Goal: Contribute content: Contribute content

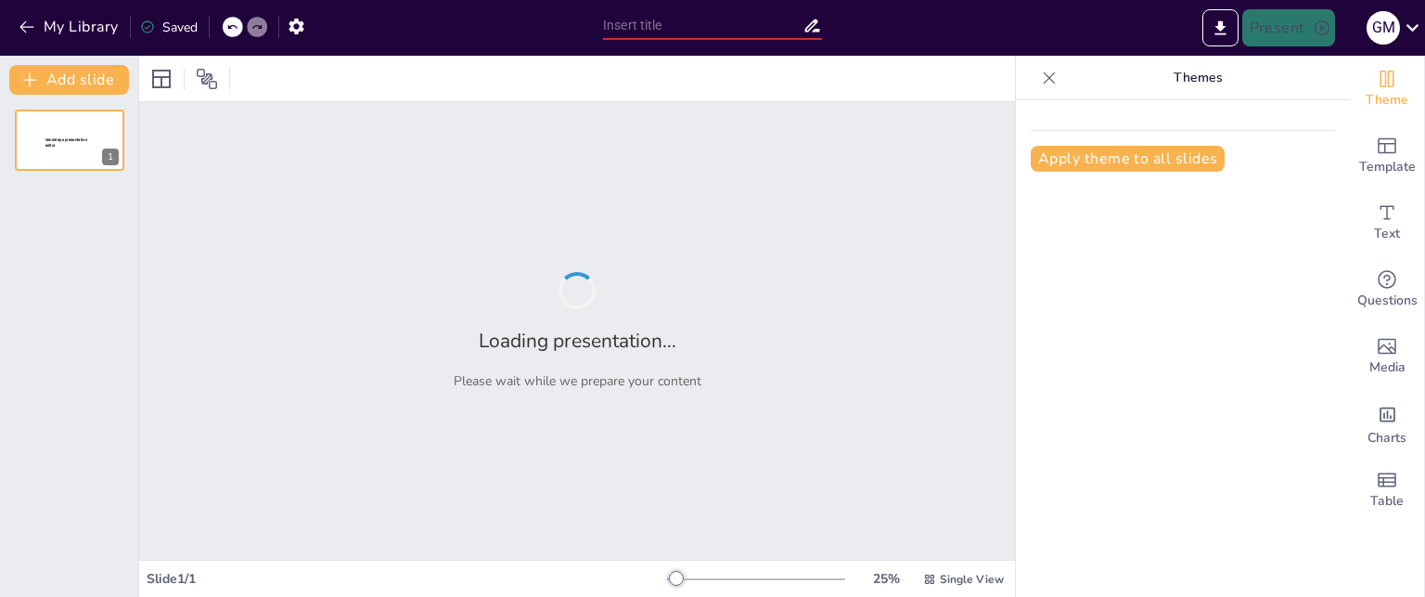
type input "Articulo 29 derecho al debido proceso"
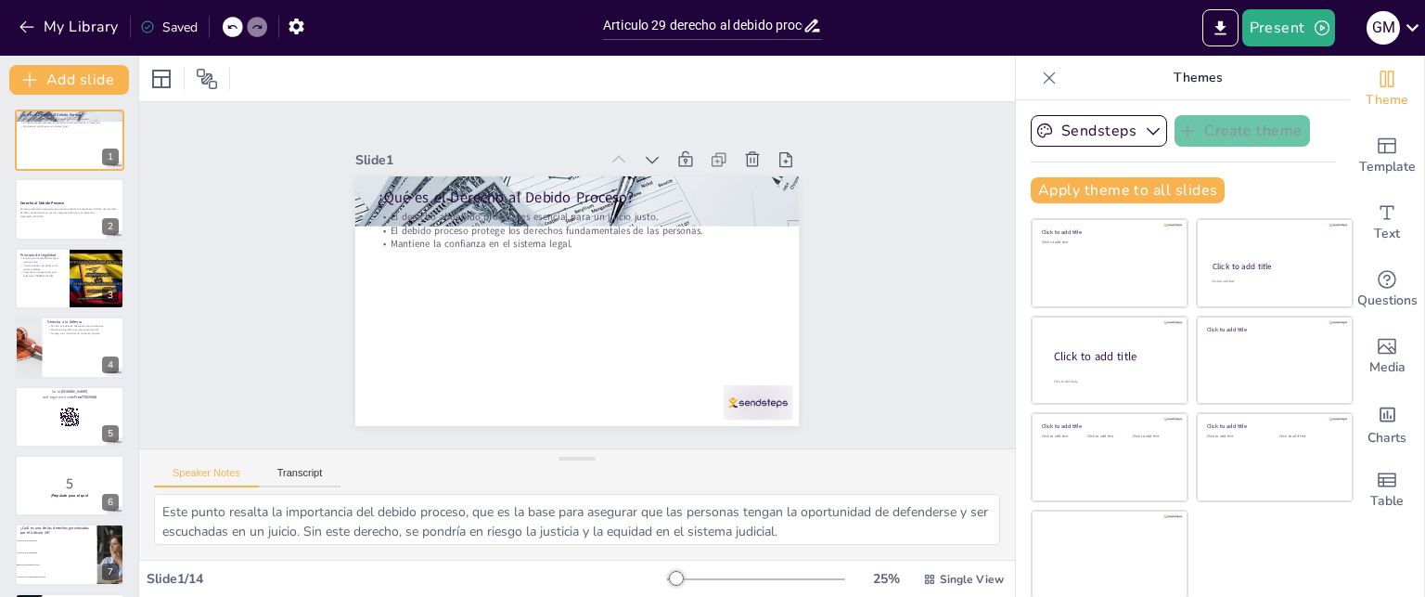
checkbox input "true"
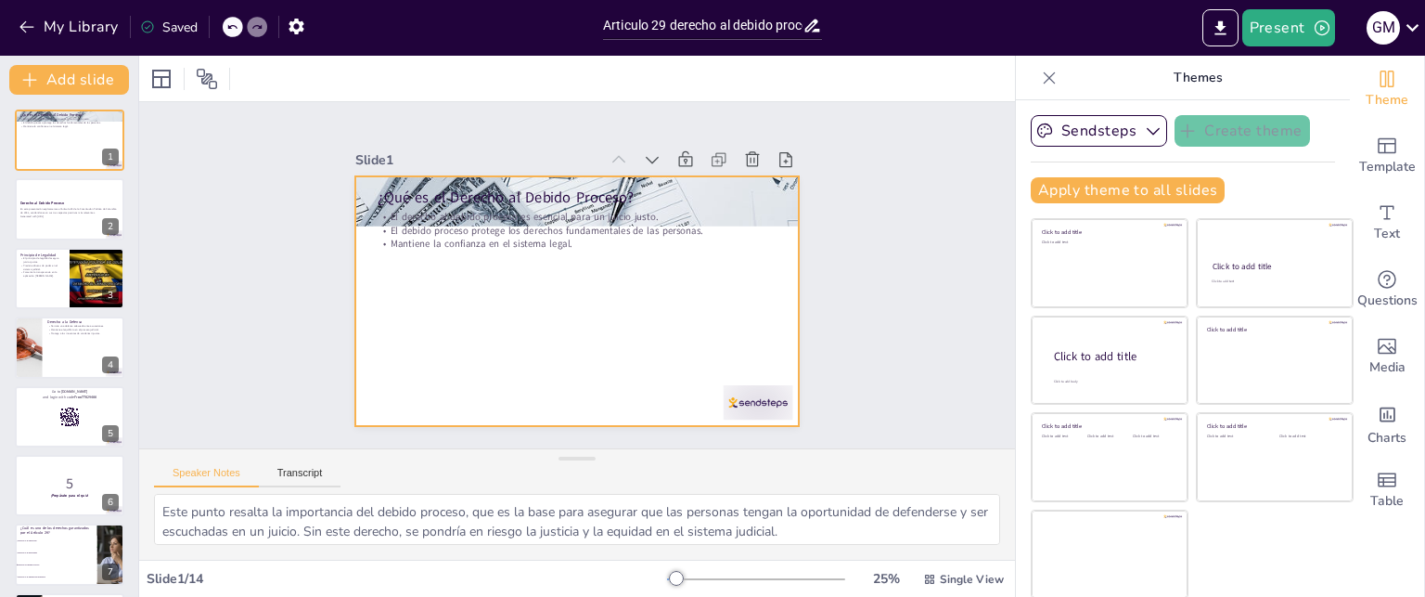
checkbox input "true"
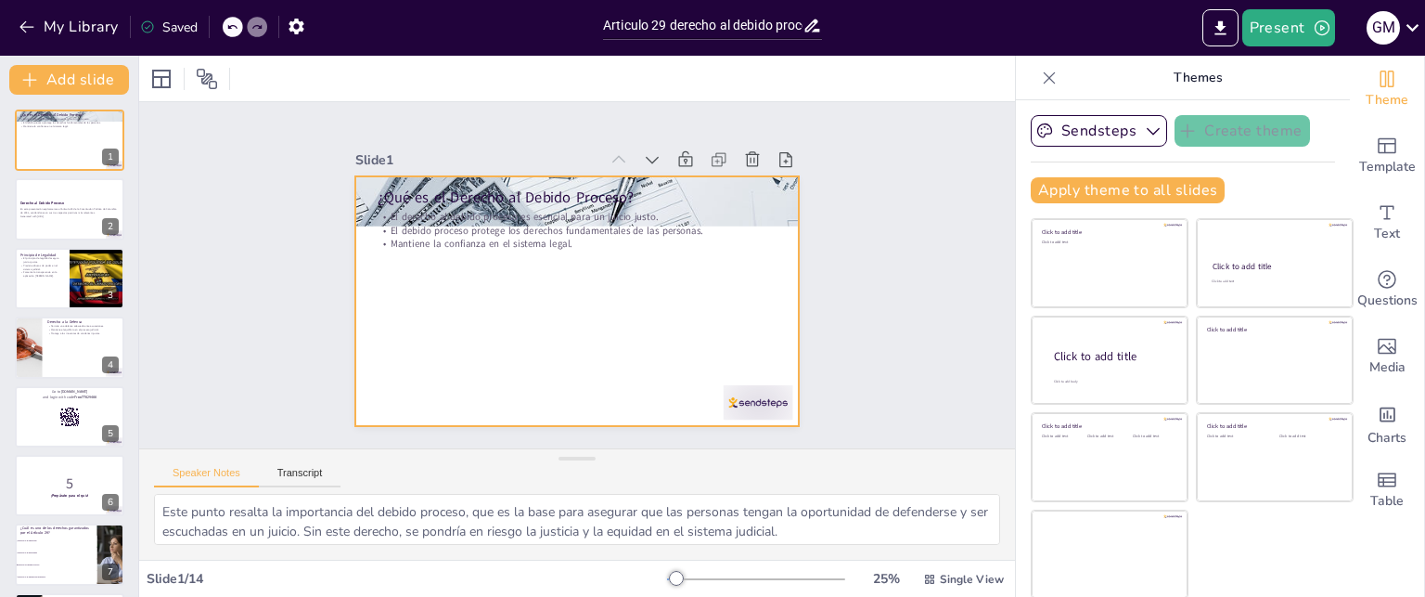
checkbox input "true"
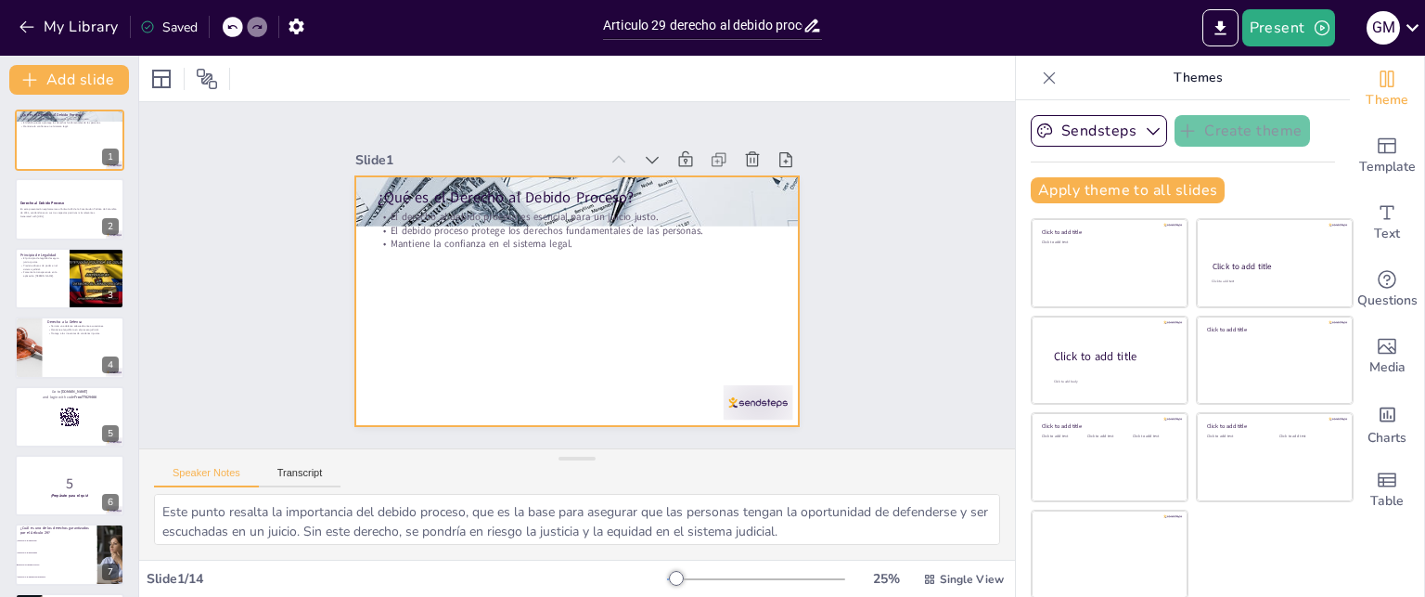
checkbox input "true"
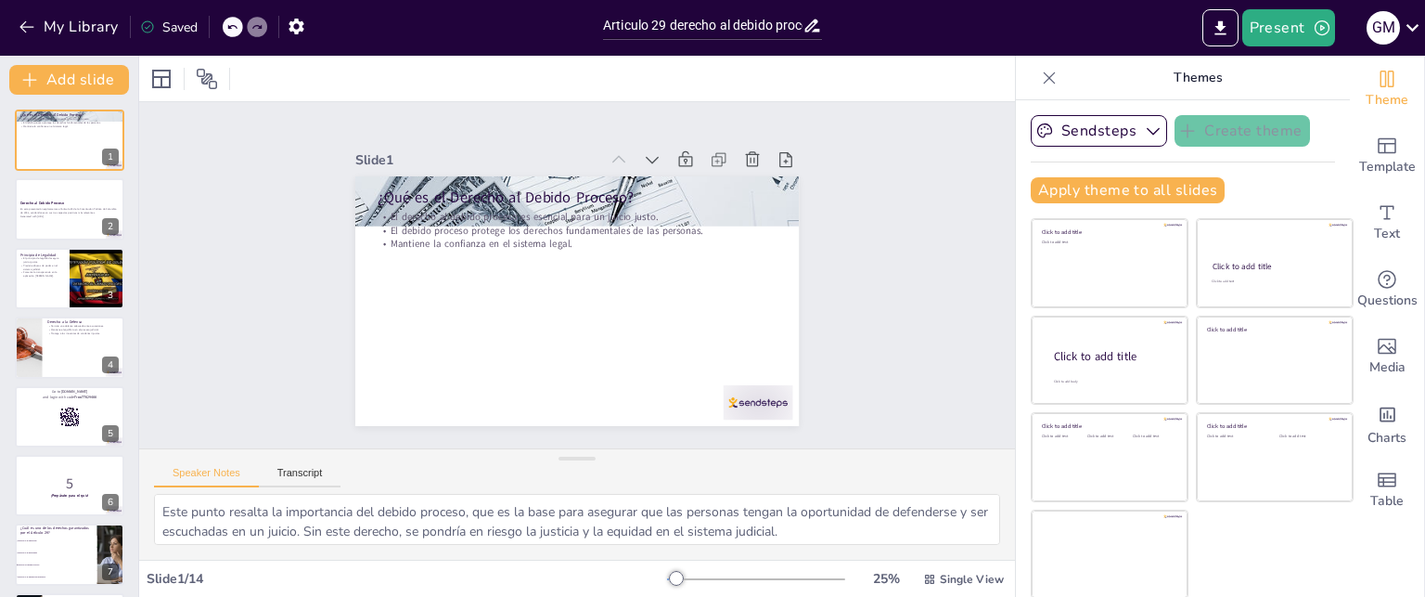
checkbox input "true"
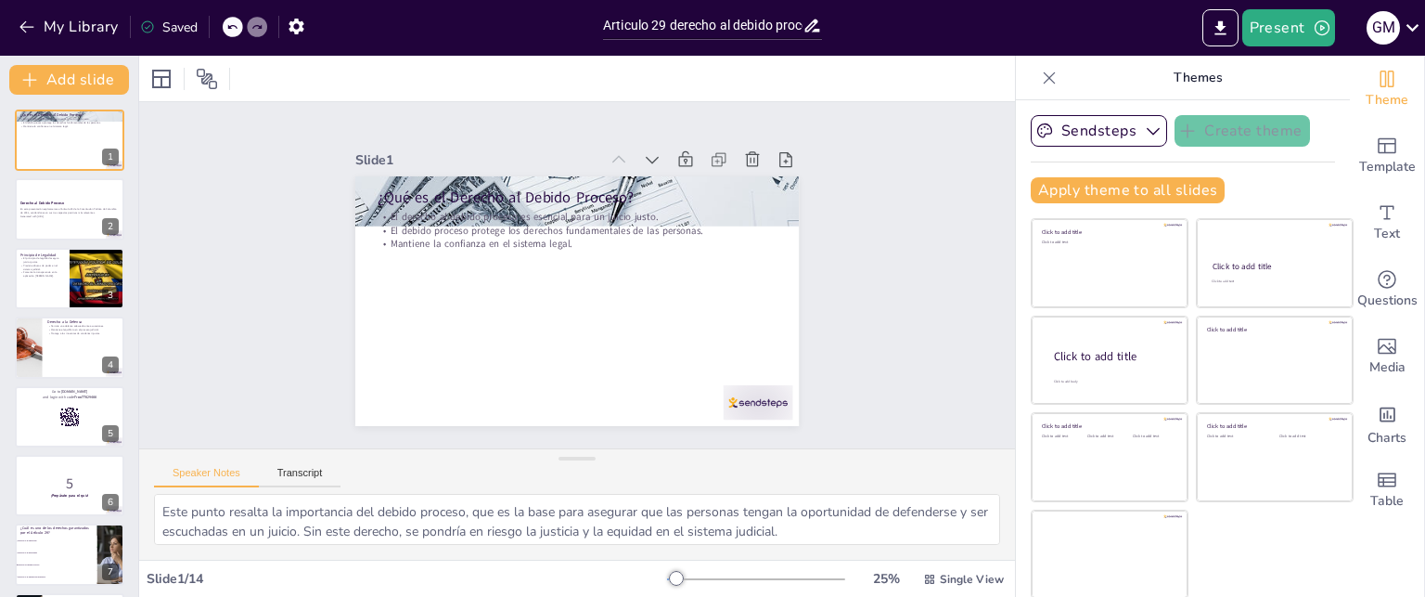
checkbox input "true"
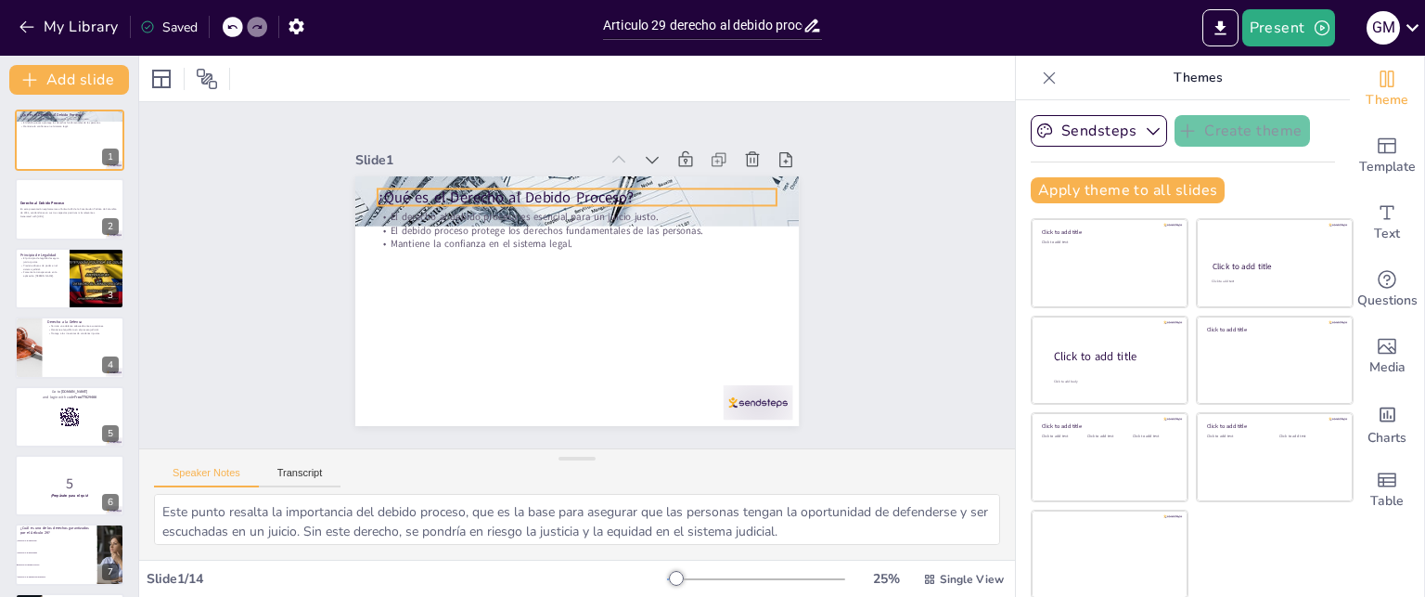
checkbox input "true"
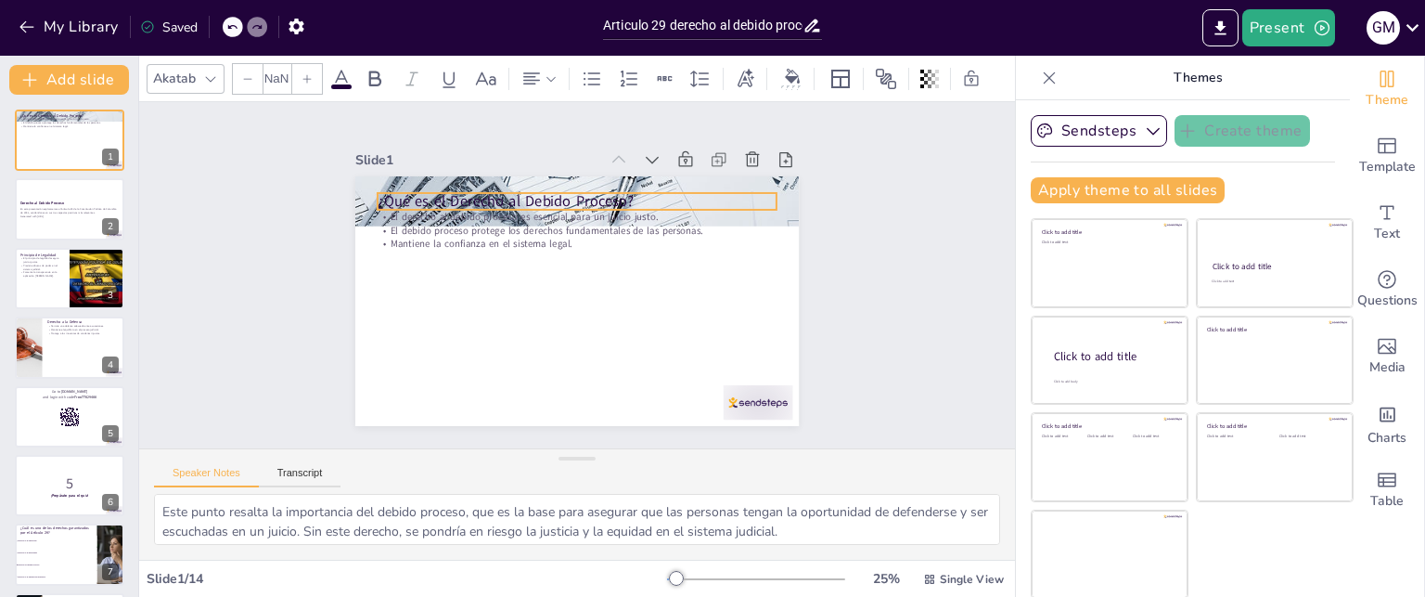
type input "48"
checkbox input "true"
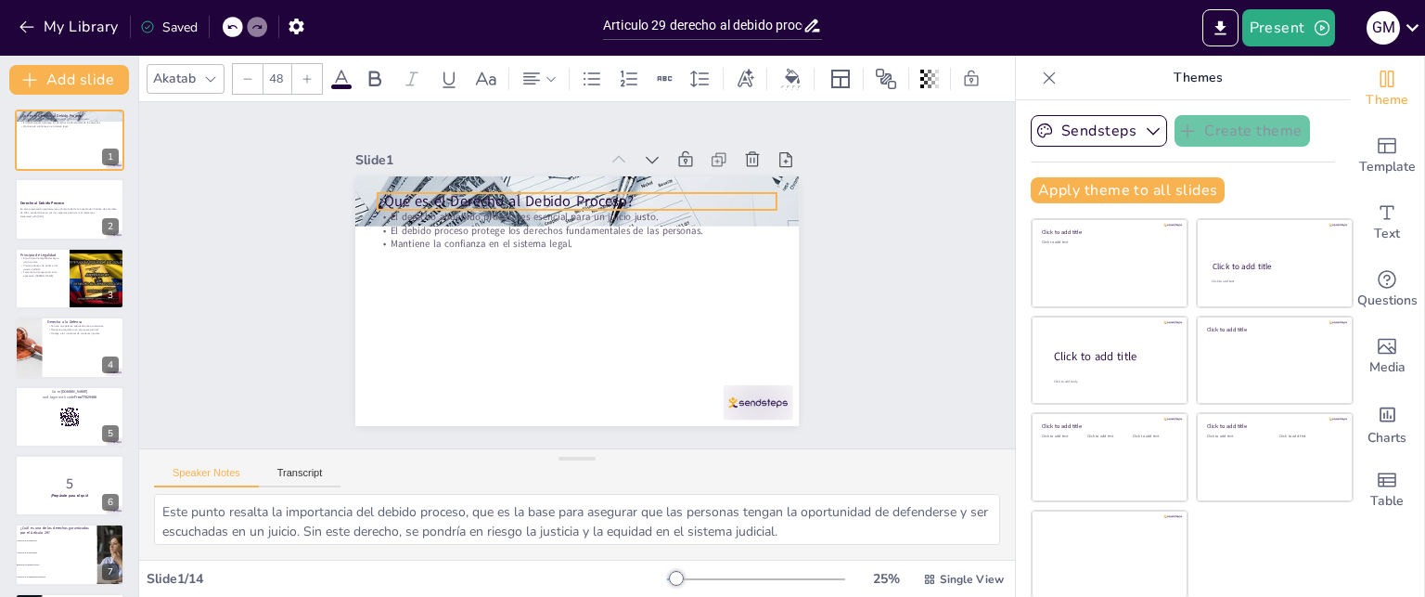
checkbox input "true"
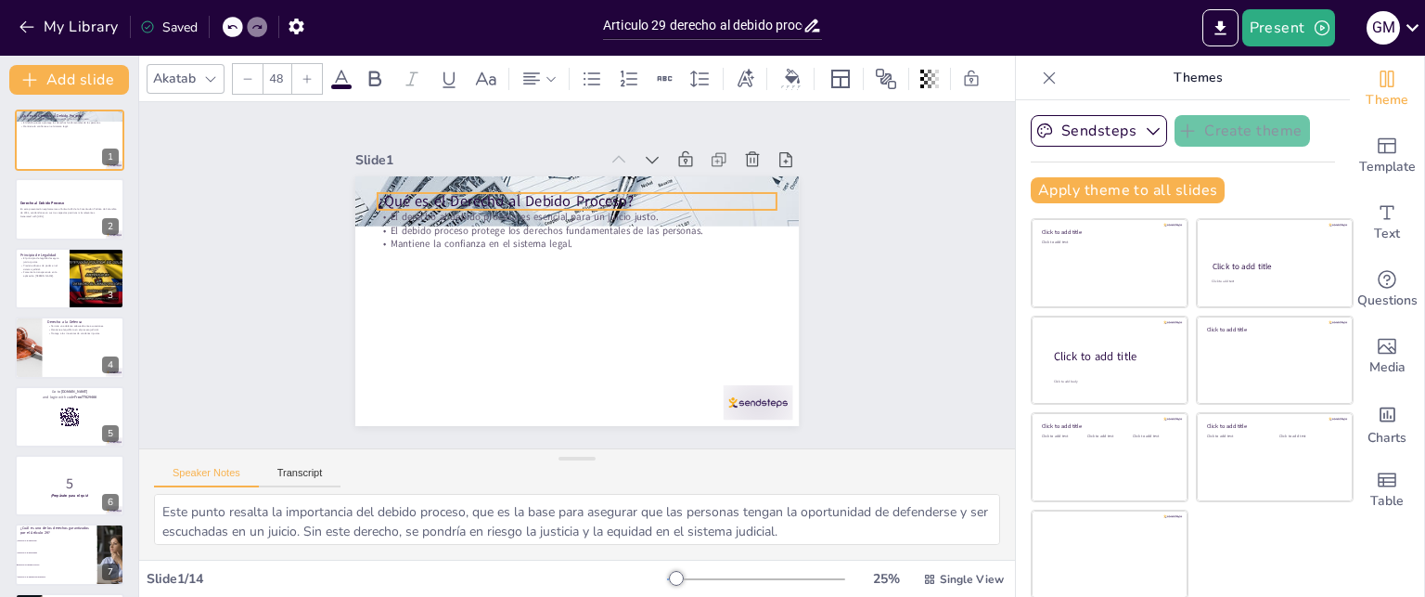
checkbox input "true"
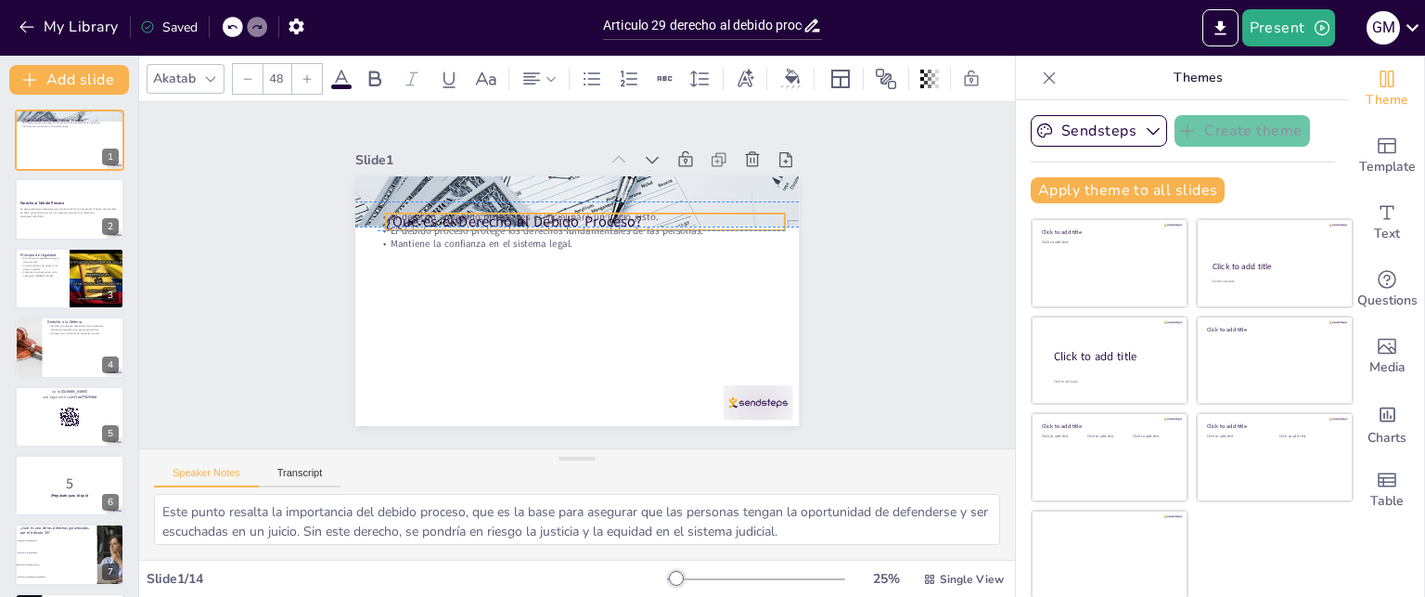
checkbox input "true"
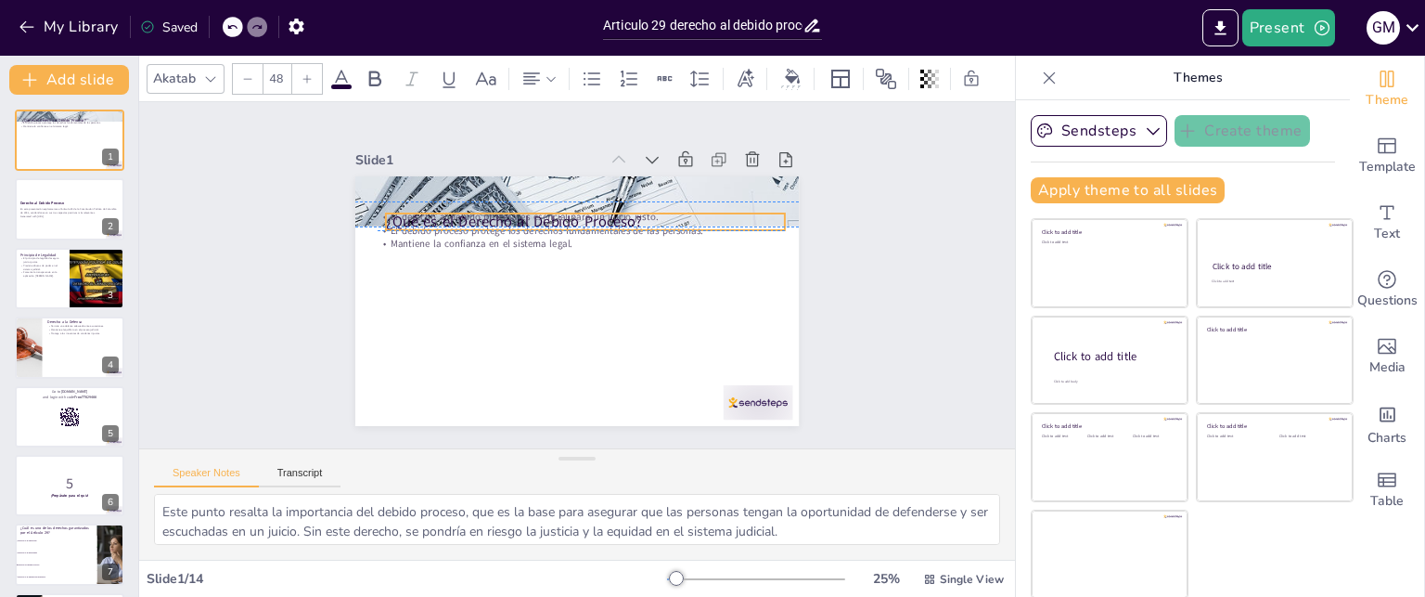
checkbox input "true"
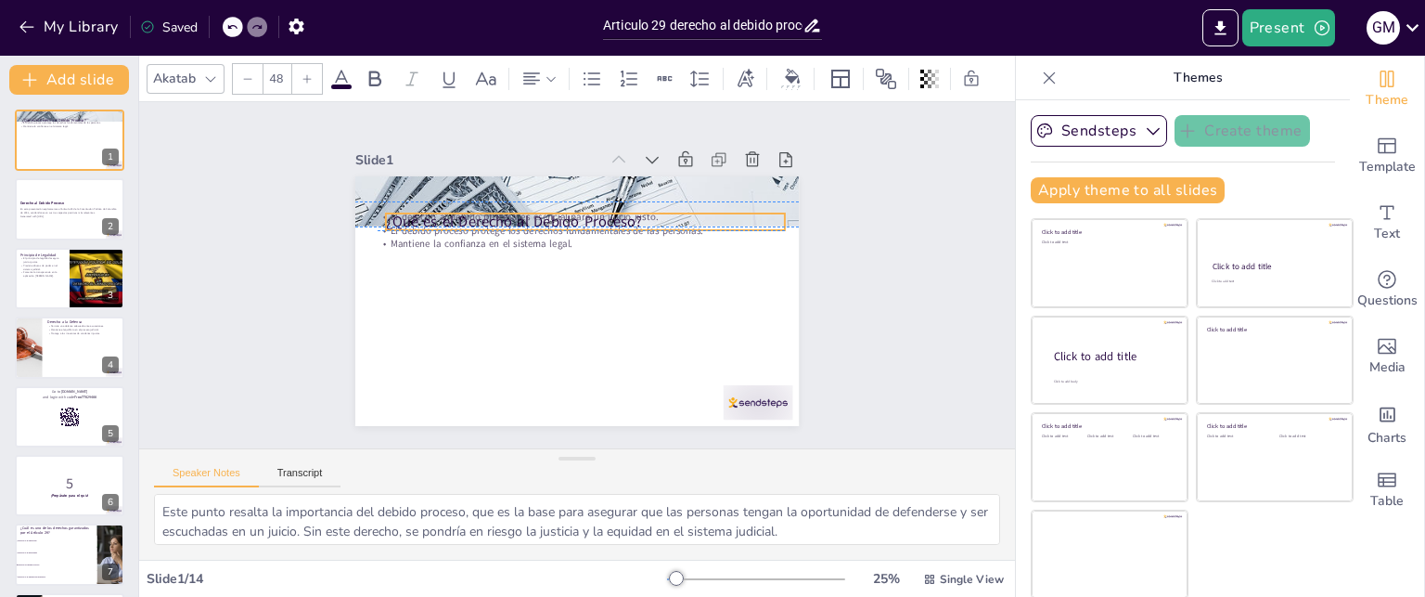
checkbox input "true"
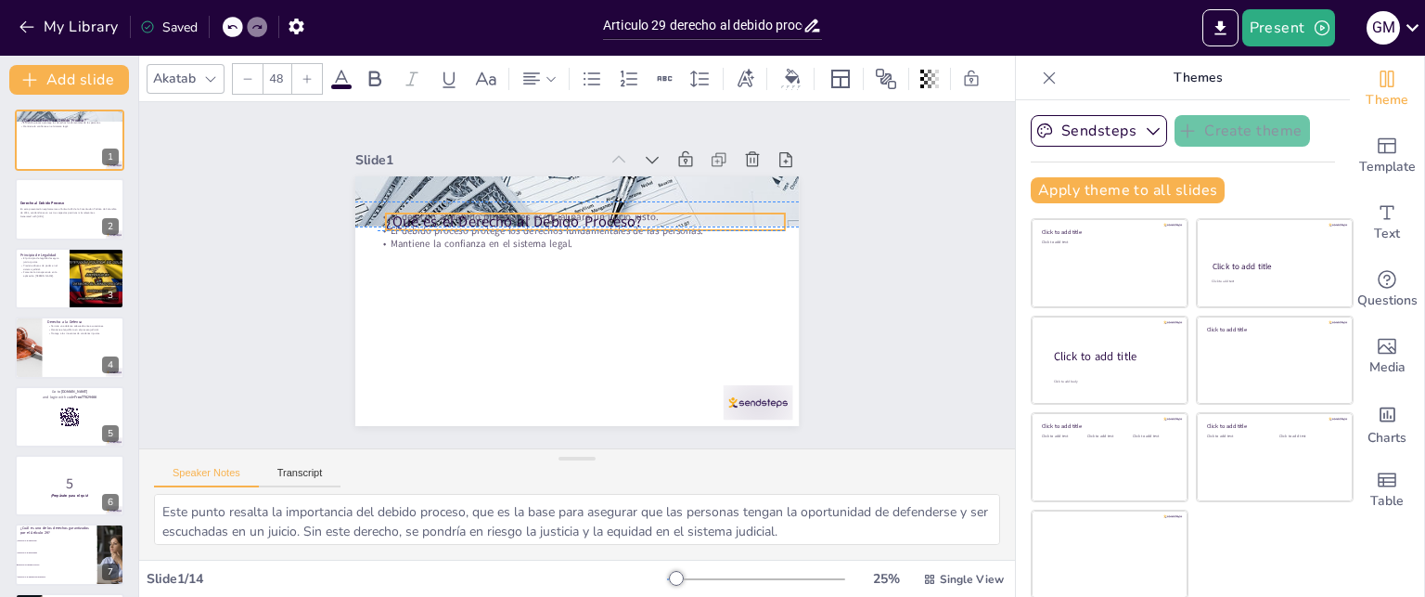
checkbox input "true"
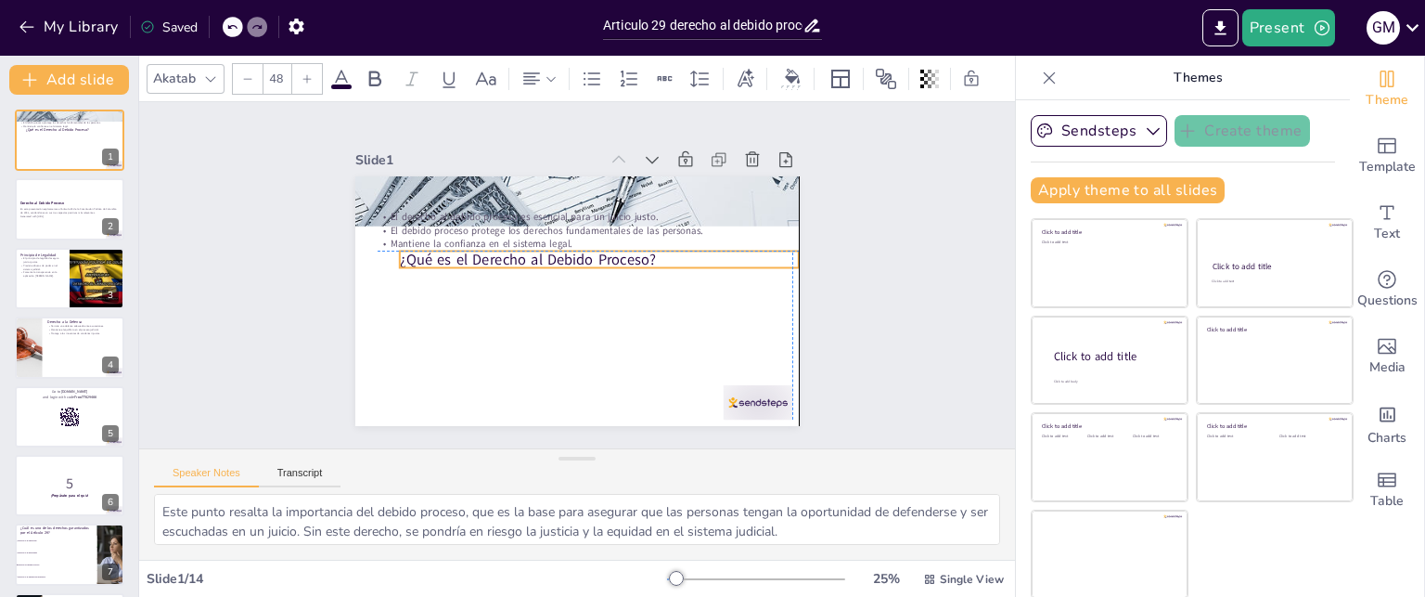
checkbox input "true"
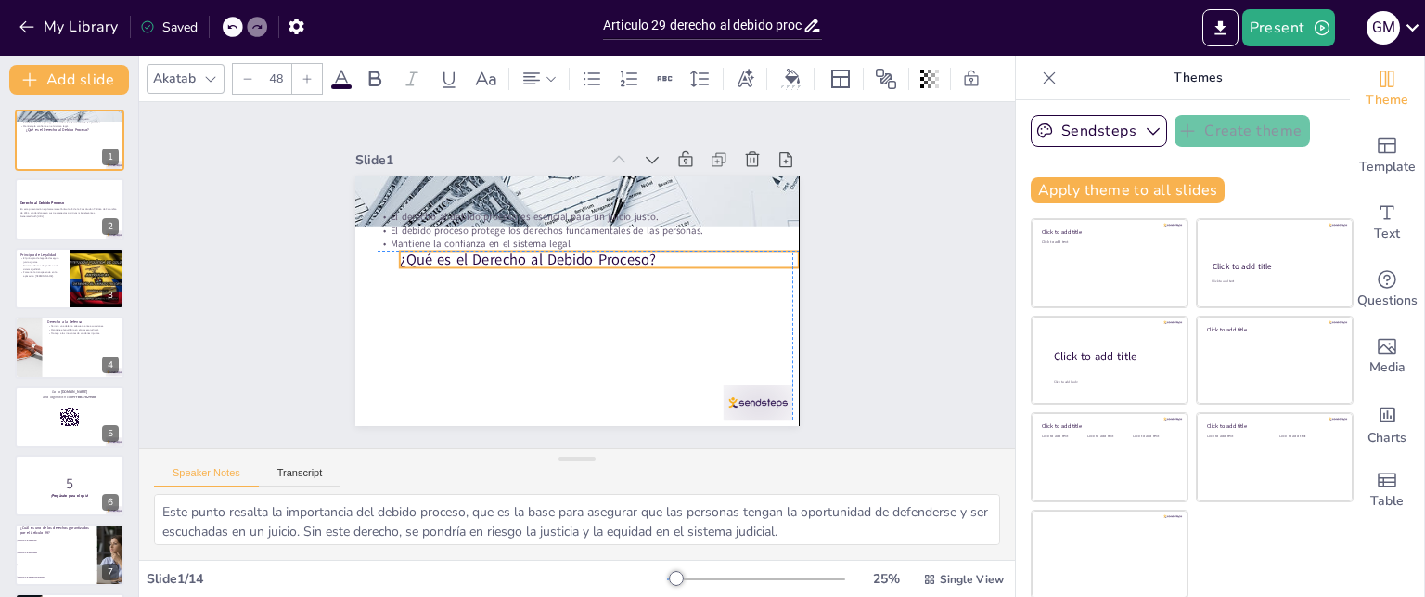
checkbox input "true"
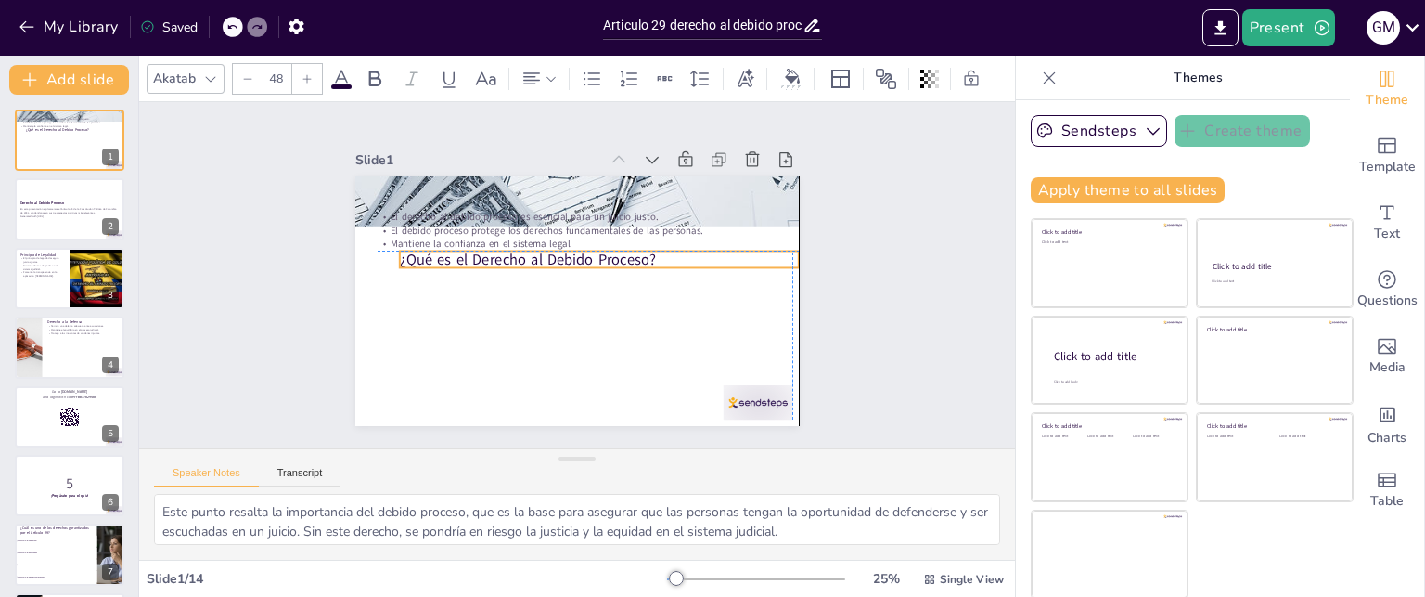
checkbox input "true"
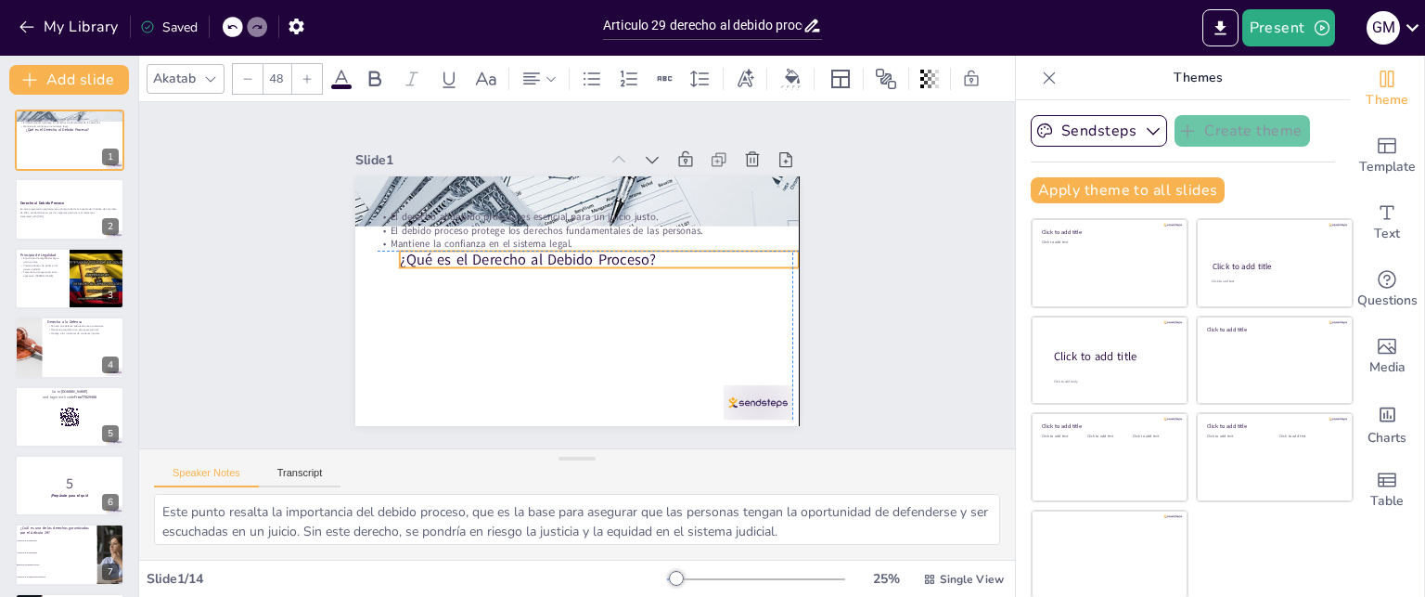
checkbox input "true"
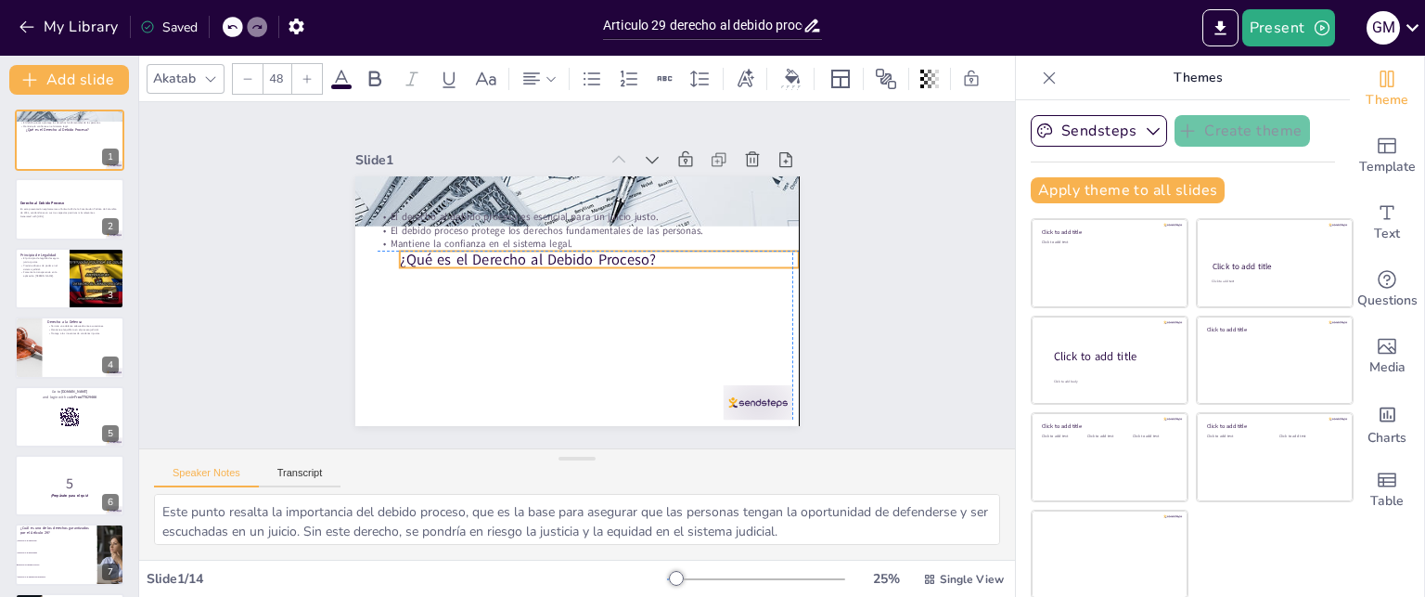
checkbox input "true"
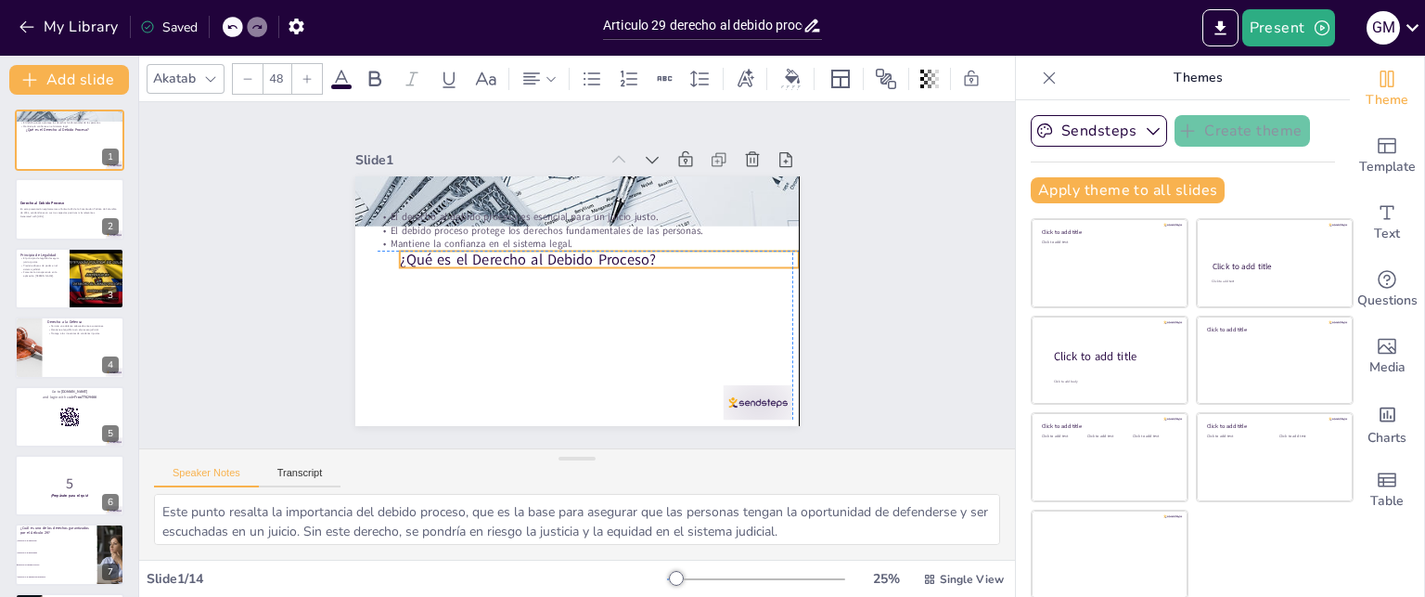
checkbox input "true"
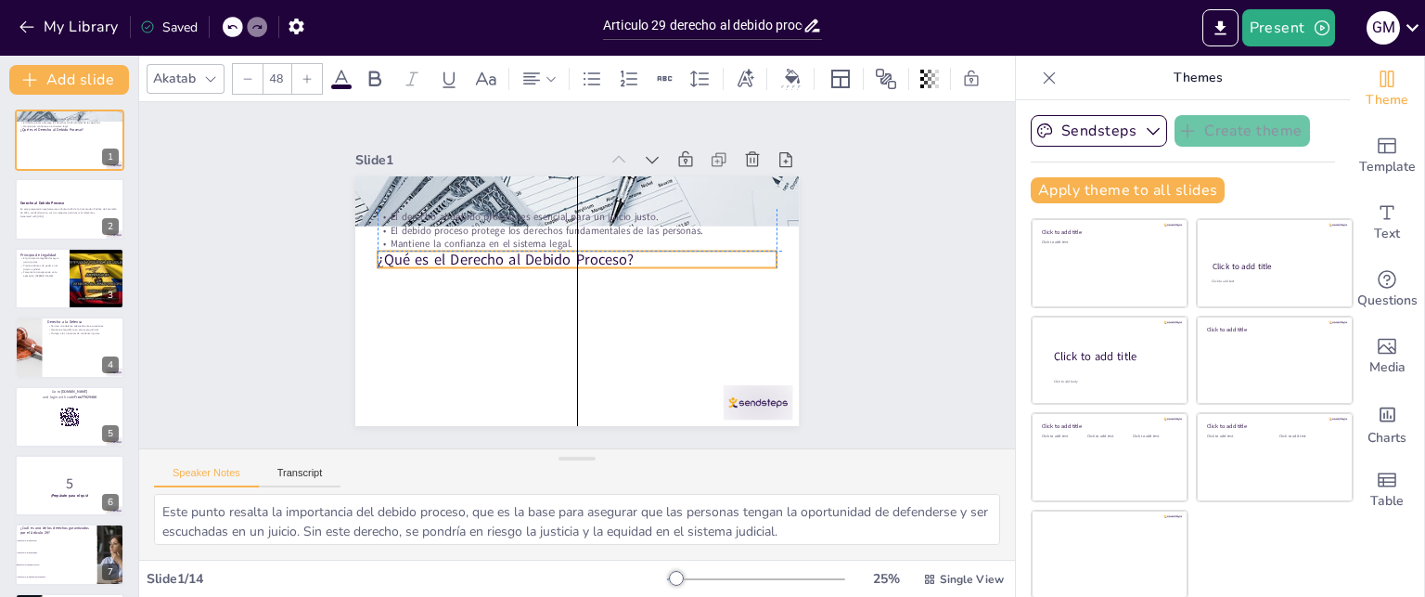
checkbox input "true"
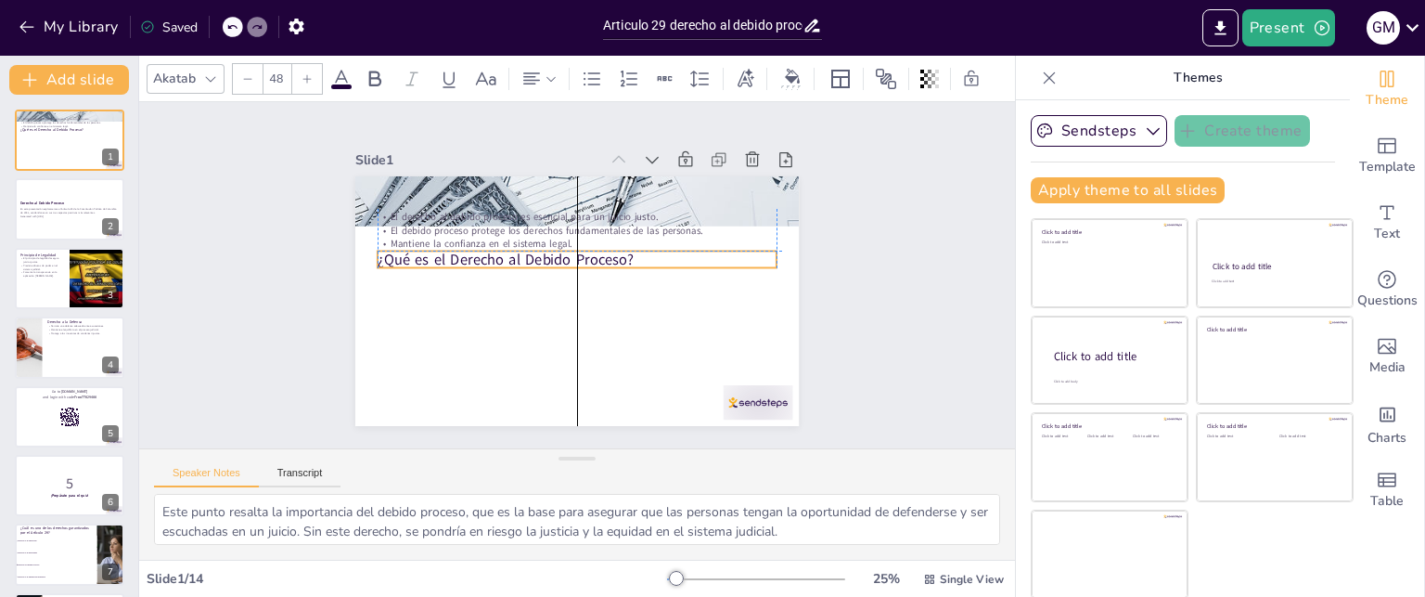
checkbox input "true"
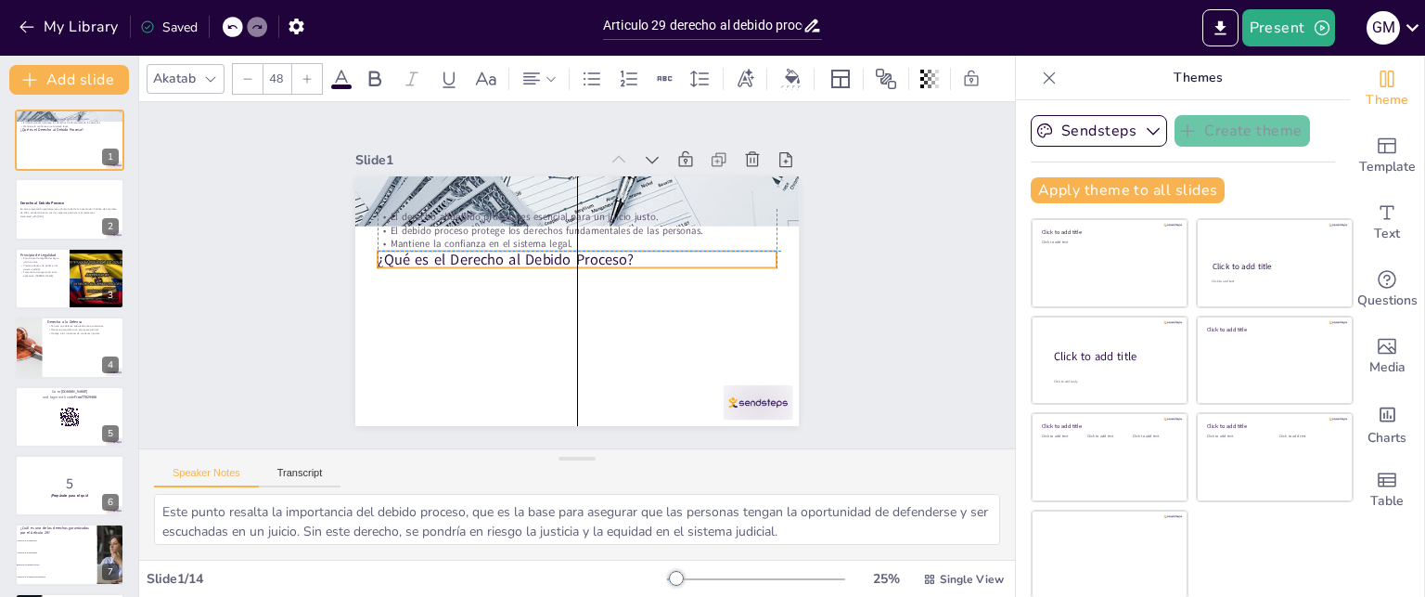
drag, startPoint x: 374, startPoint y: 191, endPoint x: 379, endPoint y: 254, distance: 63.3
click at [541, 254] on p "¿Qué es el Derecho al Debido Proceso?" at bounding box center [592, 271] width 103 height 395
checkbox input "true"
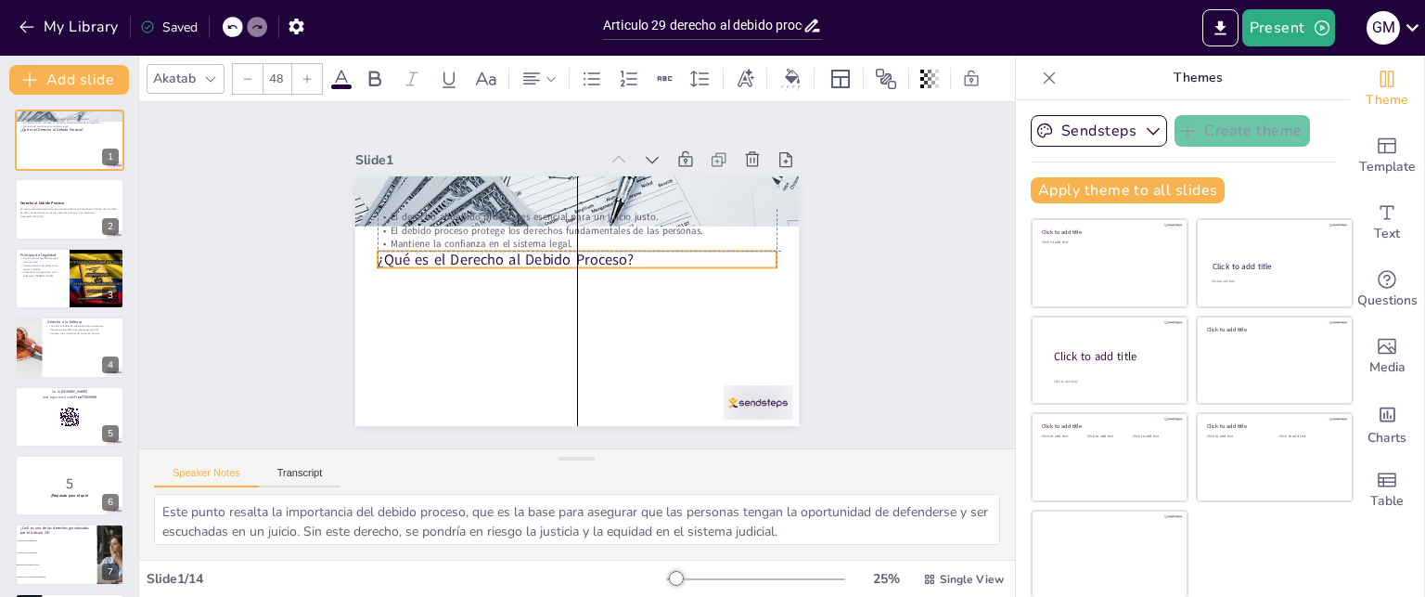
checkbox input "true"
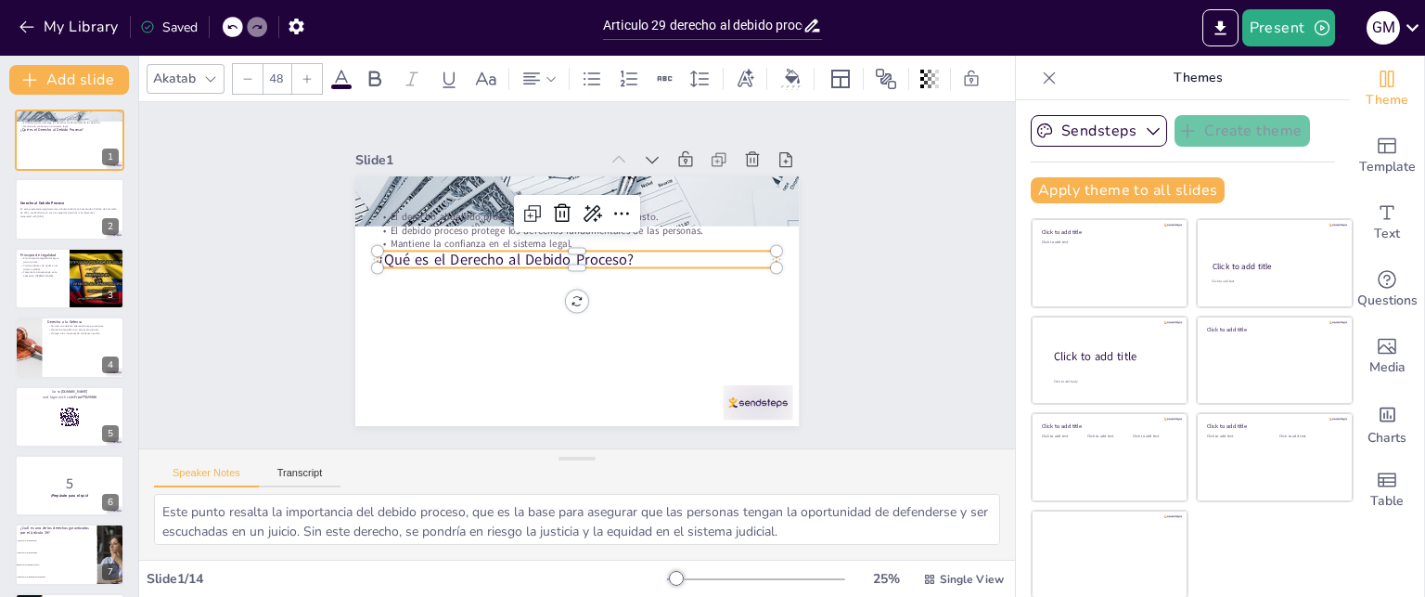
checkbox input "true"
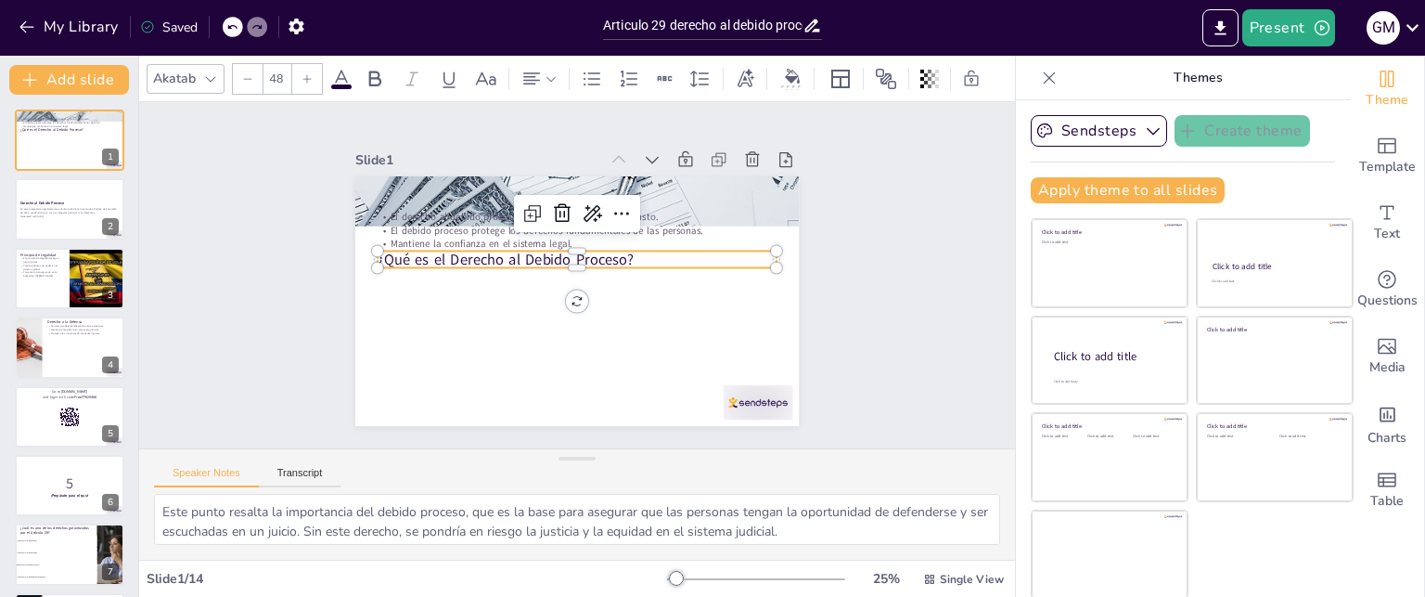
checkbox input "true"
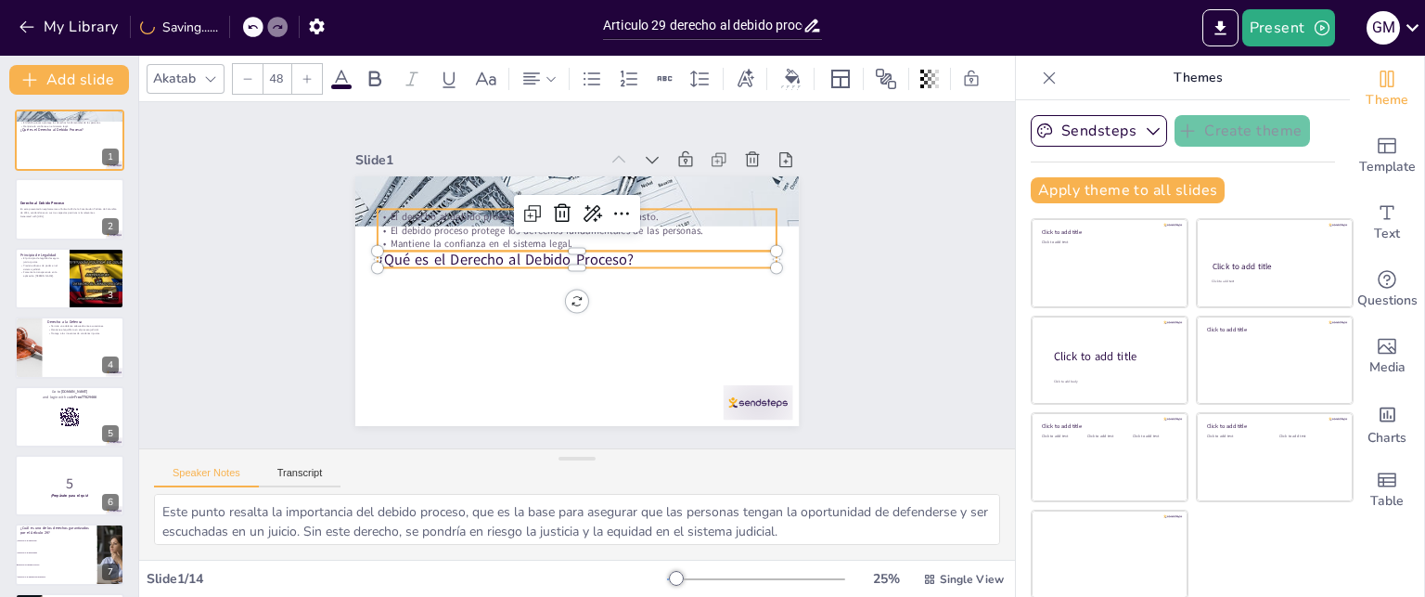
checkbox input "true"
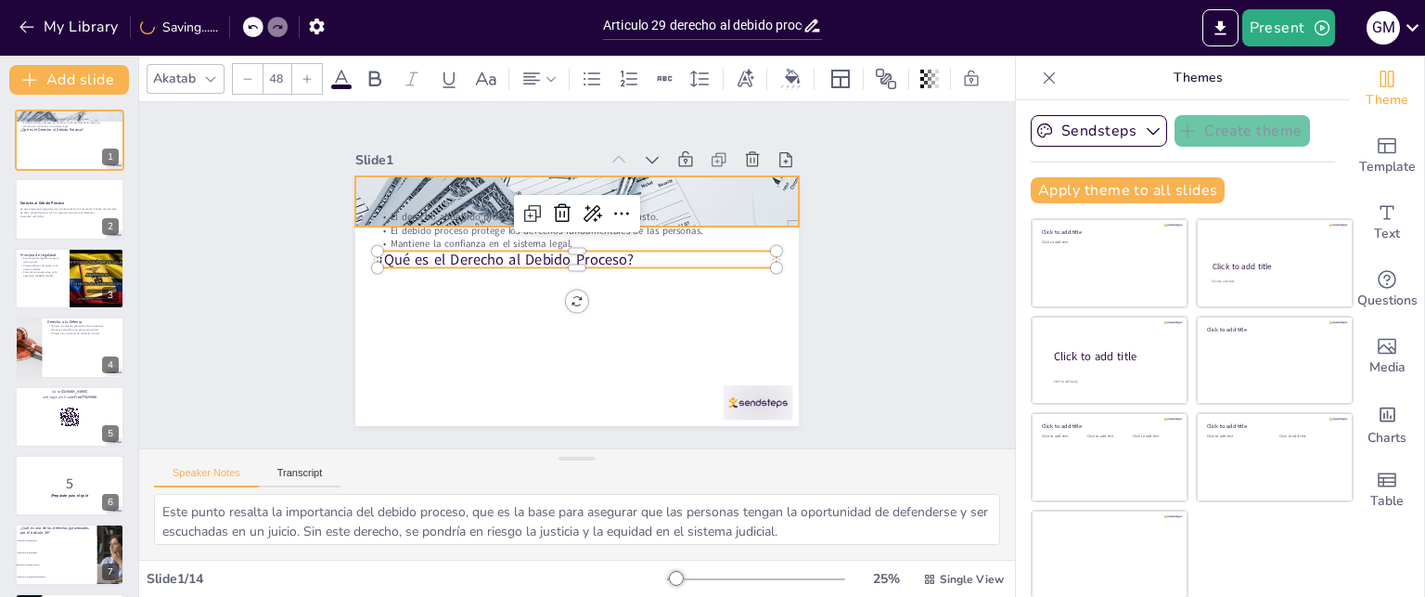
checkbox input "true"
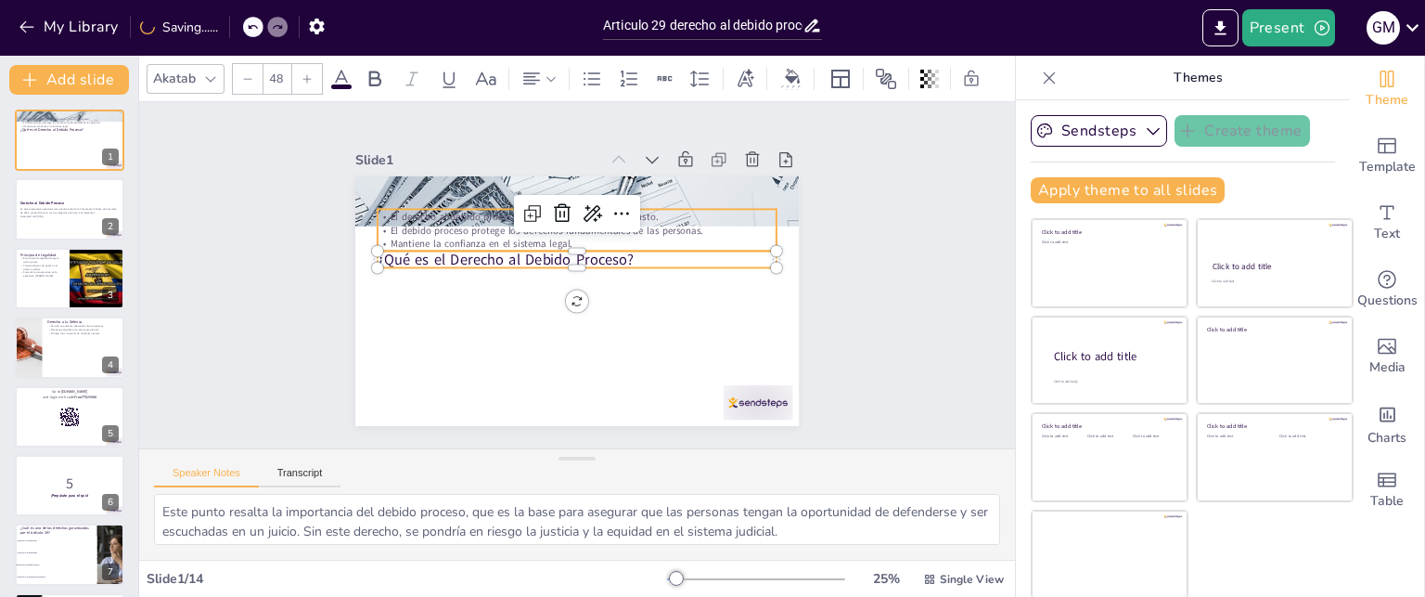
checkbox input "true"
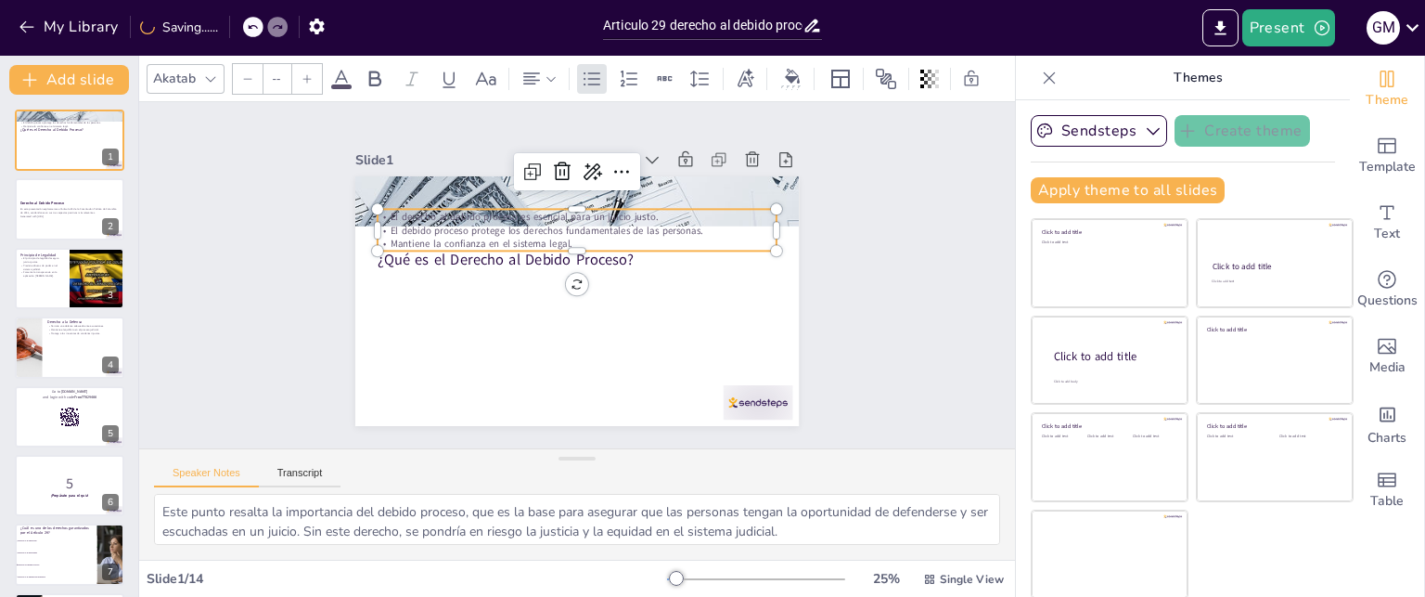
type input "32"
checkbox input "true"
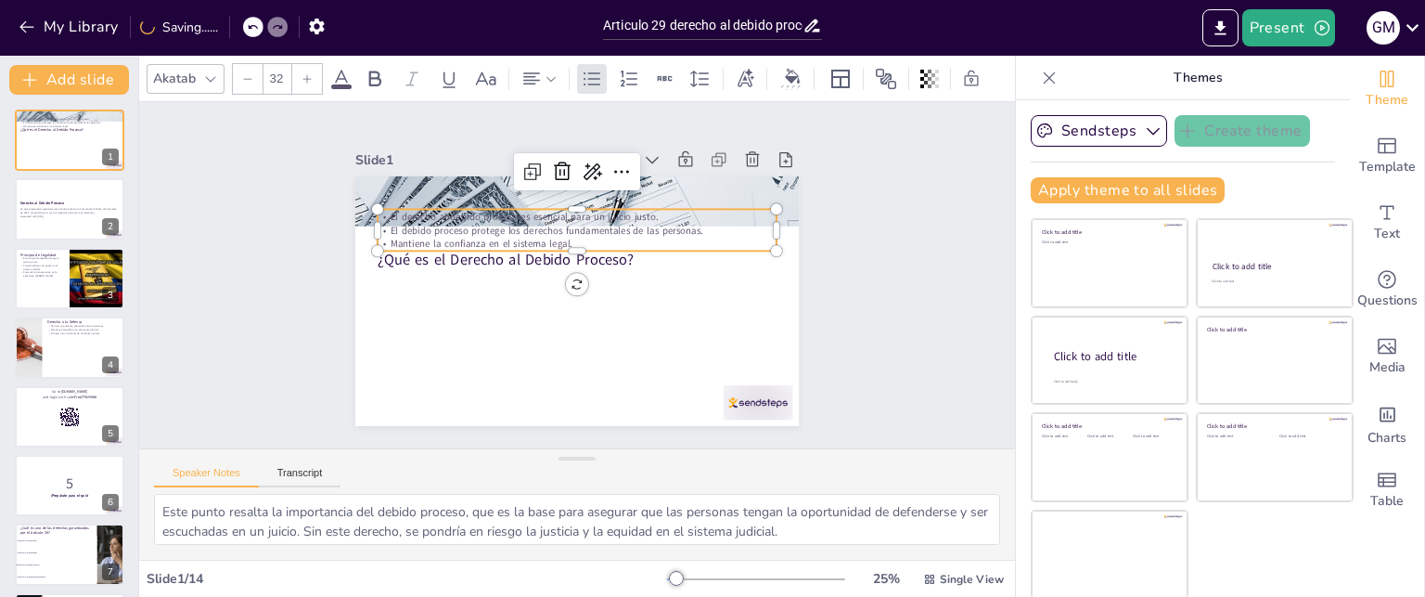
checkbox input "true"
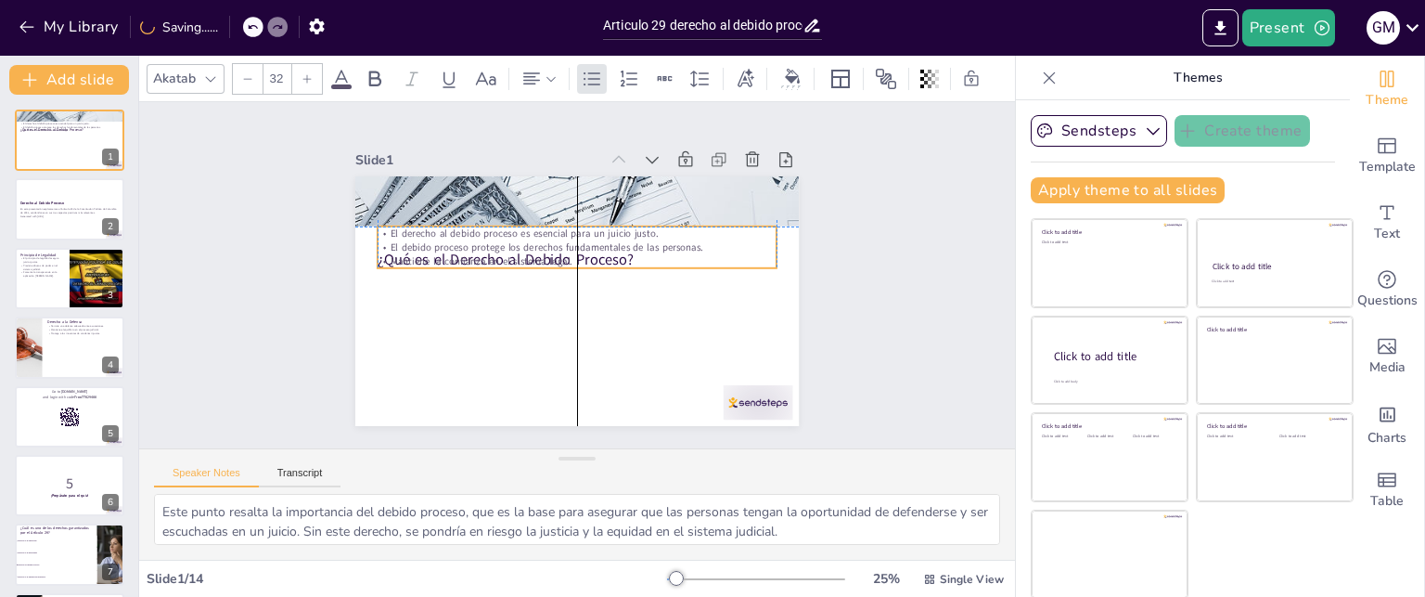
checkbox input "true"
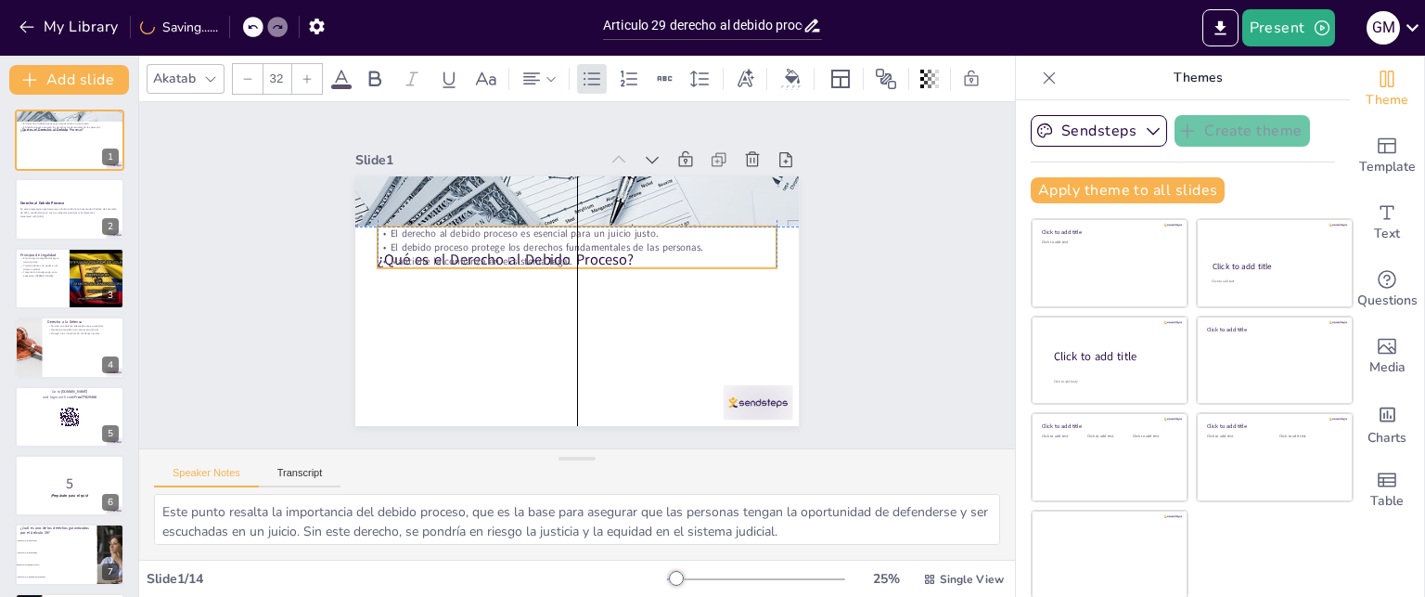
checkbox input "true"
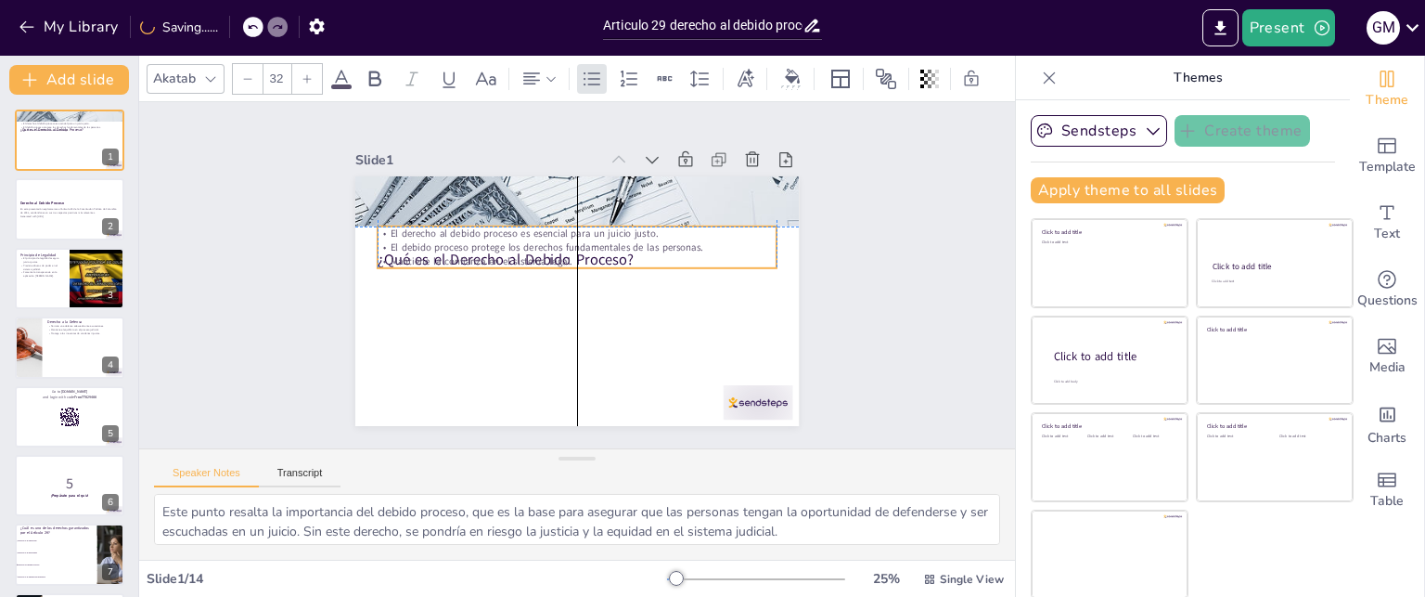
checkbox input "true"
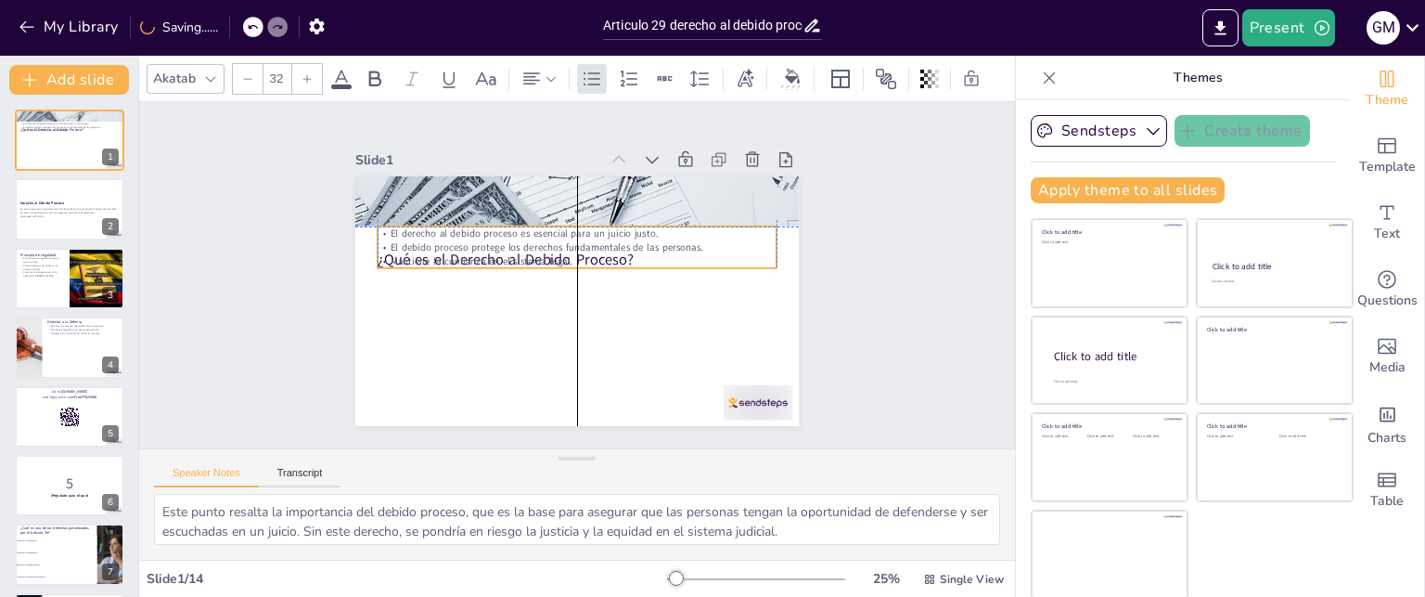
checkbox input "true"
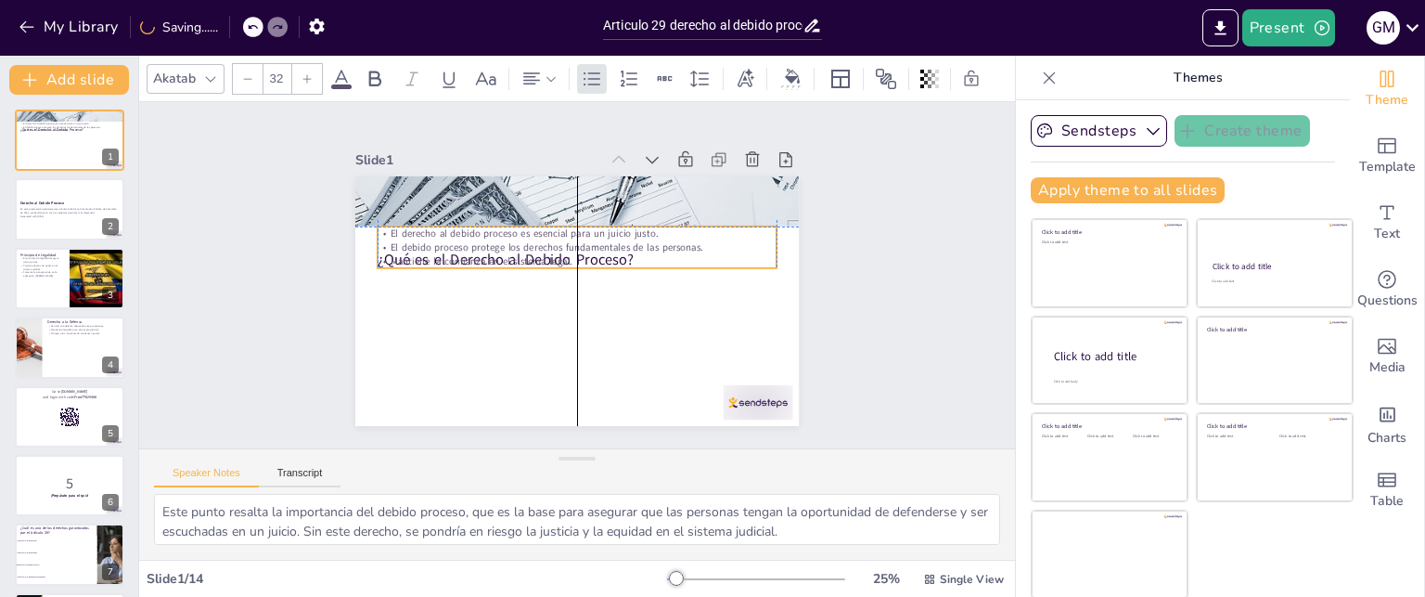
checkbox input "true"
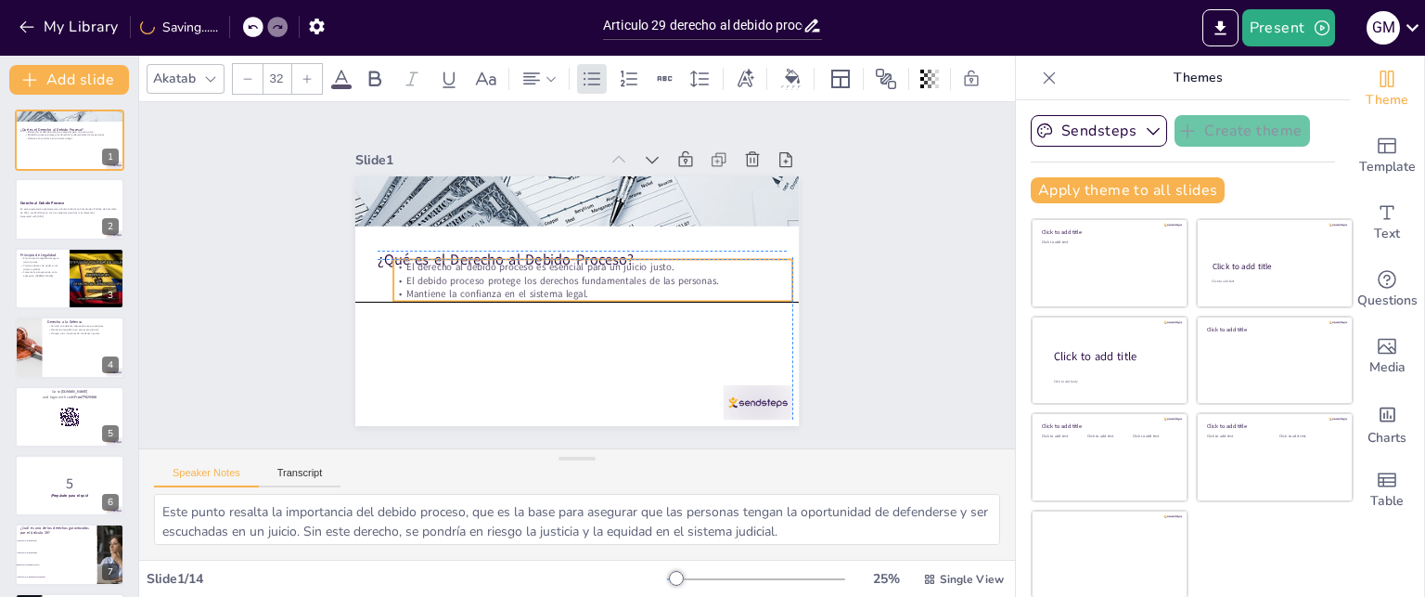
checkbox input "true"
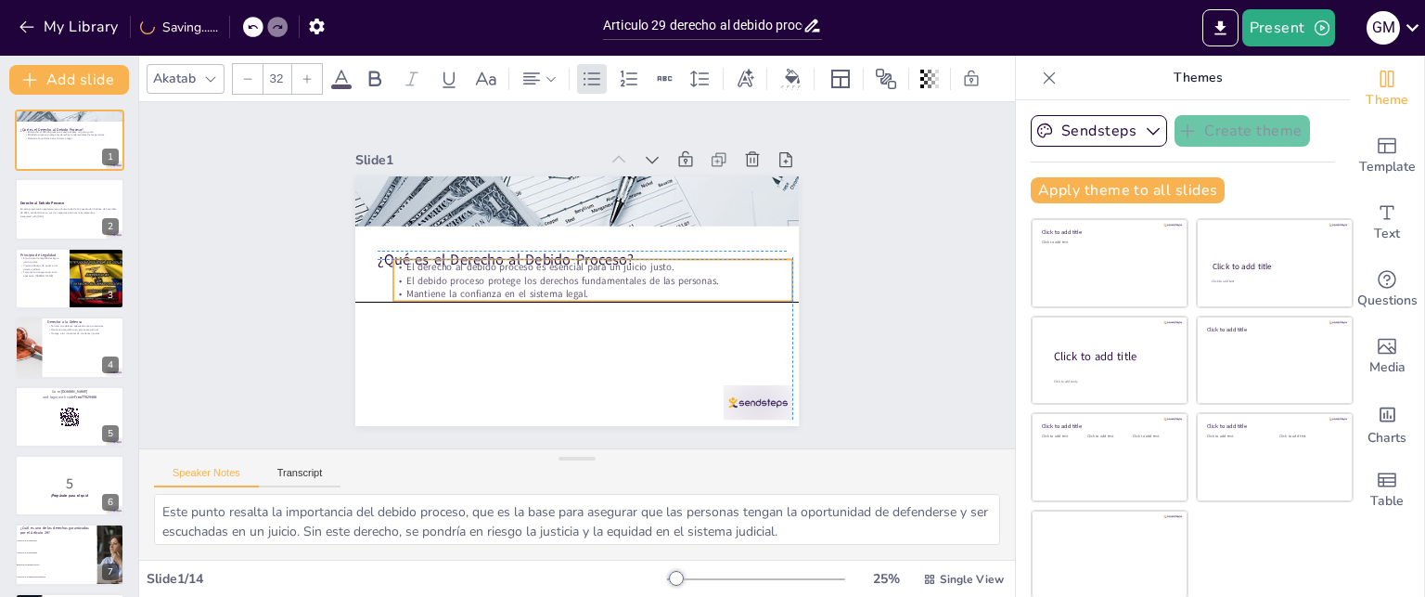
checkbox input "true"
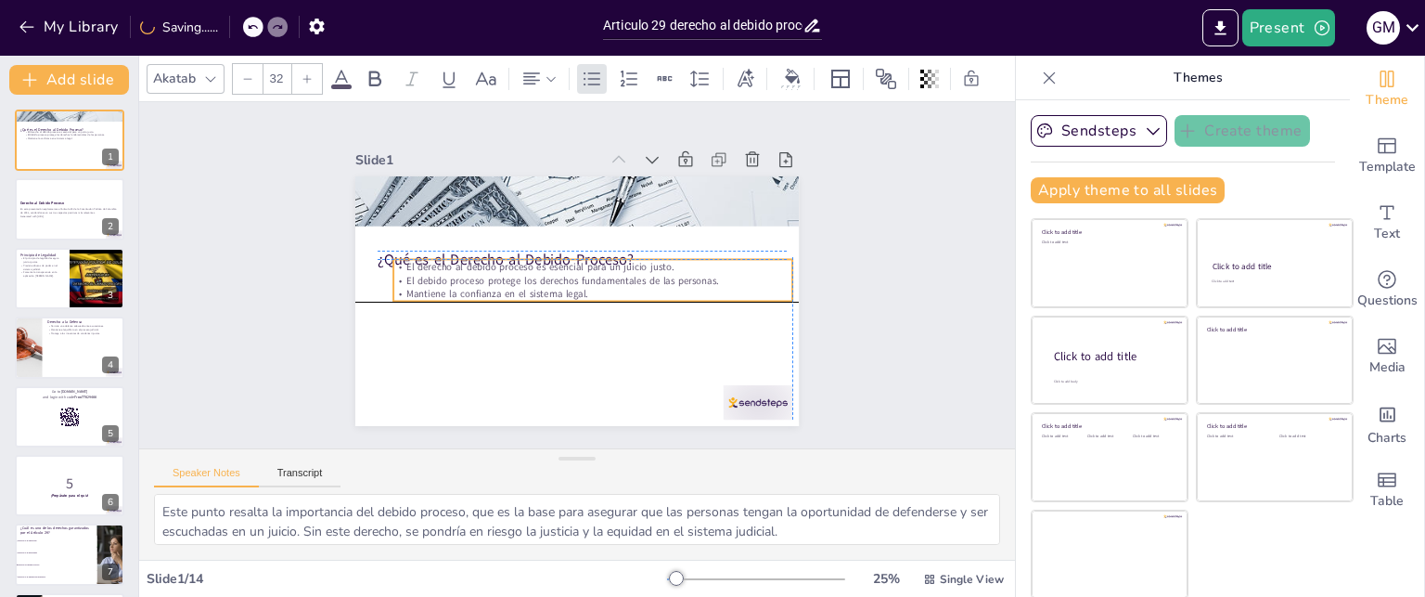
checkbox input "true"
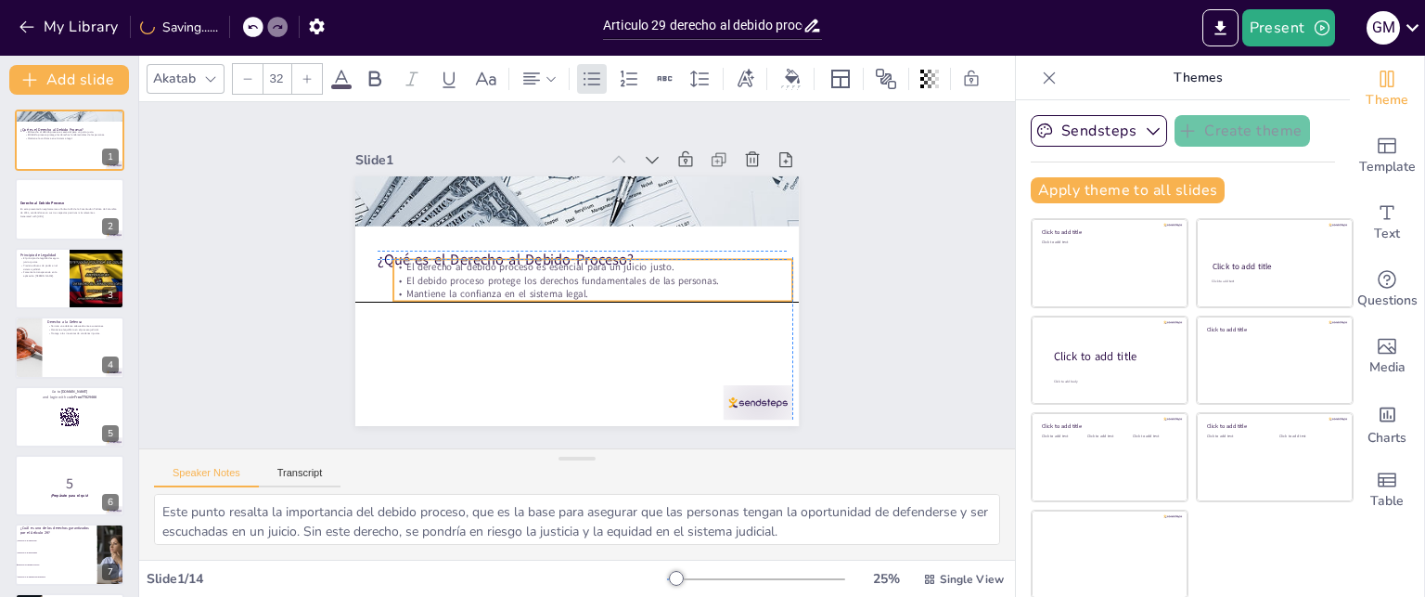
checkbox input "true"
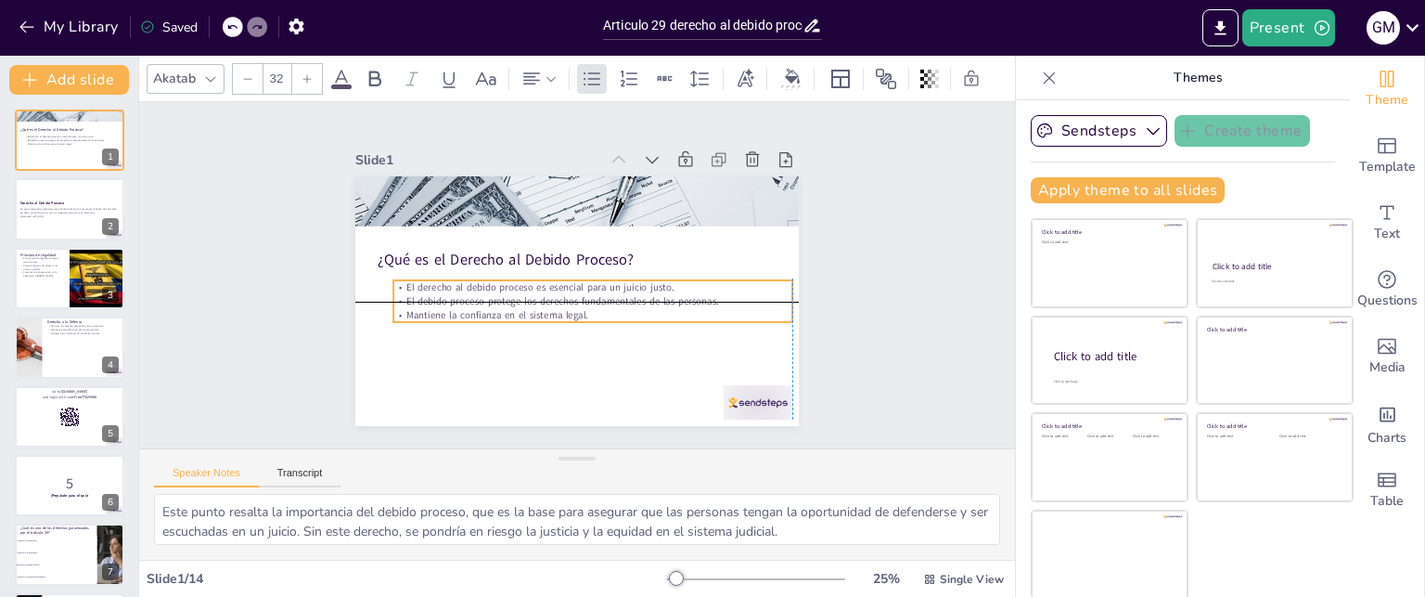
checkbox input "true"
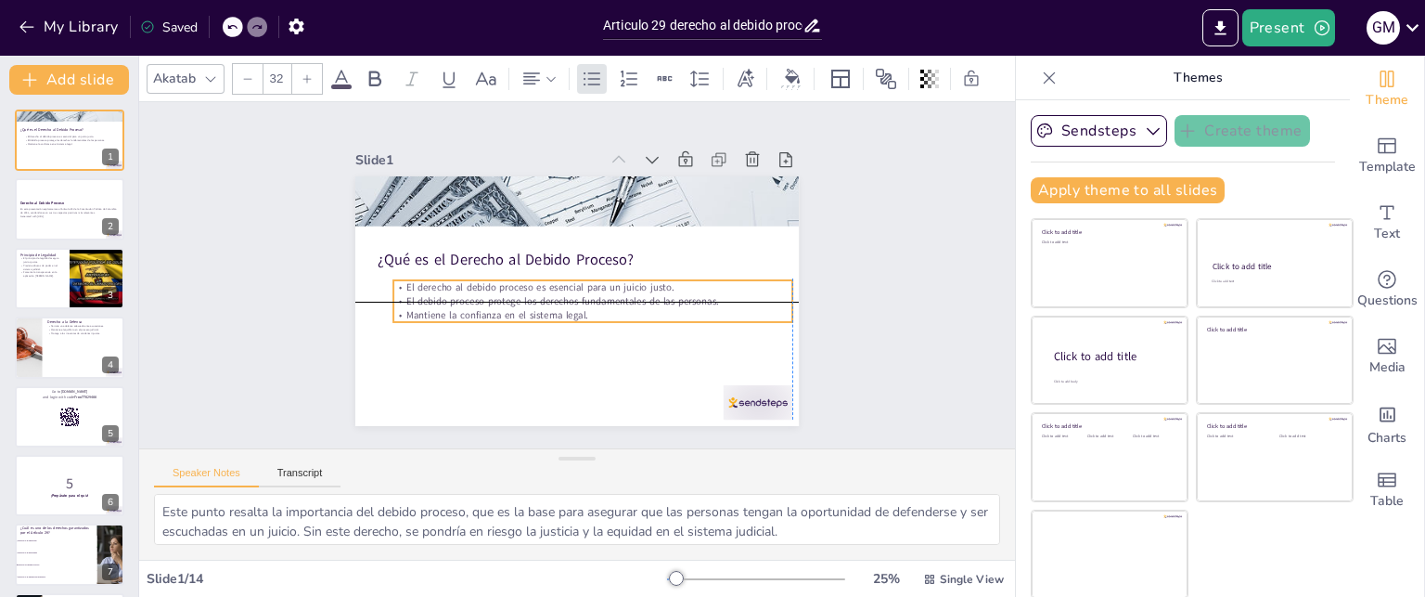
checkbox input "true"
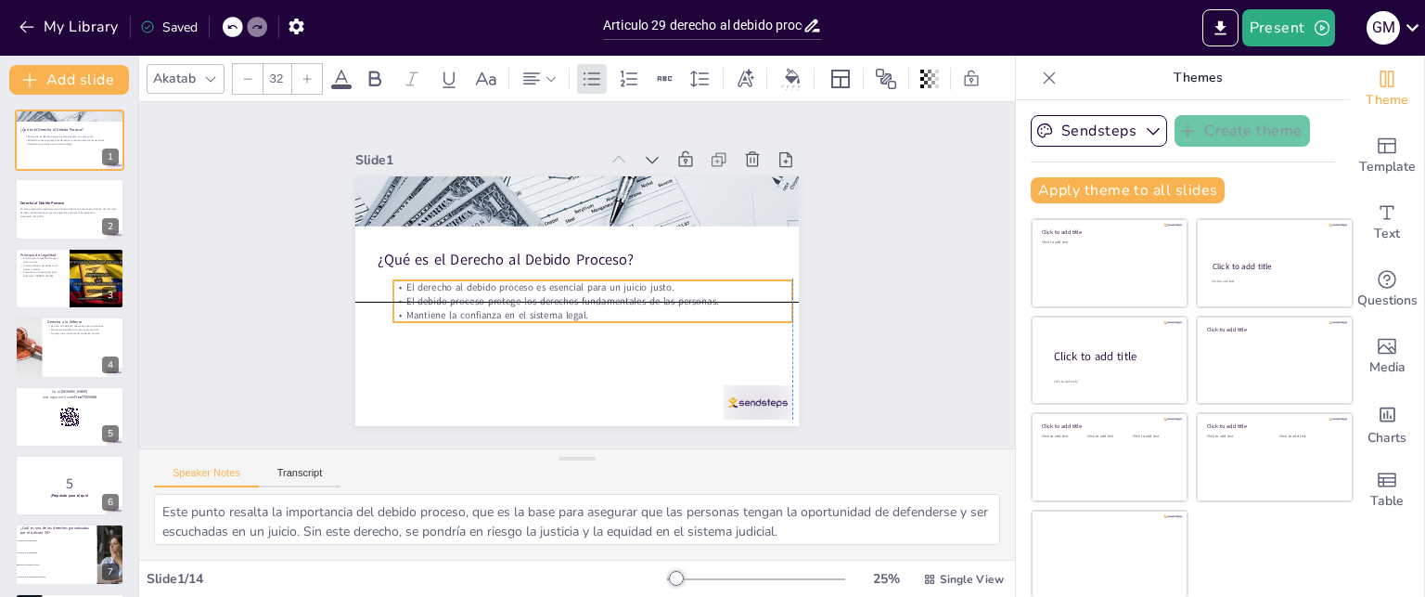
checkbox input "true"
drag, startPoint x: 386, startPoint y: 211, endPoint x: 382, endPoint y: 285, distance: 74.3
click at [387, 285] on p "El derecho al debido proceso es esencial para un juicio justo." at bounding box center [572, 263] width 370 height 175
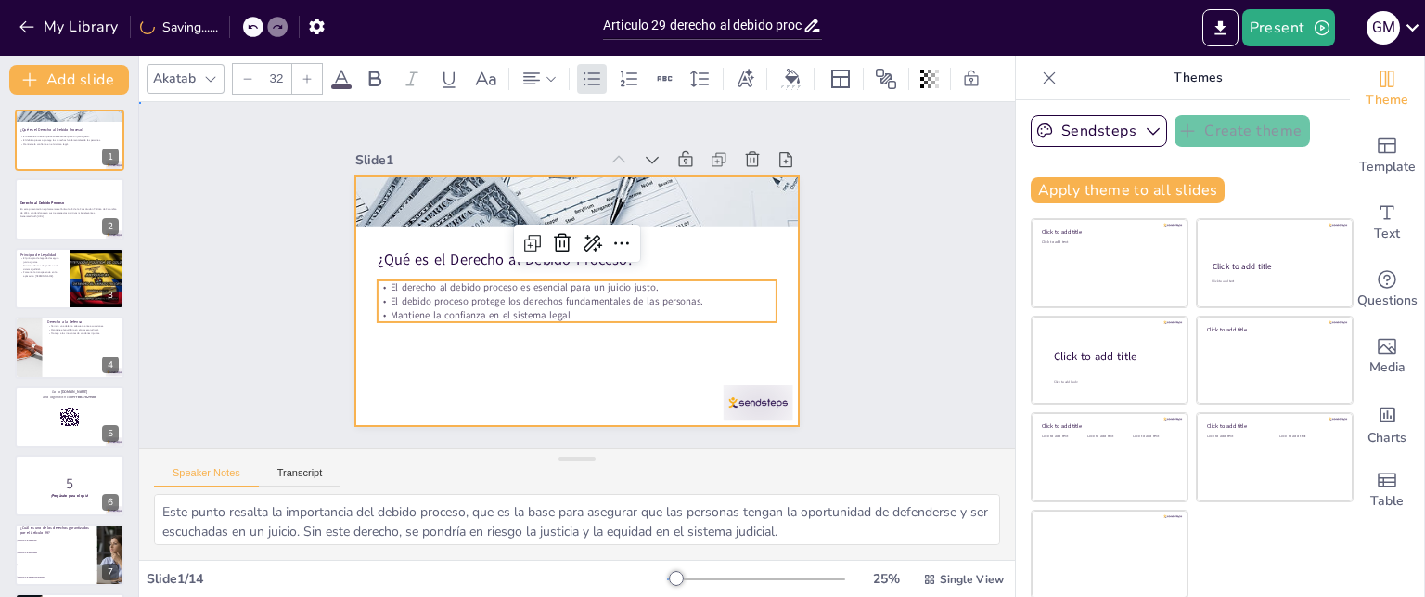
click at [485, 364] on div at bounding box center [551, 279] width 295 height 468
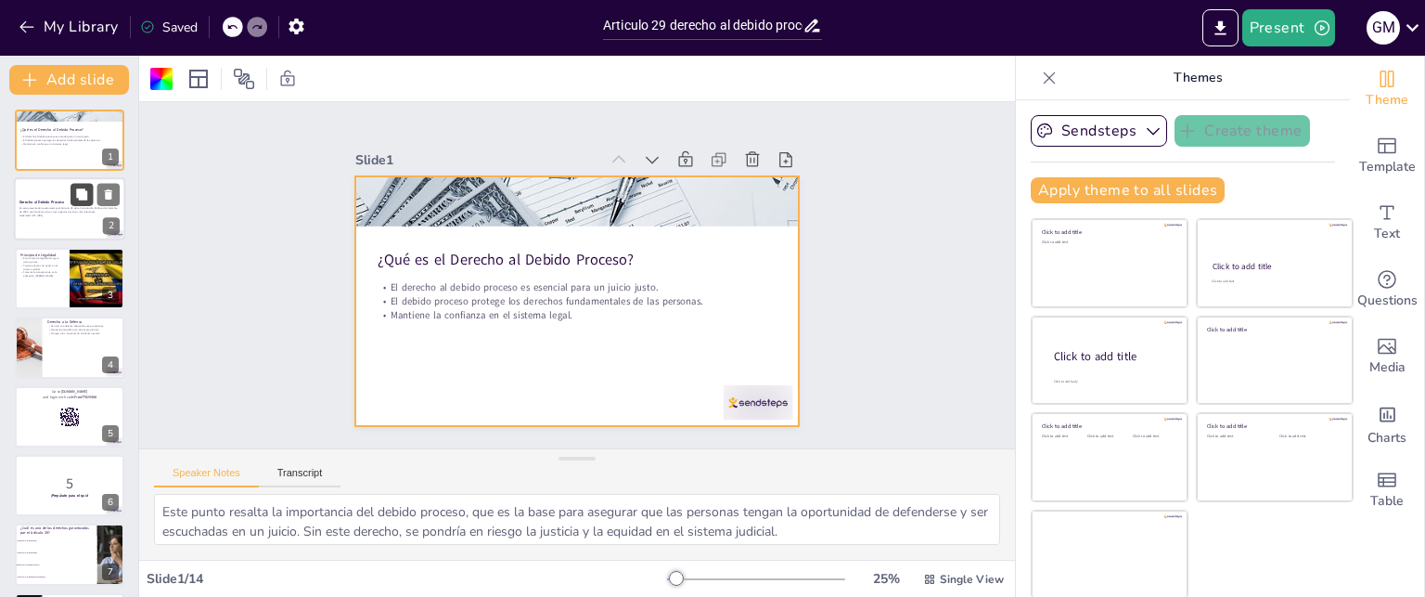
click at [82, 199] on icon at bounding box center [81, 194] width 11 height 11
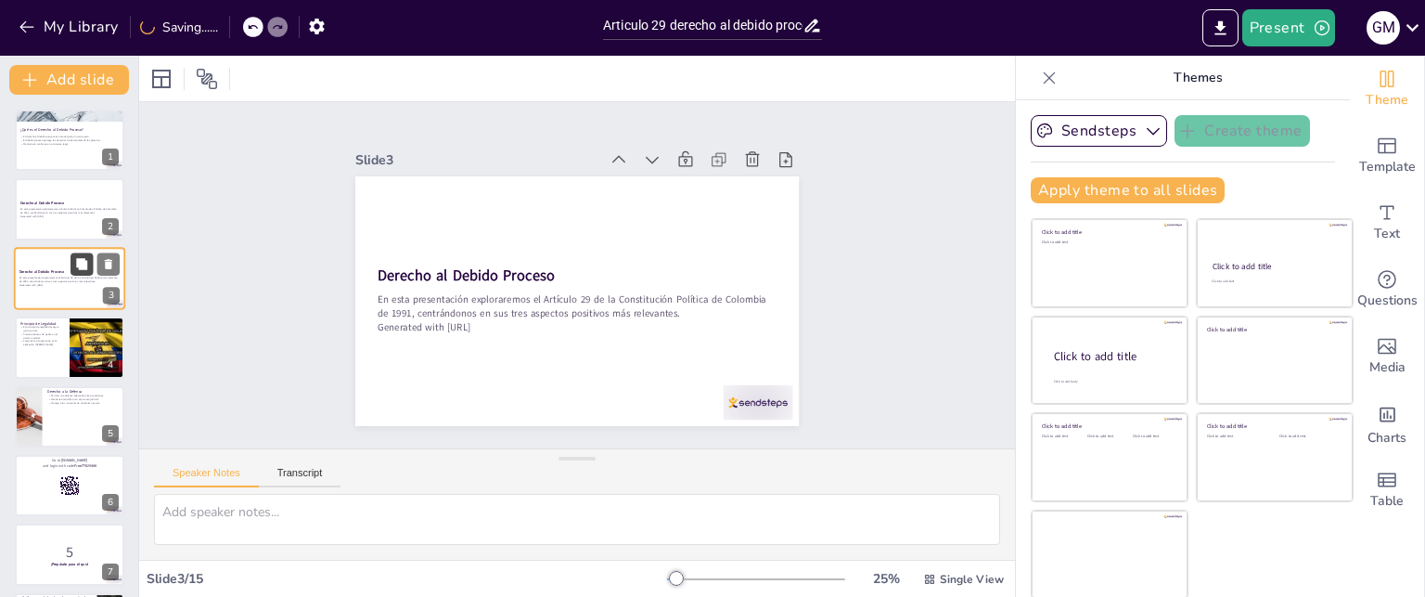
click at [73, 271] on button at bounding box center [82, 263] width 22 height 22
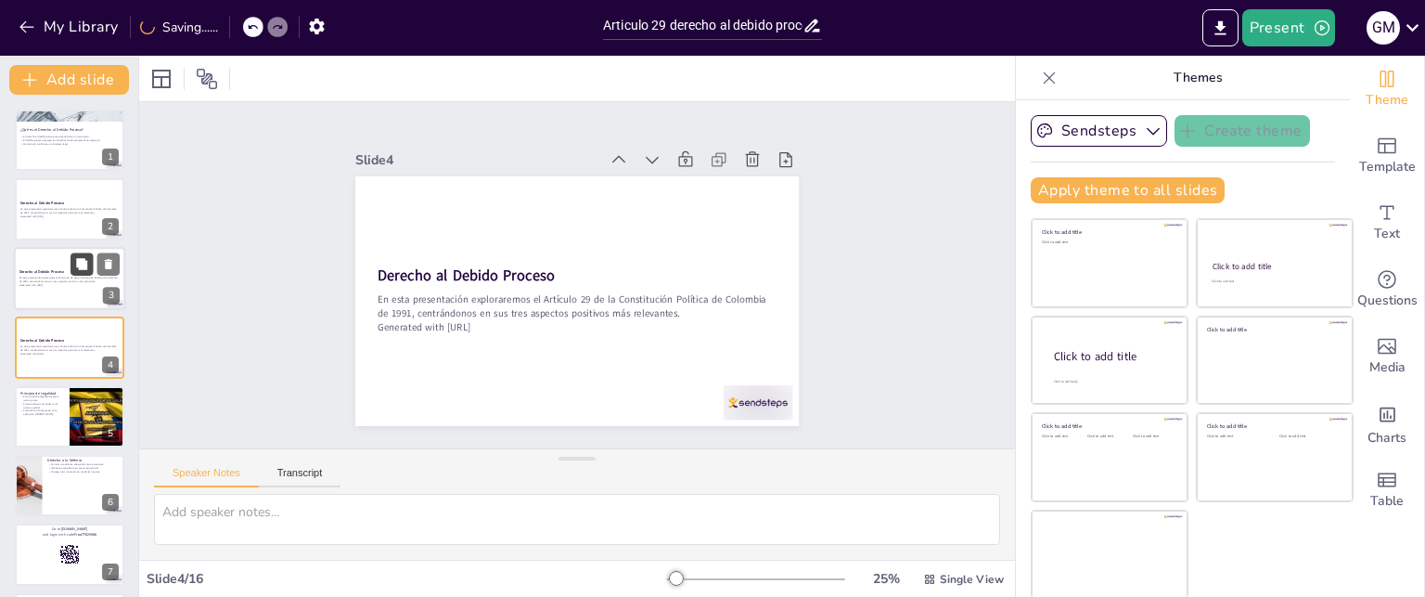
scroll to position [1, 0]
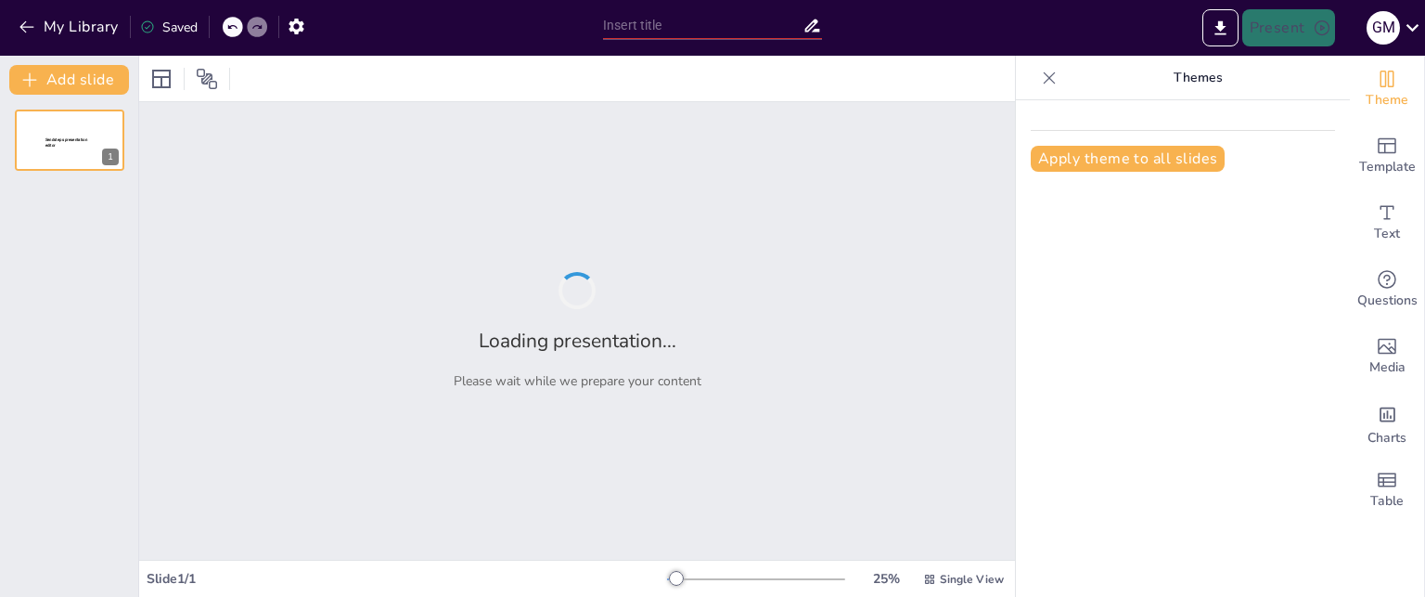
type input "Articulo 29 Derecho al debido proceso"
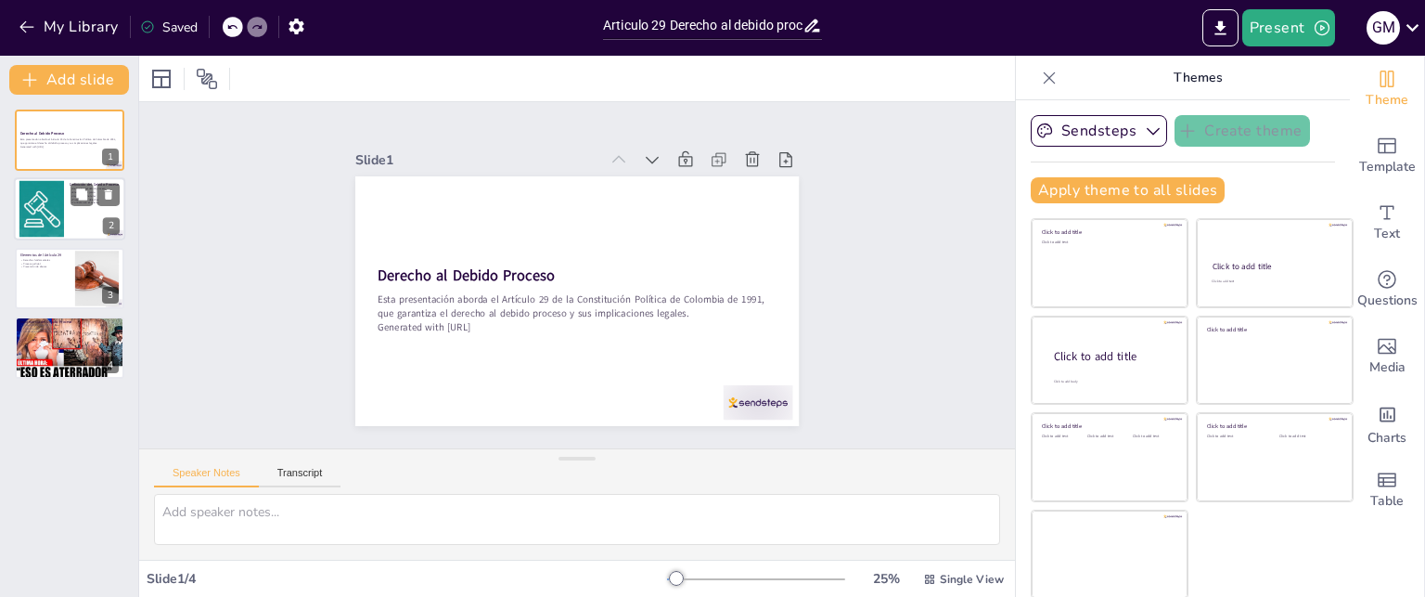
click at [49, 229] on div at bounding box center [41, 209] width 84 height 57
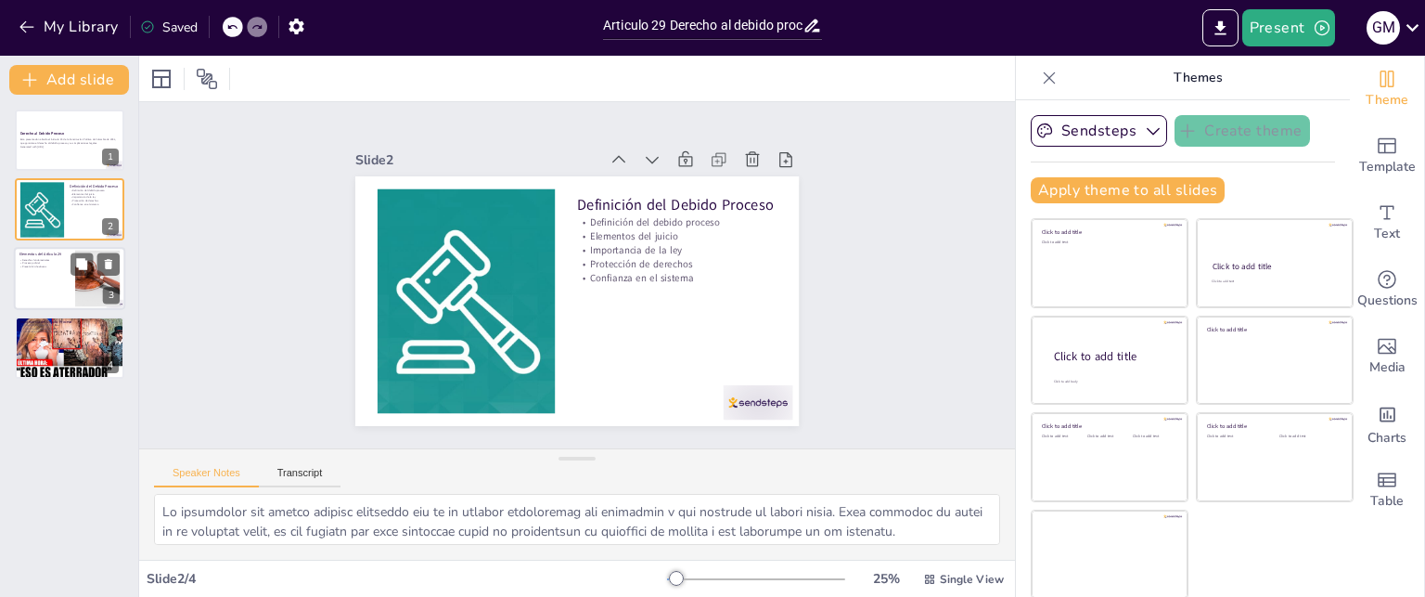
click at [30, 282] on div at bounding box center [69, 278] width 111 height 63
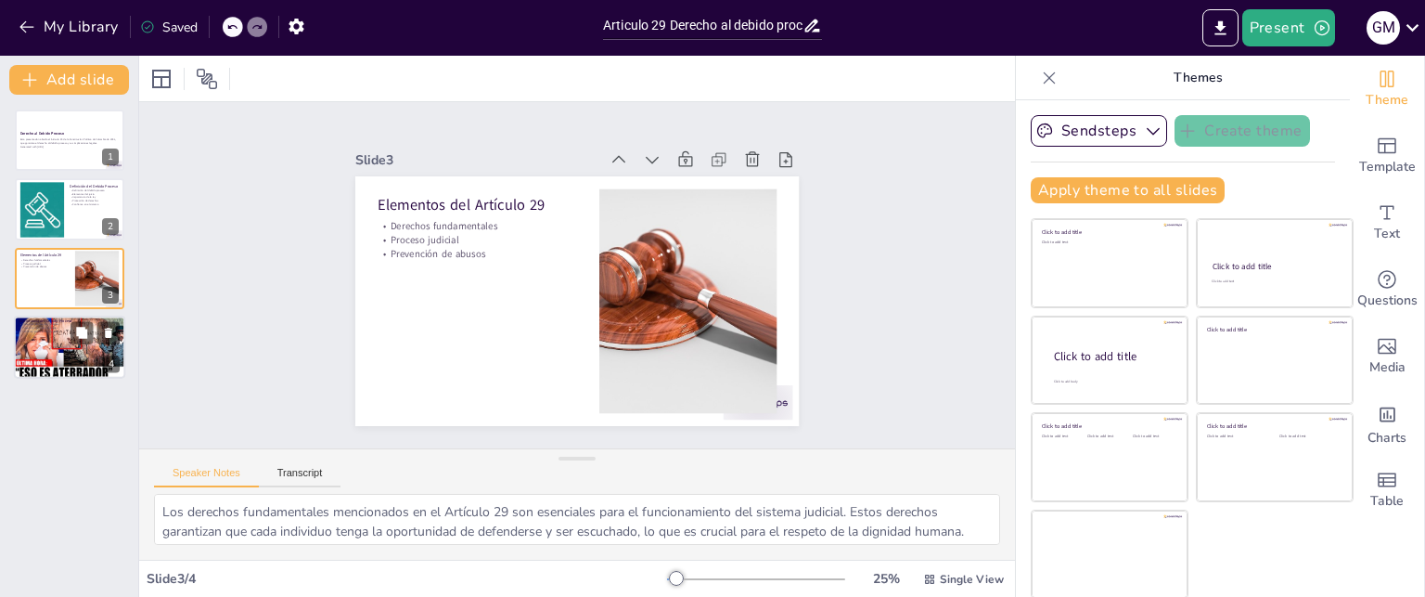
click at [33, 344] on div at bounding box center [69, 346] width 111 height 63
type textarea "La protección de los derechos humanos es el núcleo del debido proceso. Este der…"
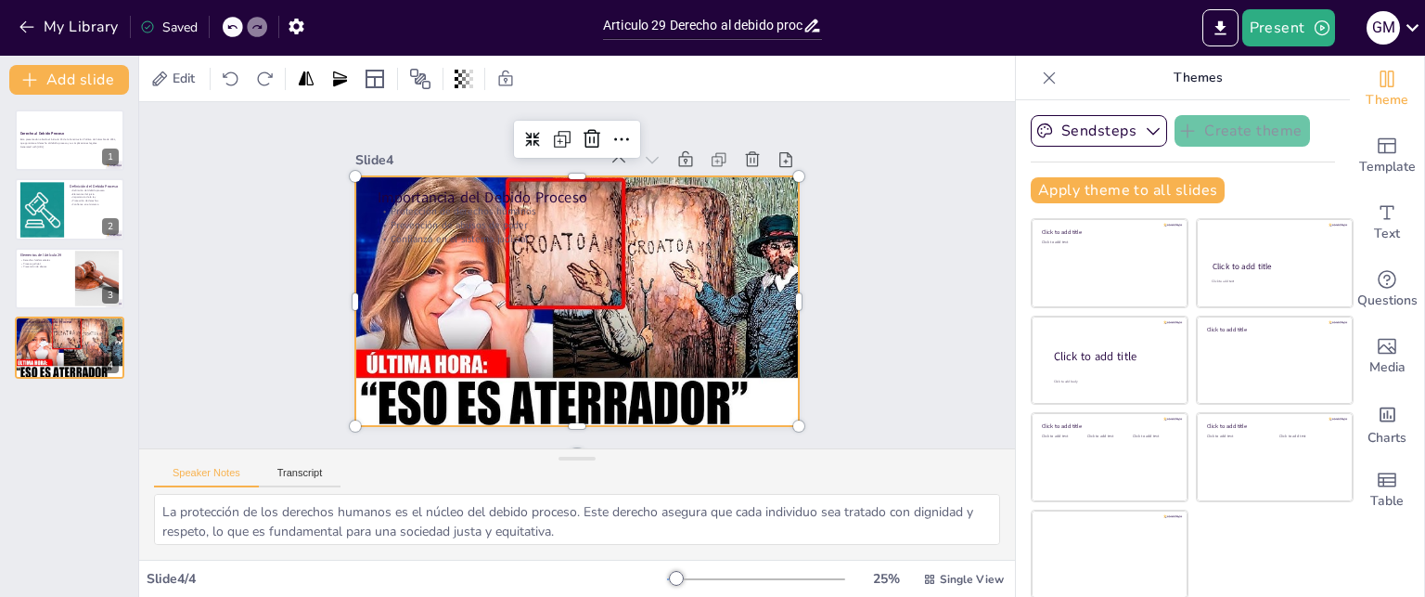
click at [536, 366] on div at bounding box center [566, 251] width 507 height 408
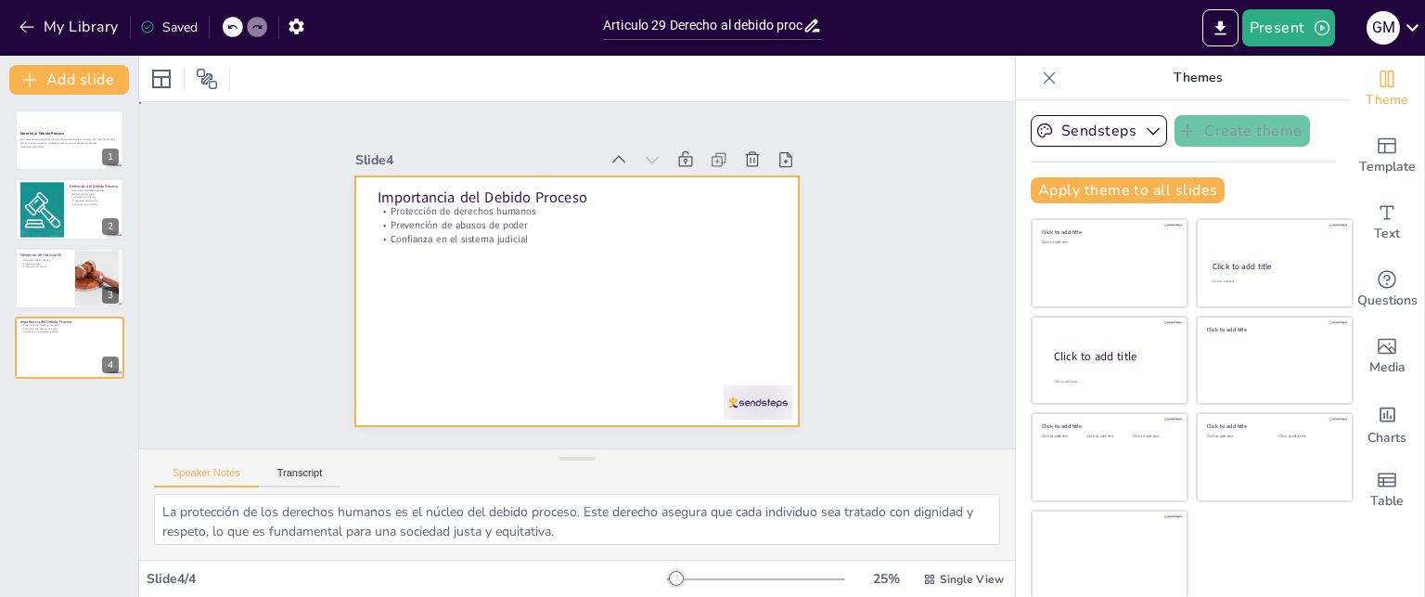
click at [528, 309] on div at bounding box center [560, 294] width 496 height 482
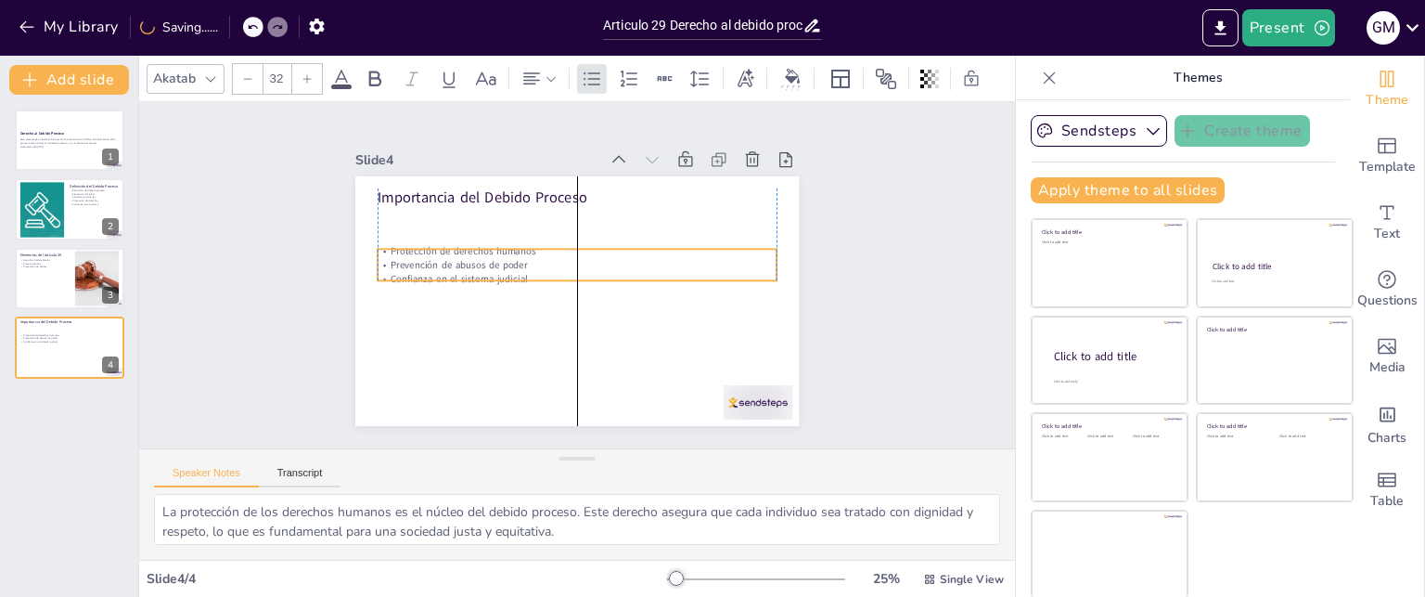
drag, startPoint x: 419, startPoint y: 204, endPoint x: 416, endPoint y: 244, distance: 40.1
click at [416, 244] on p "Protección de derechos humanos" at bounding box center [581, 251] width 393 height 96
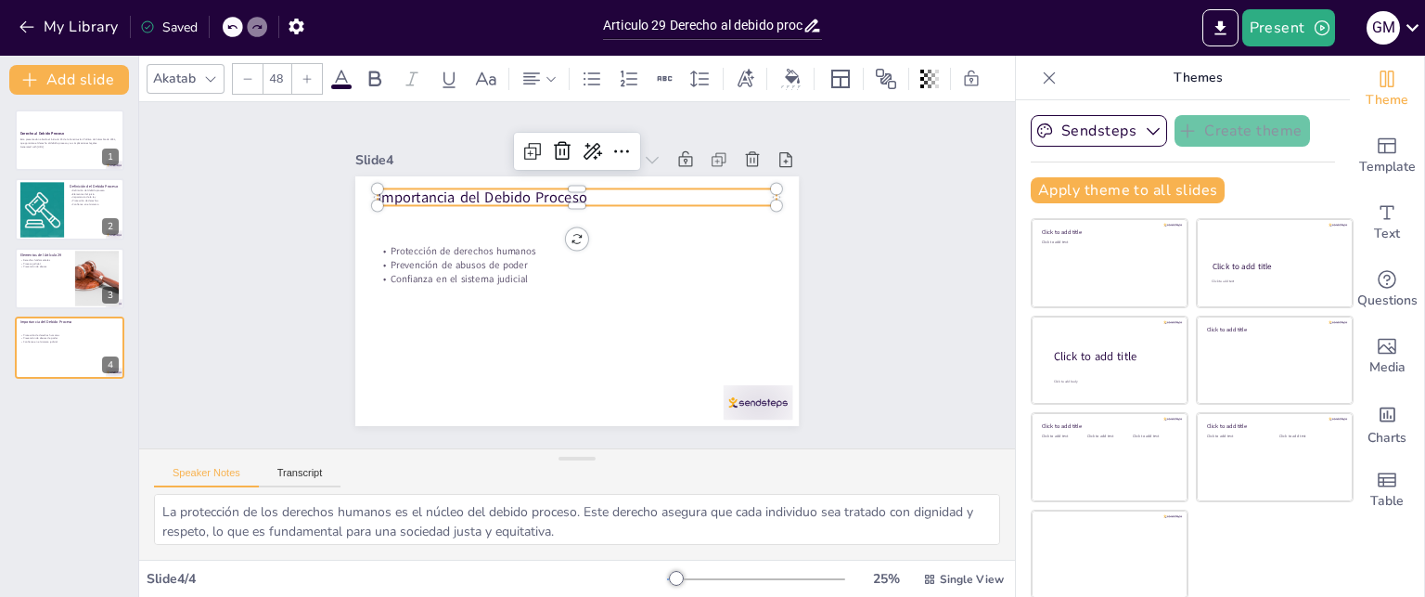
click at [421, 198] on div "Importancia del Debido Proceso Protección de derechos humanos Prevención de abu…" at bounding box center [566, 299] width 507 height 408
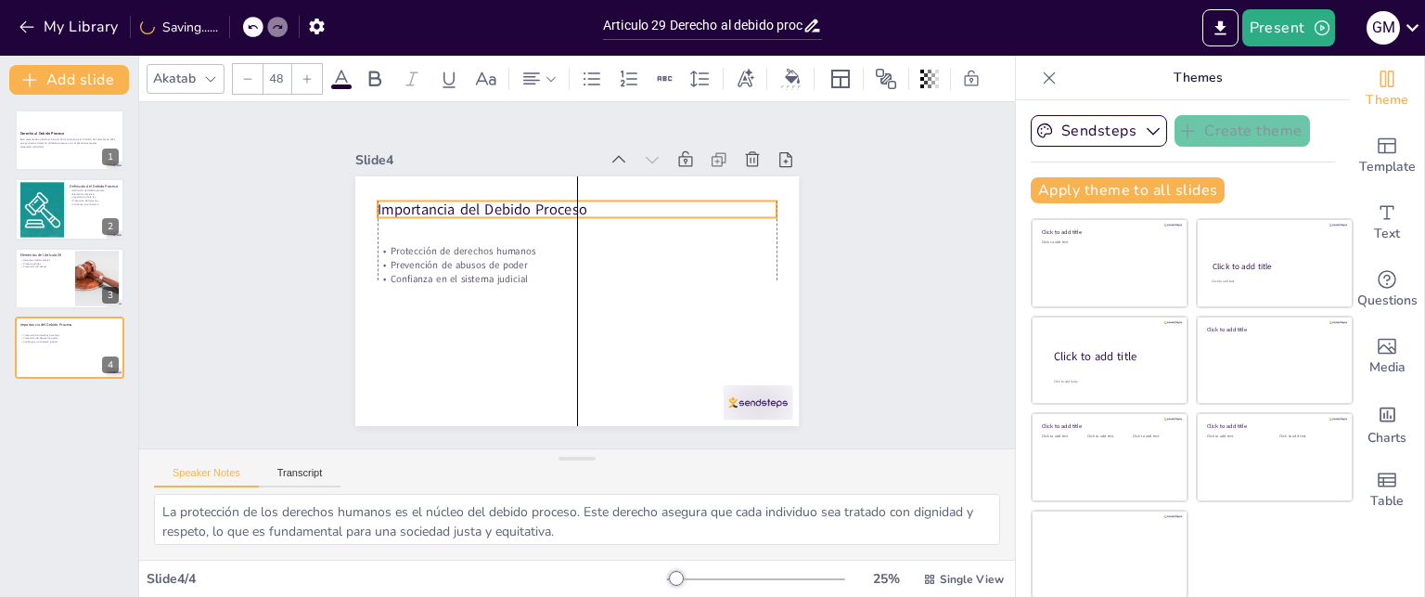
drag, startPoint x: 429, startPoint y: 188, endPoint x: 436, endPoint y: 200, distance: 14.2
click at [436, 200] on p "Importancia del Debido Proceso" at bounding box center [604, 214] width 373 height 181
click at [471, 207] on p "Importancia del Debido Proceso" at bounding box center [590, 210] width 395 height 103
click at [481, 199] on p "Importancia del Debido Proceso" at bounding box center [610, 217] width 356 height 217
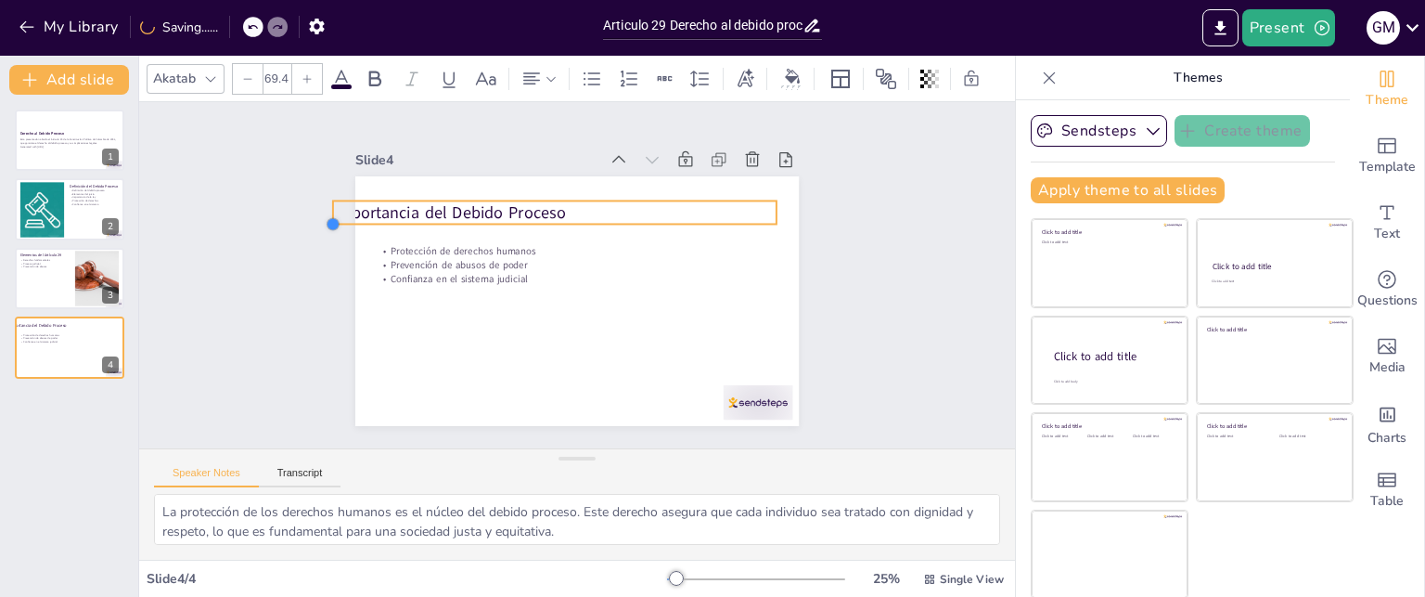
type input "72.1"
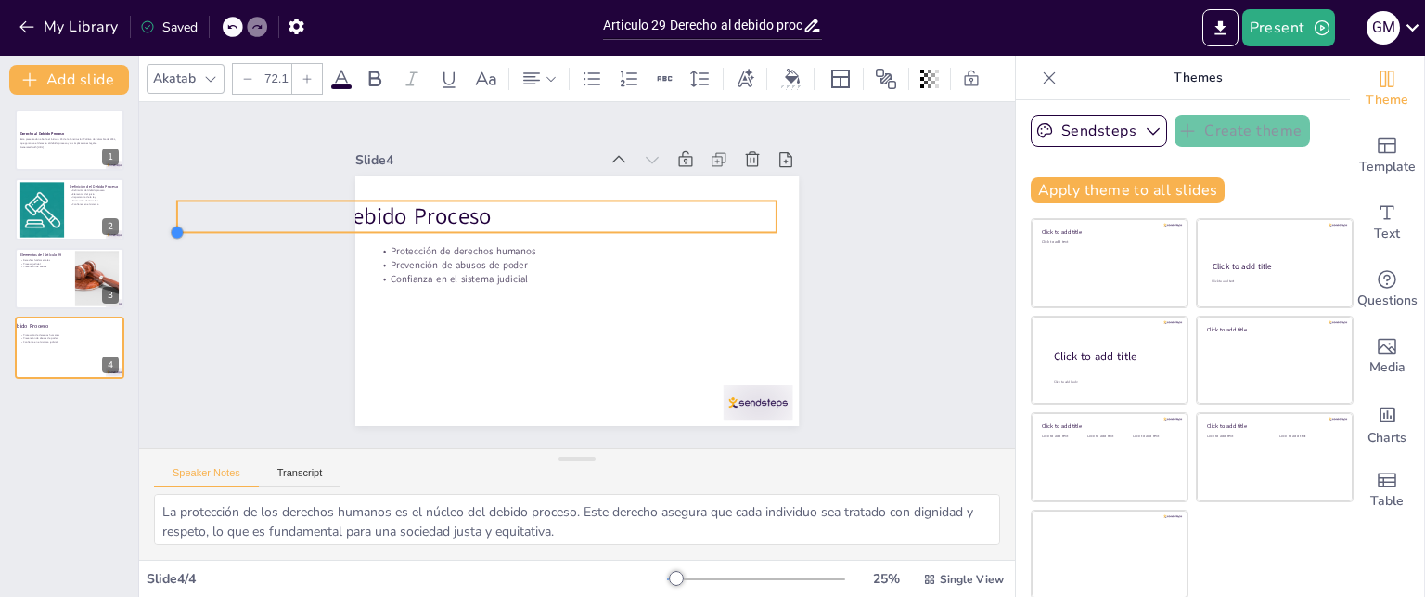
drag, startPoint x: 356, startPoint y: 211, endPoint x: 392, endPoint y: 219, distance: 36.2
click at [392, 219] on div "Importancia del Debido Proceso Protección de derechos humanos Prevención de abu…" at bounding box center [562, 296] width 506 height 463
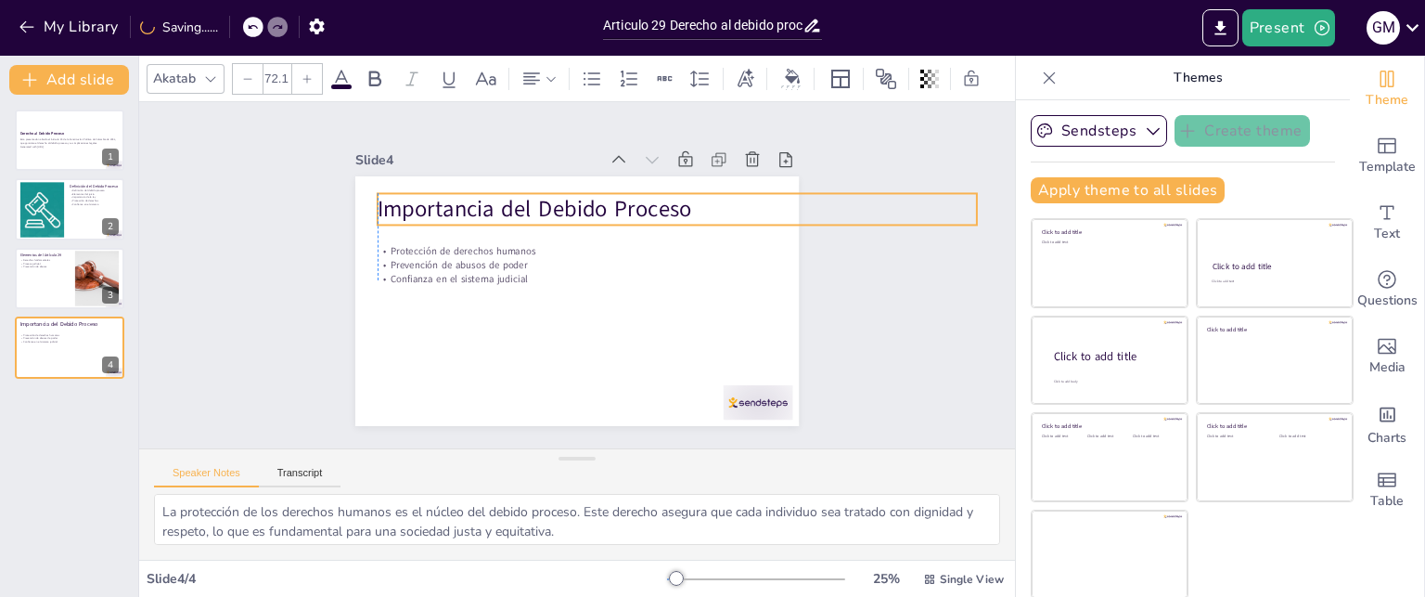
drag, startPoint x: 496, startPoint y: 199, endPoint x: 694, endPoint y: 192, distance: 197.8
click at [694, 192] on p "Importancia del Debido Proceso" at bounding box center [690, 318] width 378 height 504
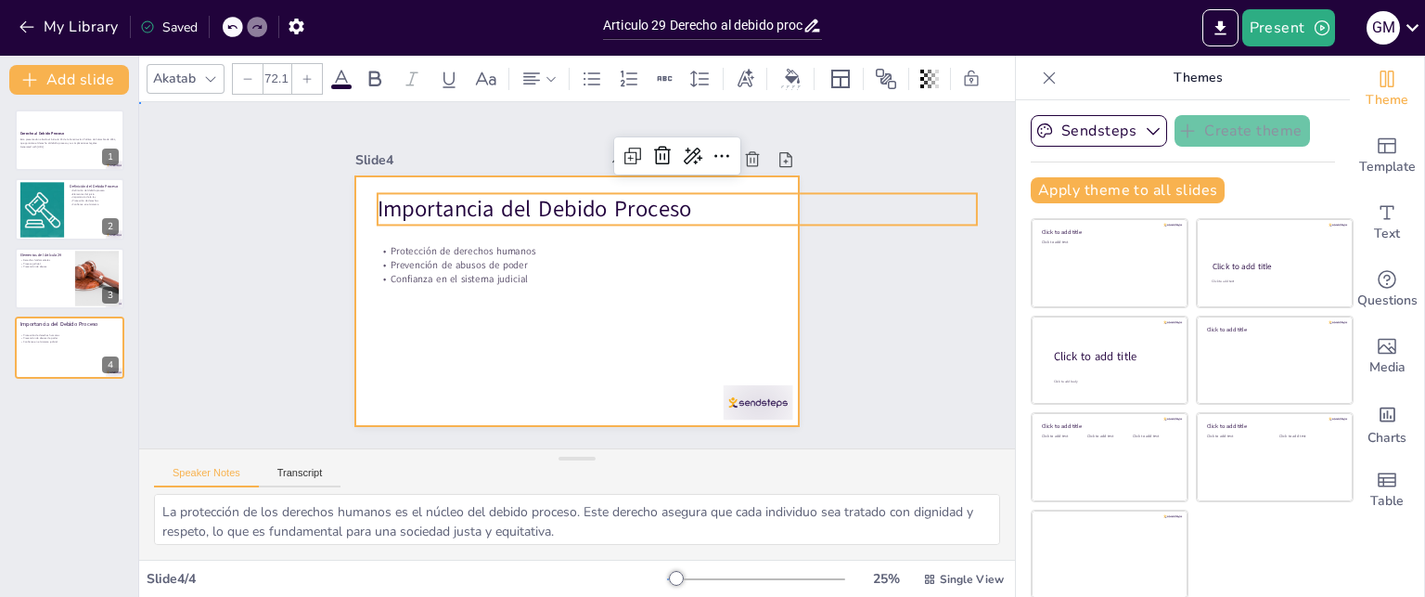
click at [546, 344] on div at bounding box center [583, 250] width 486 height 336
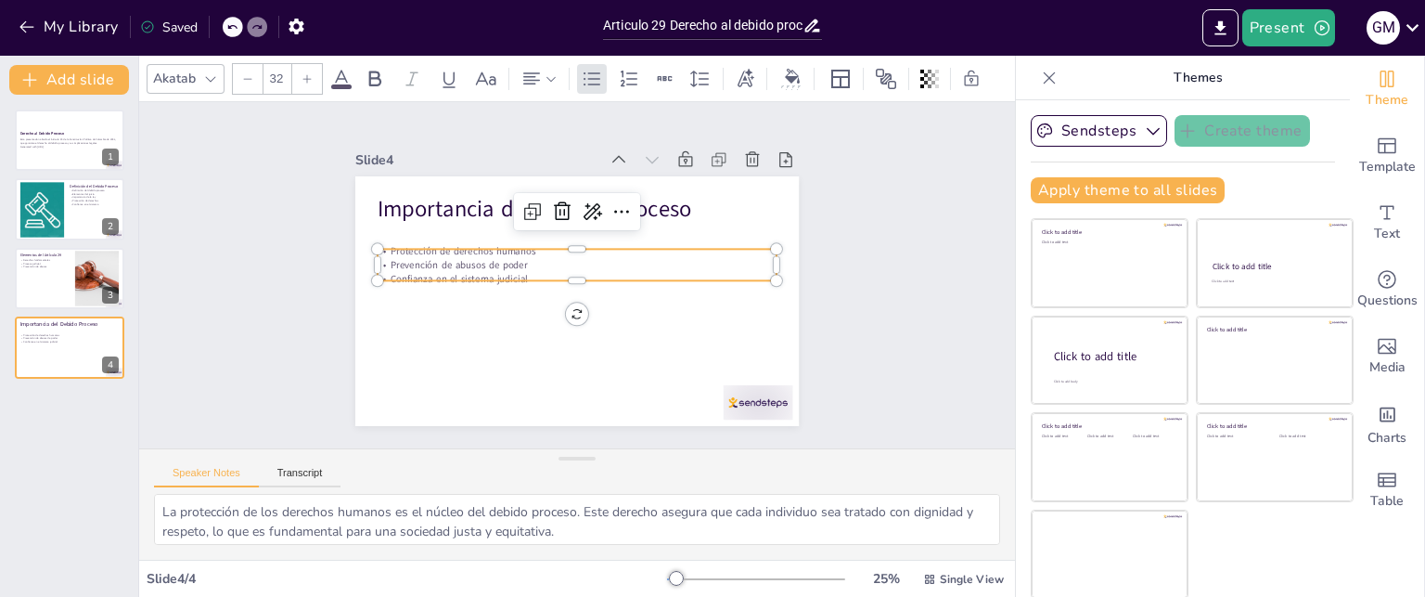
click at [567, 271] on p "Confianza en el sistema judicial" at bounding box center [574, 274] width 14 height 399
click at [570, 266] on p "Confianza en el sistema judicial" at bounding box center [574, 274] width 56 height 399
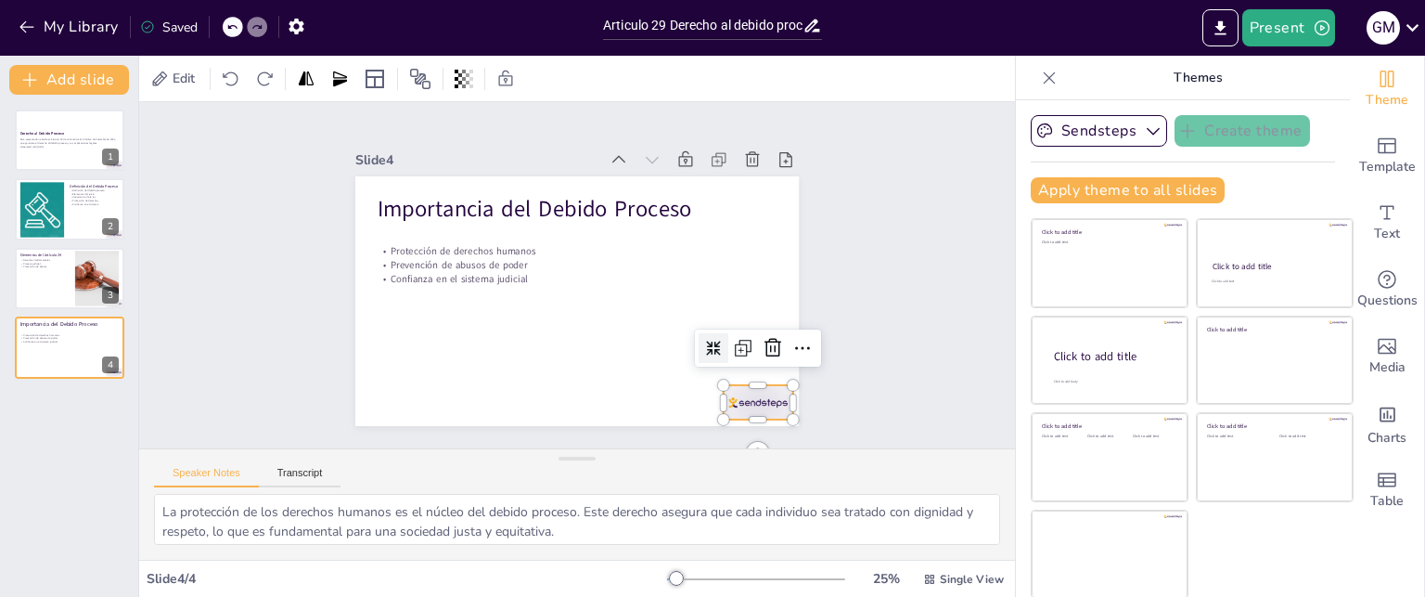
click at [590, 456] on div at bounding box center [557, 494] width 65 height 77
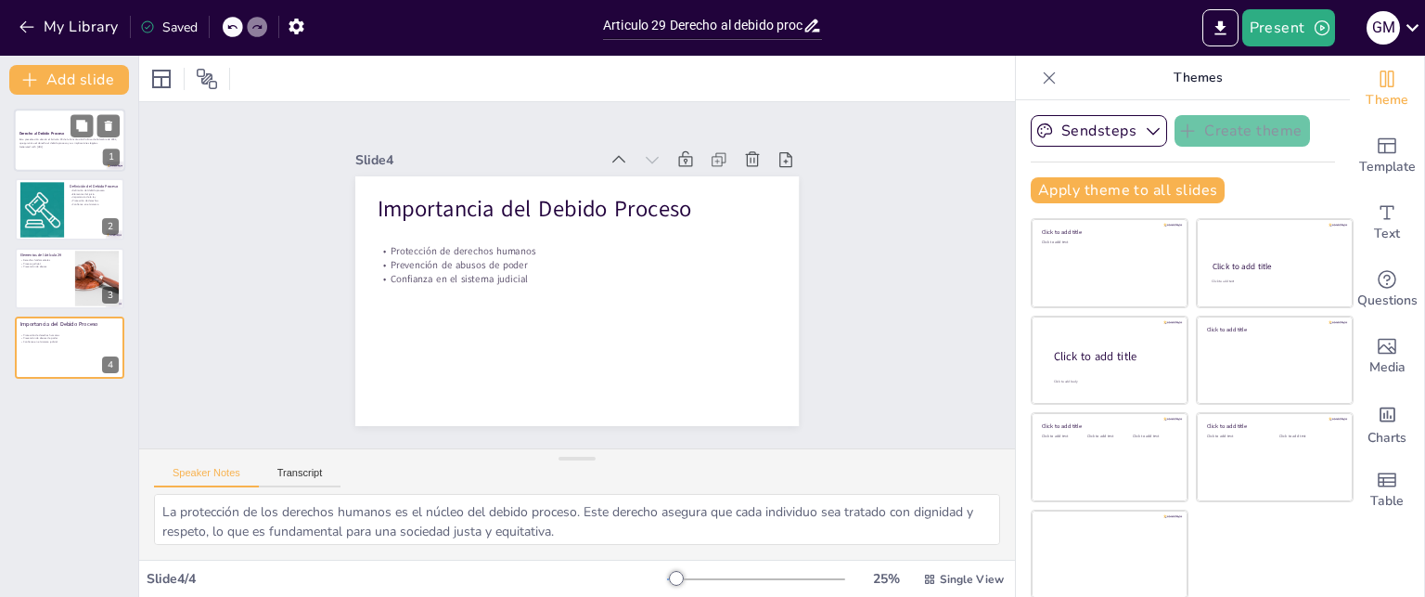
click at [37, 138] on p "Esta presentación aborda el Artículo 29 de la Constitución Política de Colombia…" at bounding box center [69, 141] width 100 height 6
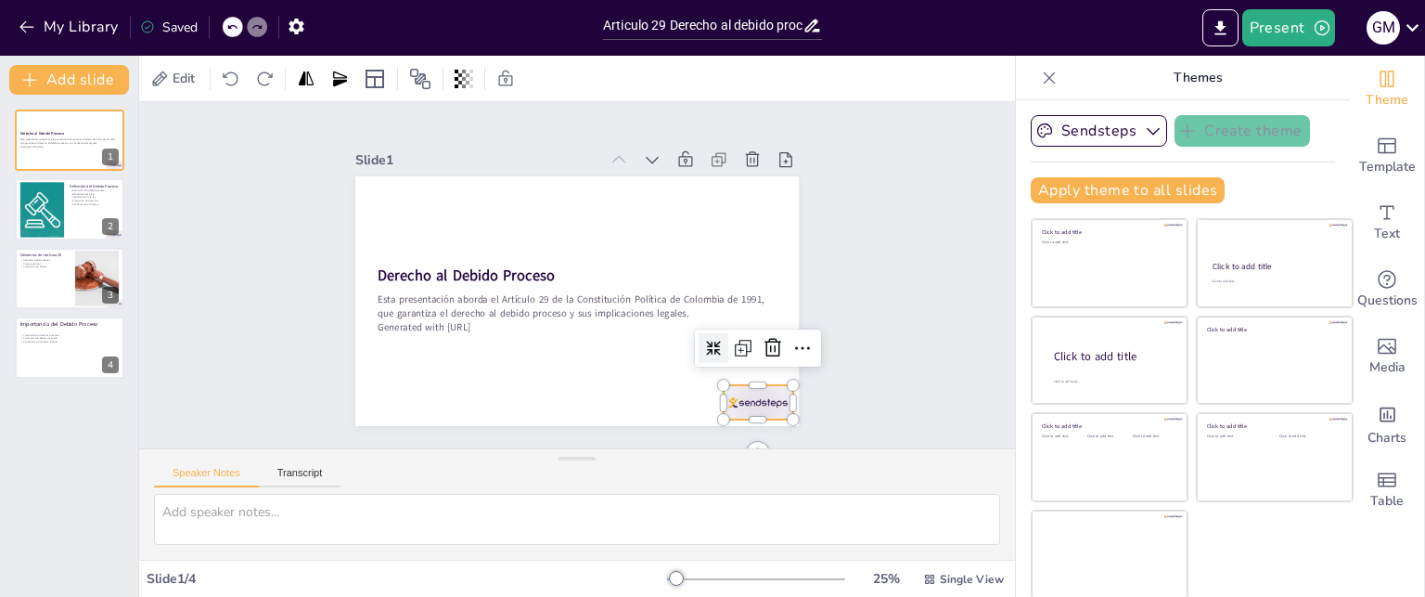
click at [640, 457] on div at bounding box center [604, 494] width 72 height 75
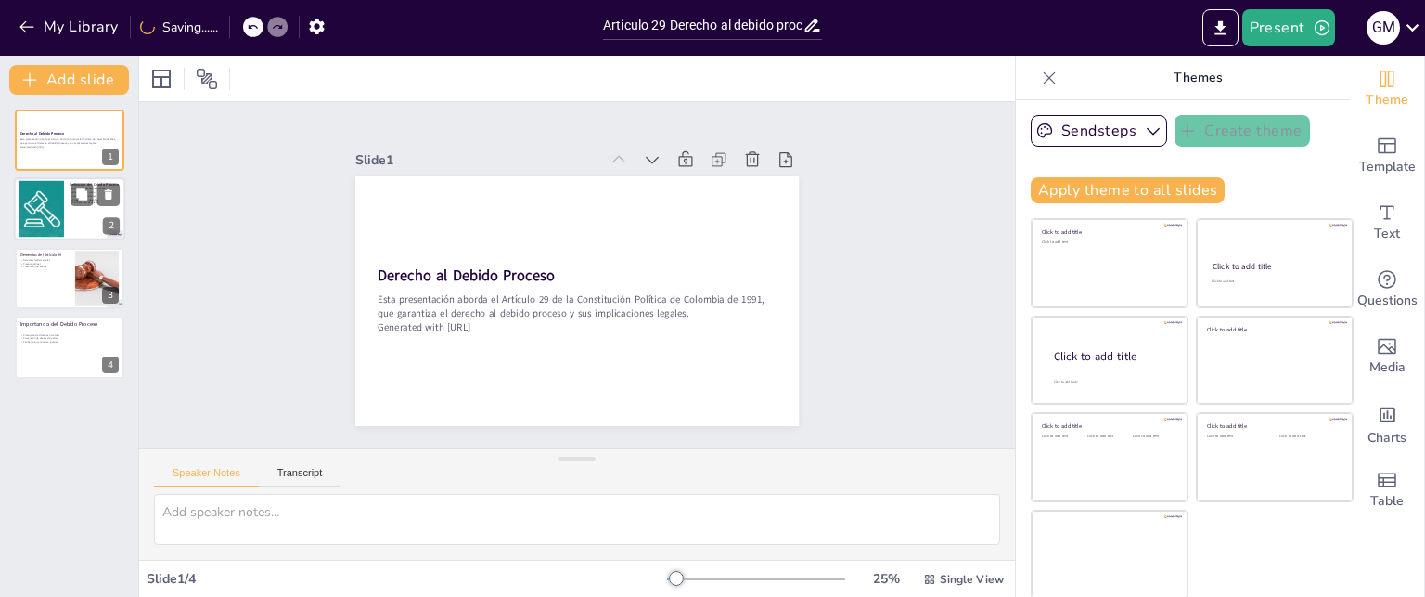
click at [65, 188] on div at bounding box center [69, 209] width 111 height 63
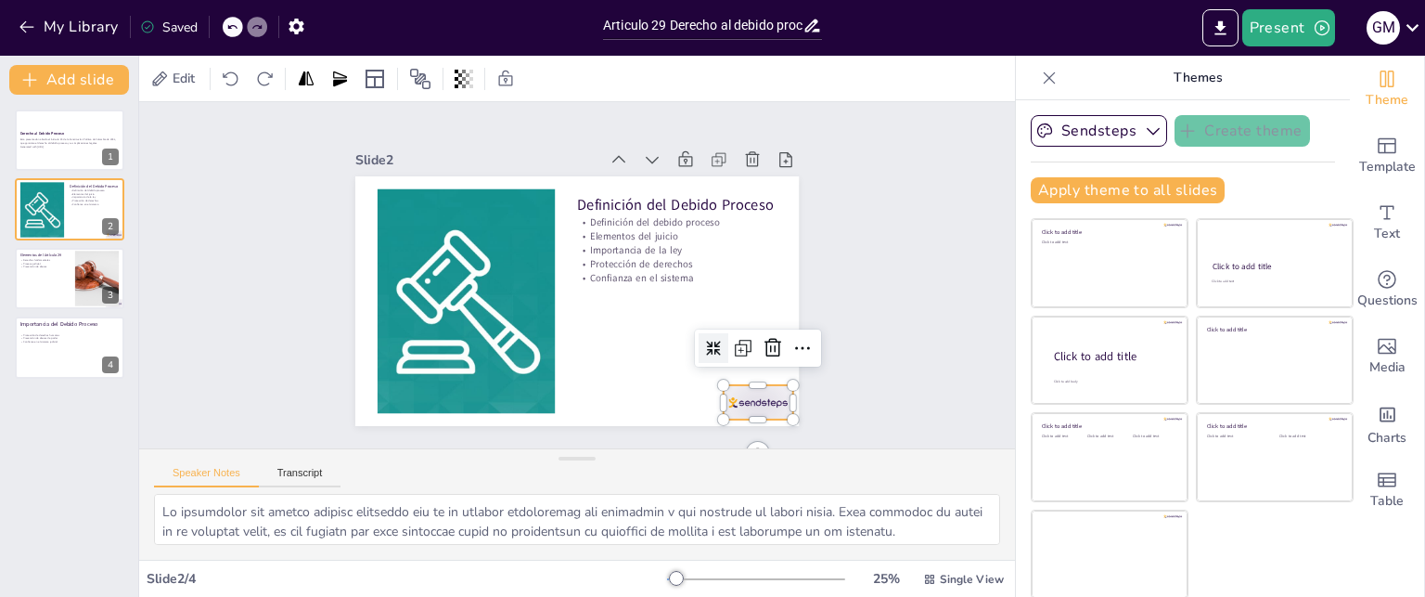
click at [590, 456] on div at bounding box center [557, 494] width 65 height 77
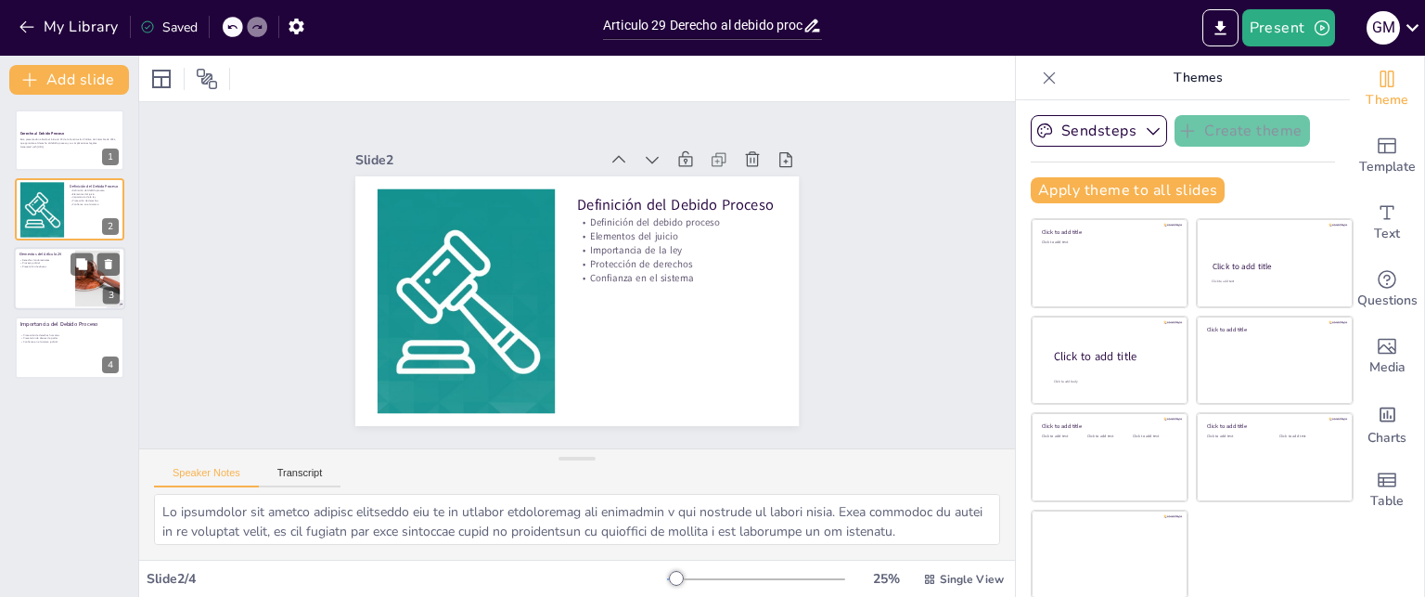
click at [48, 282] on div at bounding box center [69, 278] width 111 height 63
type textarea "Los derechos fundamentales mencionados en el Artículo 29 son esenciales para el…"
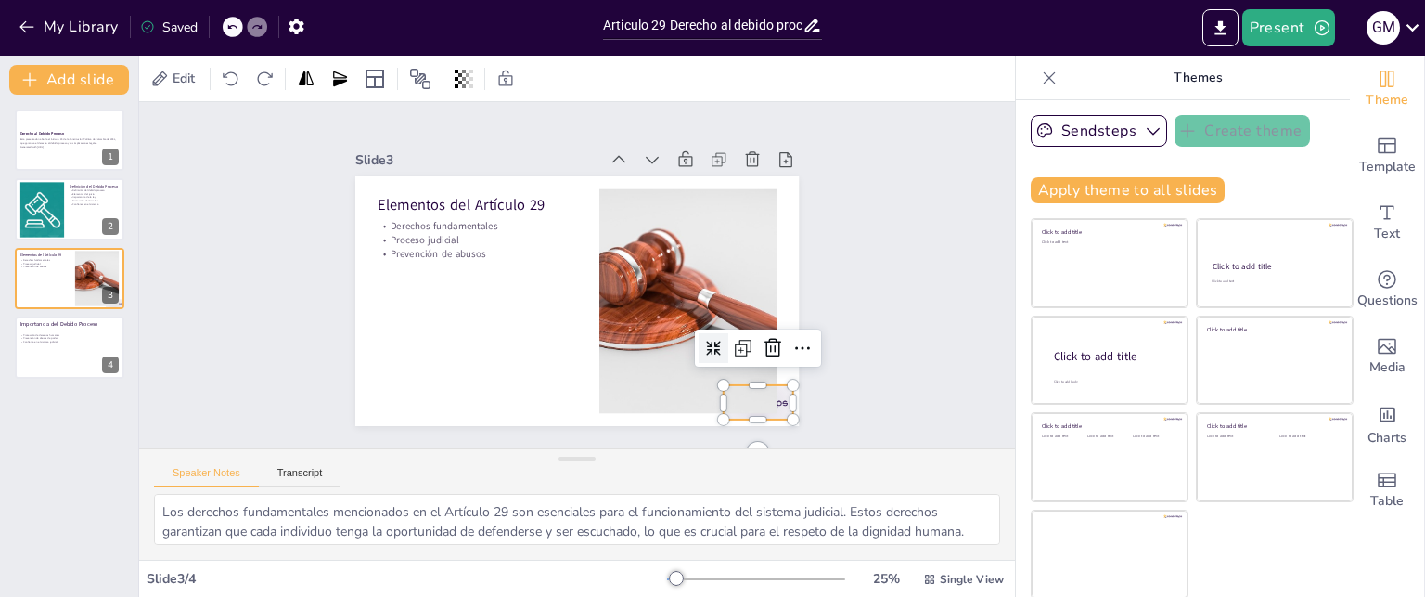
click at [778, 396] on div "Elementos del Artículo 29 Derechos fundamentales Proceso judicial Prevención de…" at bounding box center [568, 299] width 499 height 375
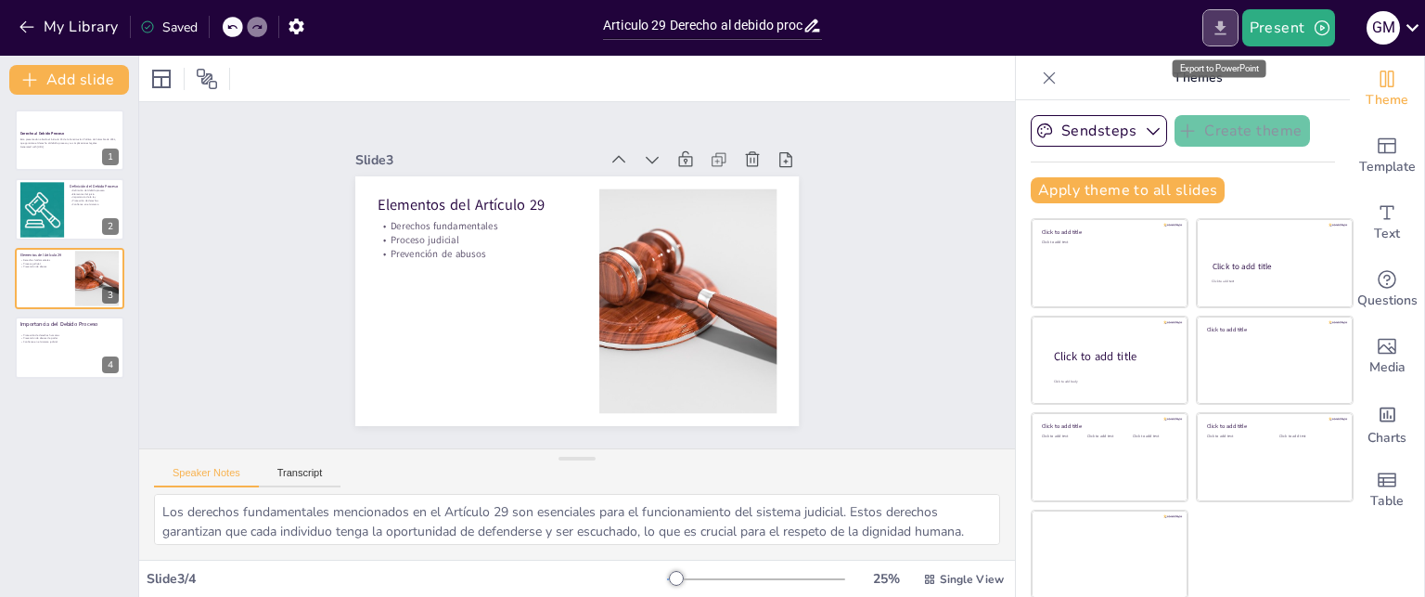
click at [1230, 25] on icon "Export to PowerPoint" at bounding box center [1220, 28] width 19 height 19
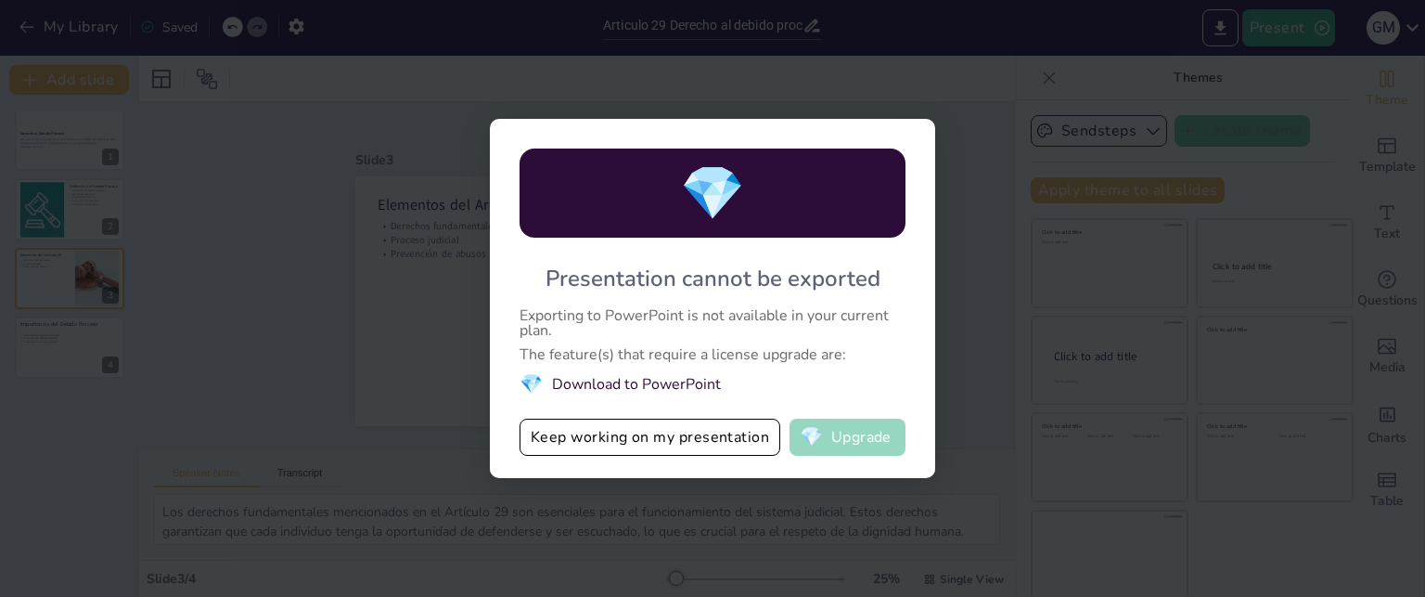
click at [831, 437] on button "💎 Upgrade" at bounding box center [848, 436] width 116 height 37
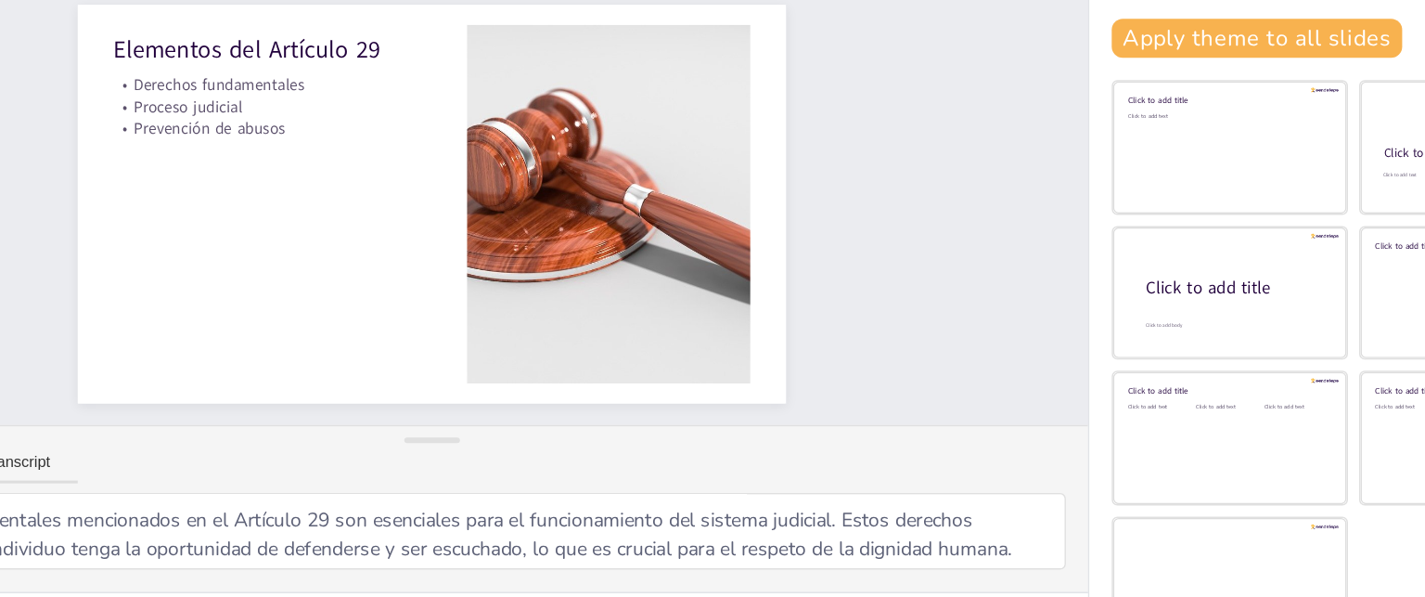
drag, startPoint x: 913, startPoint y: 490, endPoint x: 906, endPoint y: 475, distance: 16.2
click at [906, 475] on div "Speaker Notes Transcript" at bounding box center [577, 471] width 876 height 45
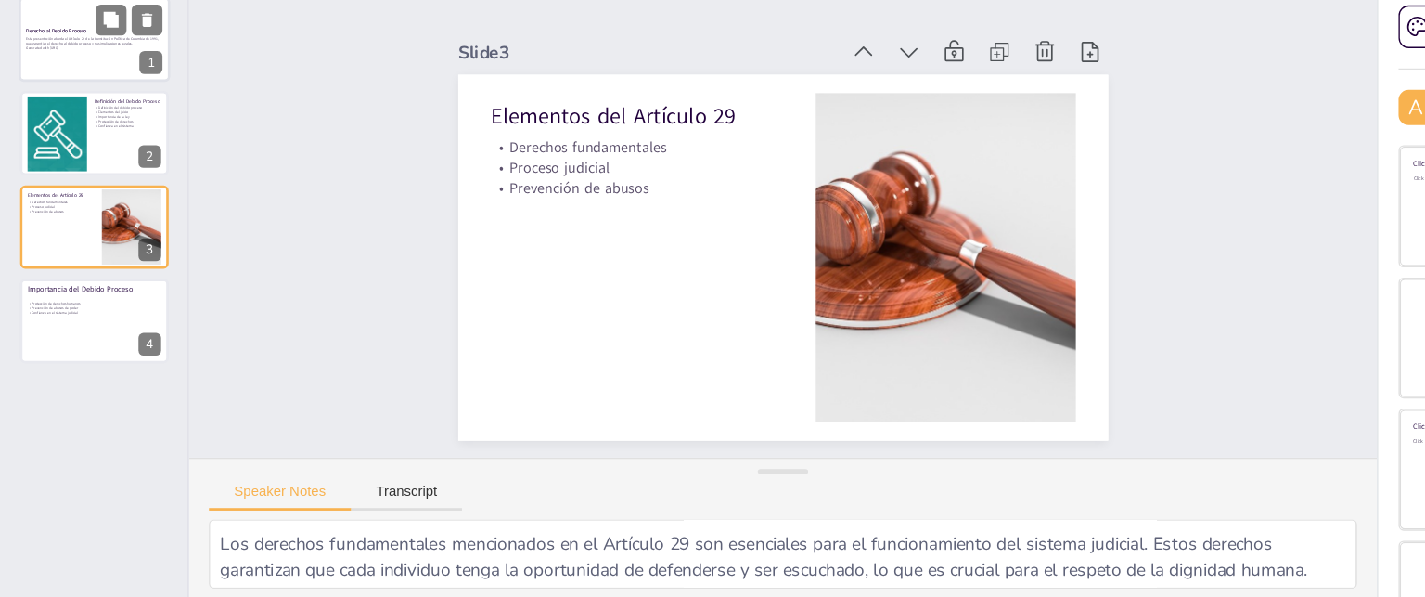
click at [52, 131] on strong "Derecho al Debido Proceso" at bounding box center [41, 133] width 45 height 5
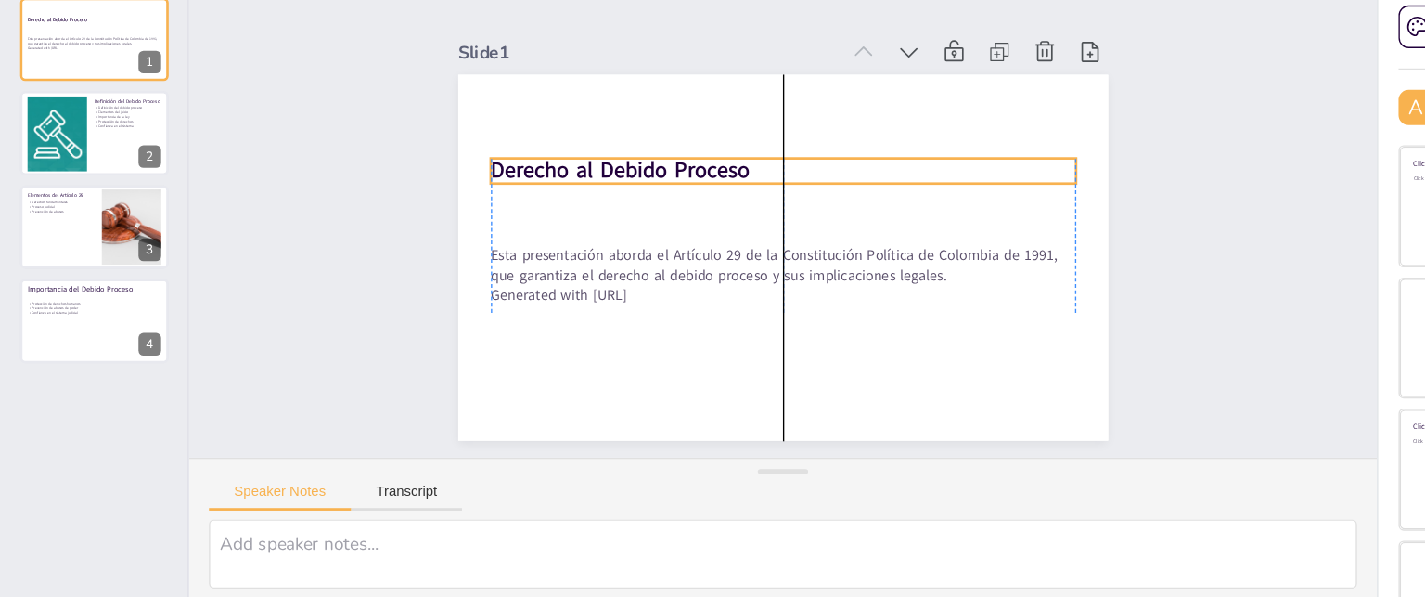
drag, startPoint x: 435, startPoint y: 259, endPoint x: 437, endPoint y: 223, distance: 36.2
click at [437, 223] on strong "Derecho al Debido Proceso" at bounding box center [467, 212] width 191 height 61
click at [306, 307] on div "Slide 1 Derecho al Debido Proceso Esta presentación aborda el Artículo 29 de la…" at bounding box center [576, 274] width 613 height 380
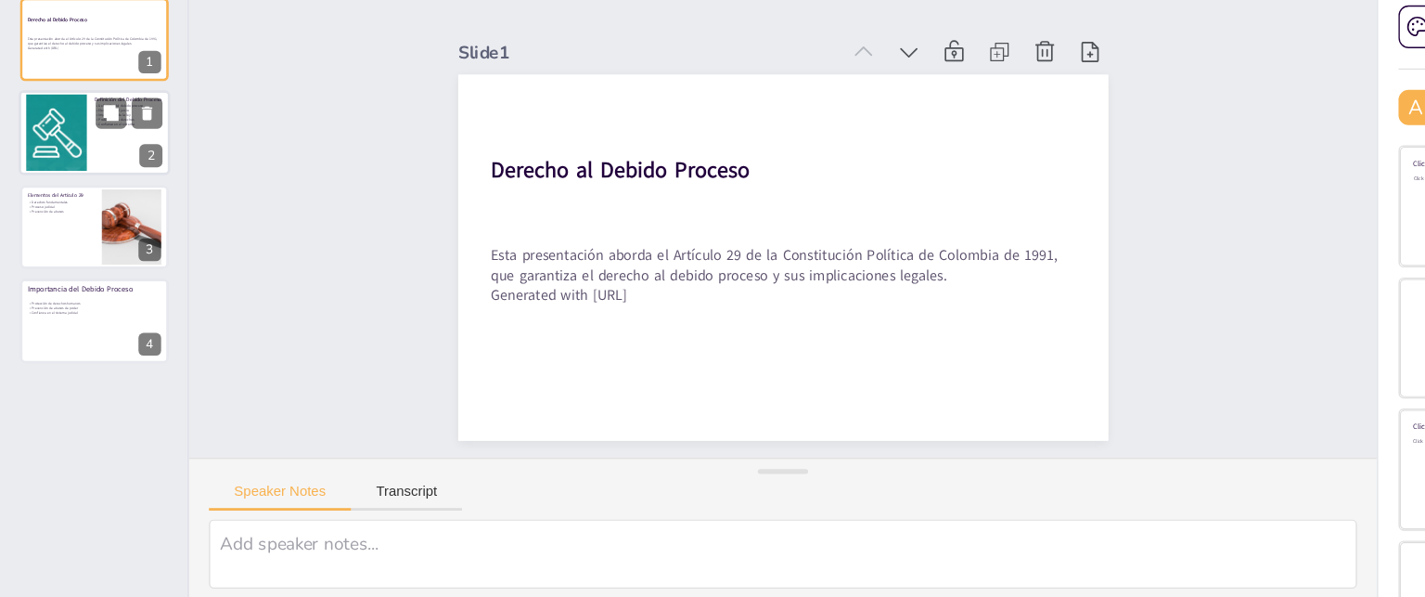
click at [55, 208] on div at bounding box center [41, 209] width 84 height 57
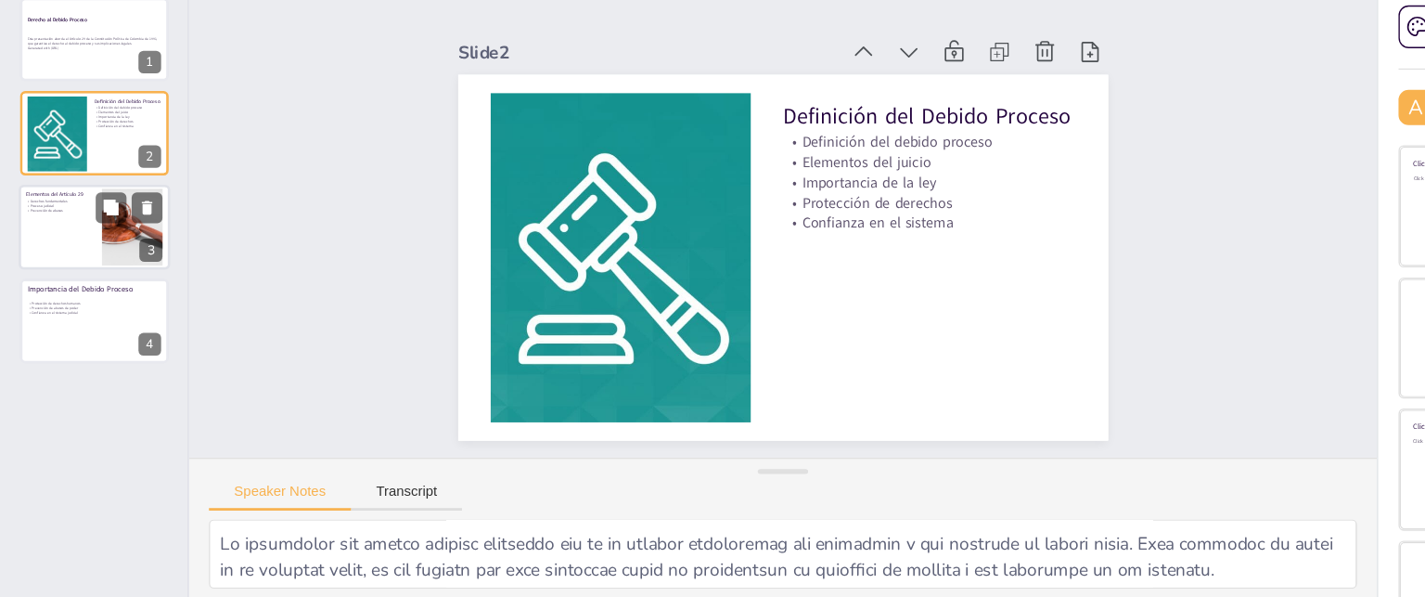
click at [63, 279] on div at bounding box center [69, 278] width 111 height 63
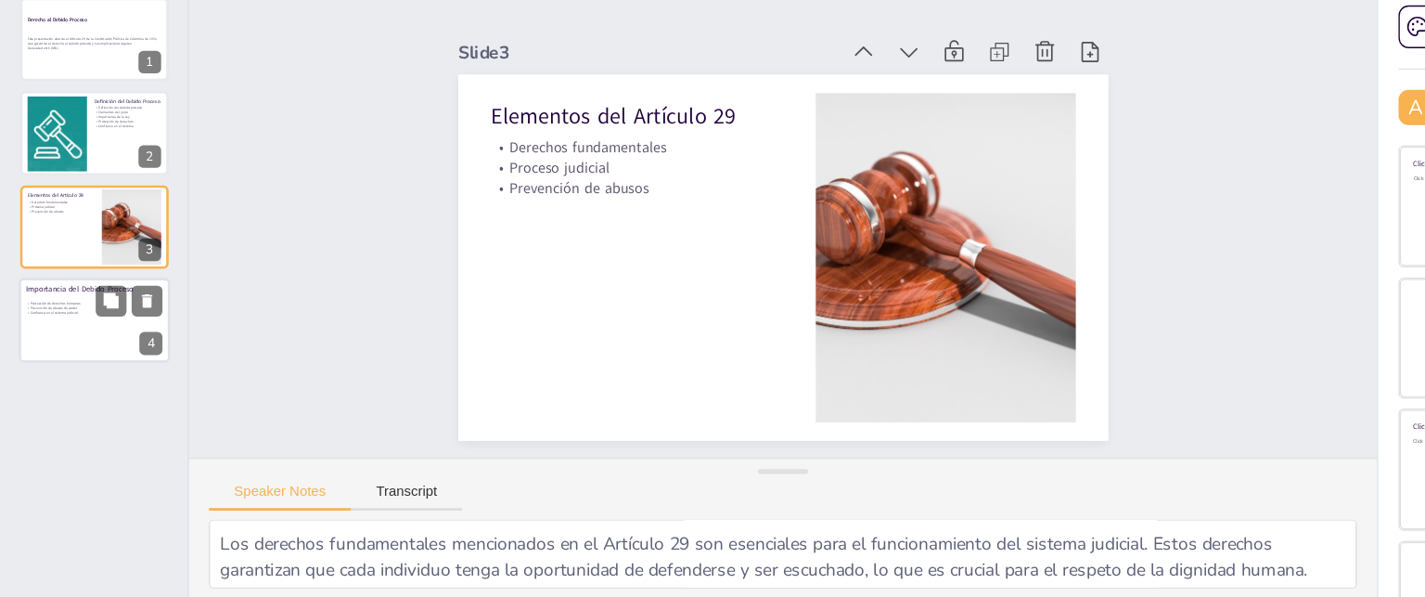
click at [72, 357] on div at bounding box center [69, 346] width 111 height 63
type textarea "La protección de los derechos humanos es el núcleo del debido proceso. Este der…"
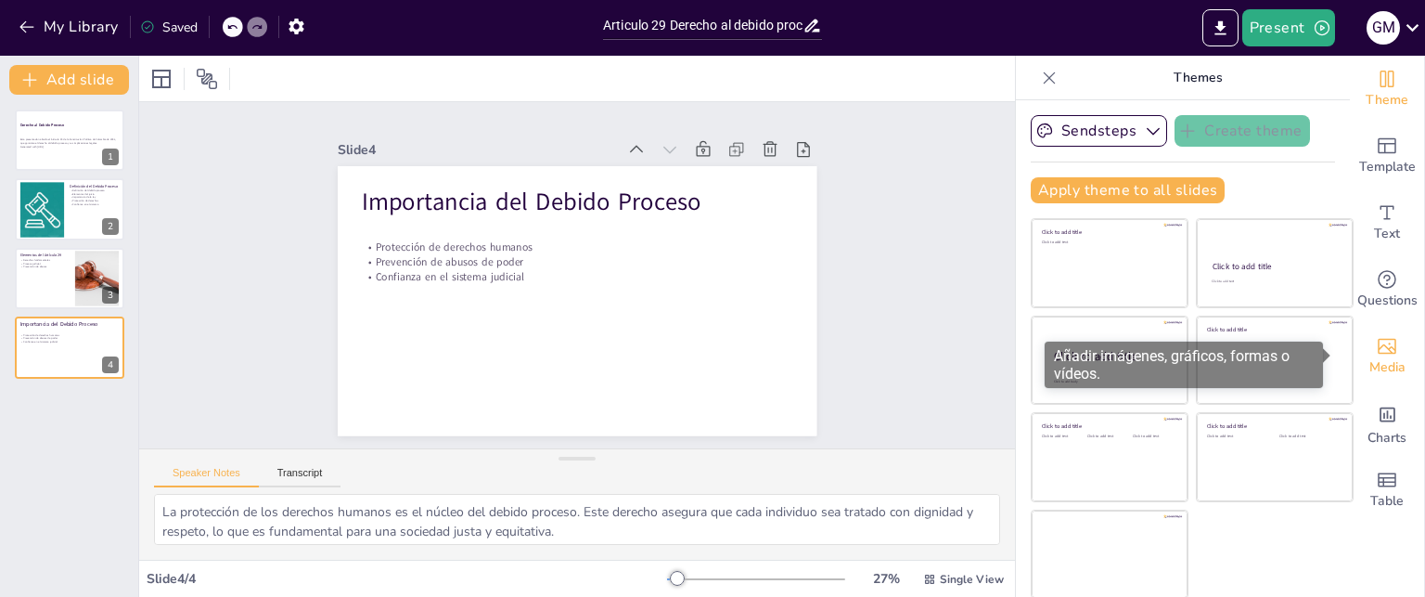
click at [1381, 345] on icon "Add images, graphics, shapes or video" at bounding box center [1387, 347] width 19 height 16
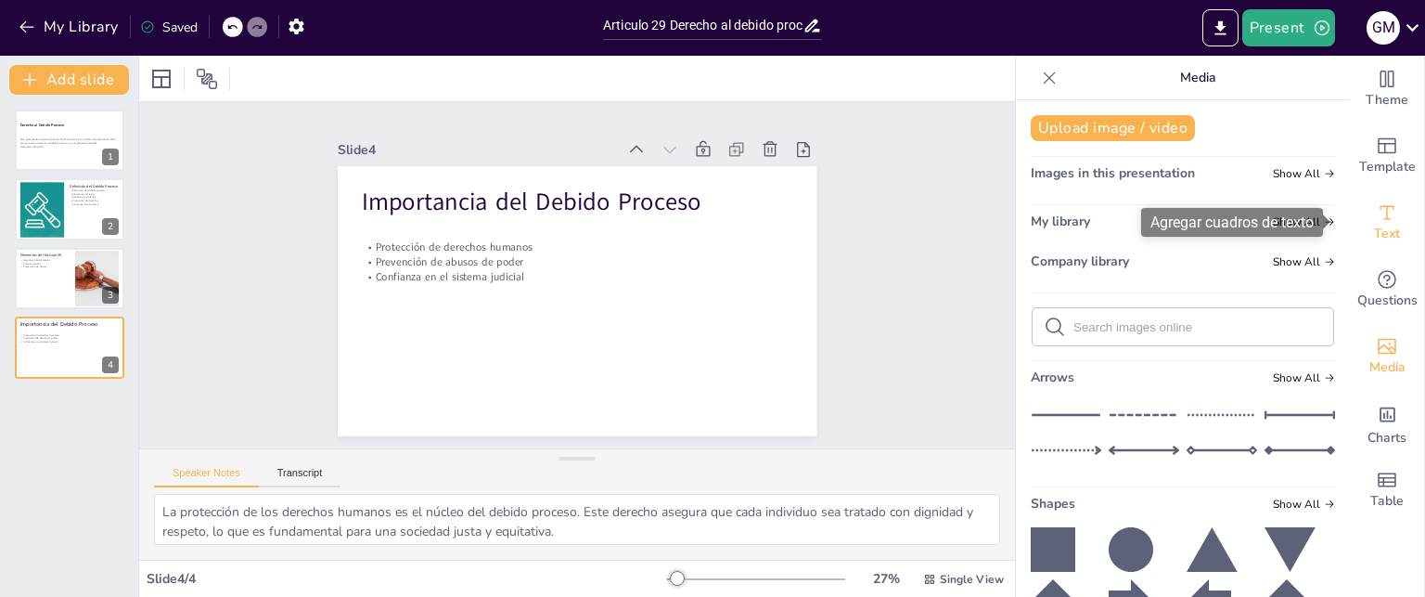
drag, startPoint x: 1332, startPoint y: 158, endPoint x: 1342, endPoint y: 197, distance: 40.1
click at [1164, 332] on input "text" at bounding box center [1198, 327] width 249 height 14
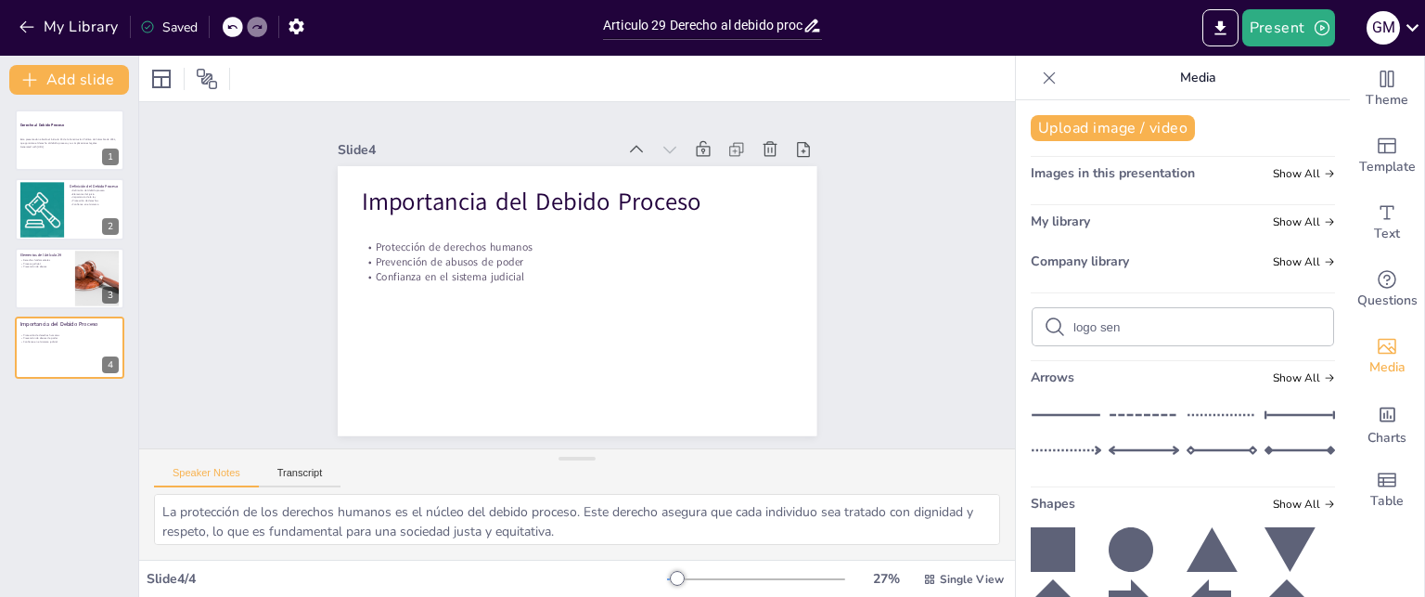
type input "logo sena"
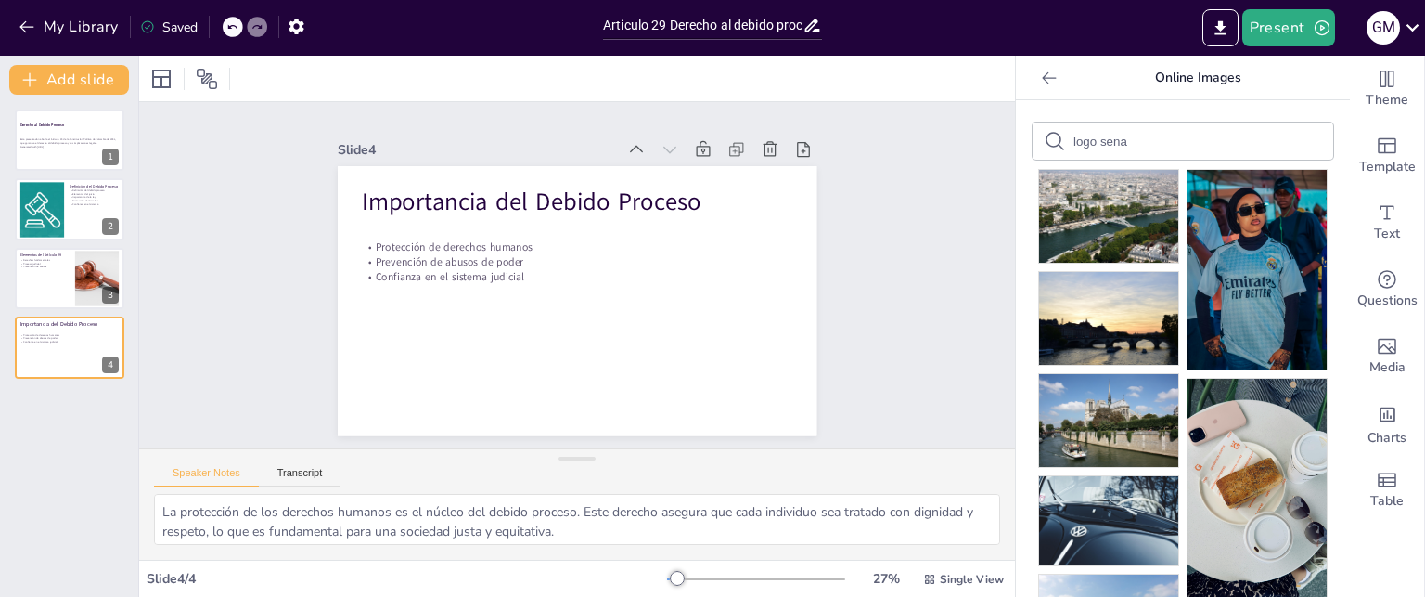
click at [1146, 145] on input "logo sena" at bounding box center [1152, 142] width 157 height 14
type input "l"
click at [920, 200] on div "Slide 1 Derecho al Debido Proceso Esta presentación aborda el Artículo 29 de la…" at bounding box center [577, 274] width 940 height 599
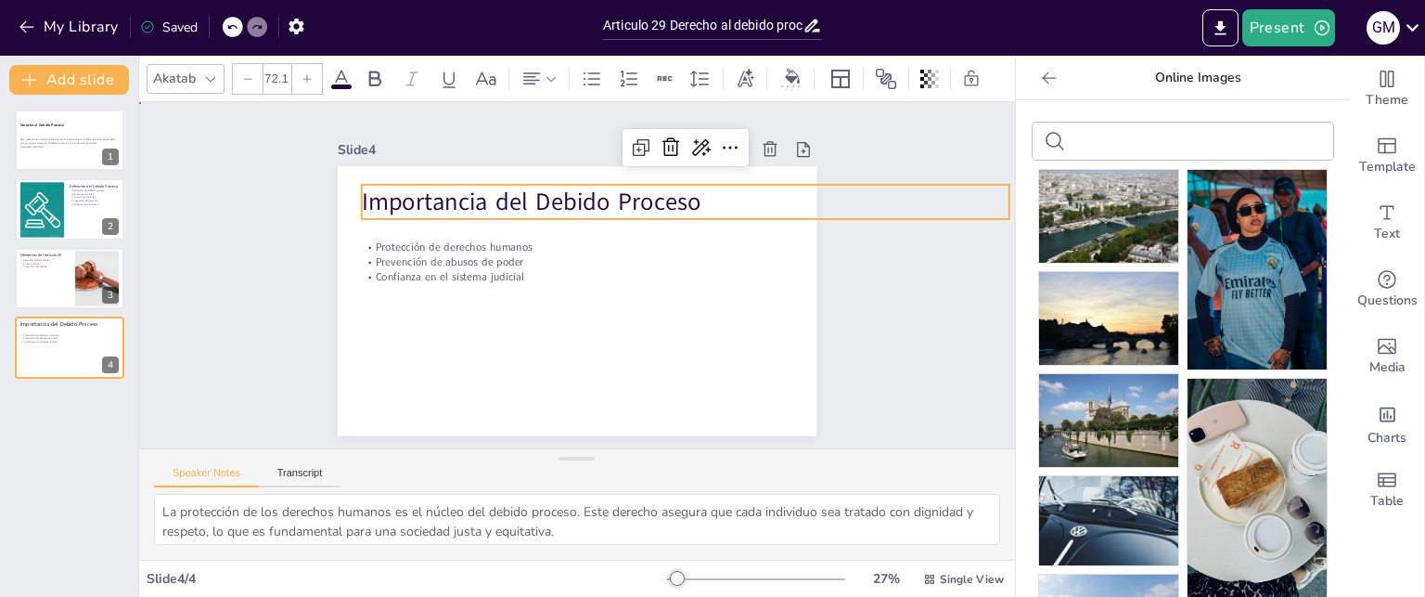
click at [894, 307] on div "Slide 1 Derecho al Debido Proceso Esta presentación aborda el Artículo 29 de la…" at bounding box center [577, 275] width 929 height 521
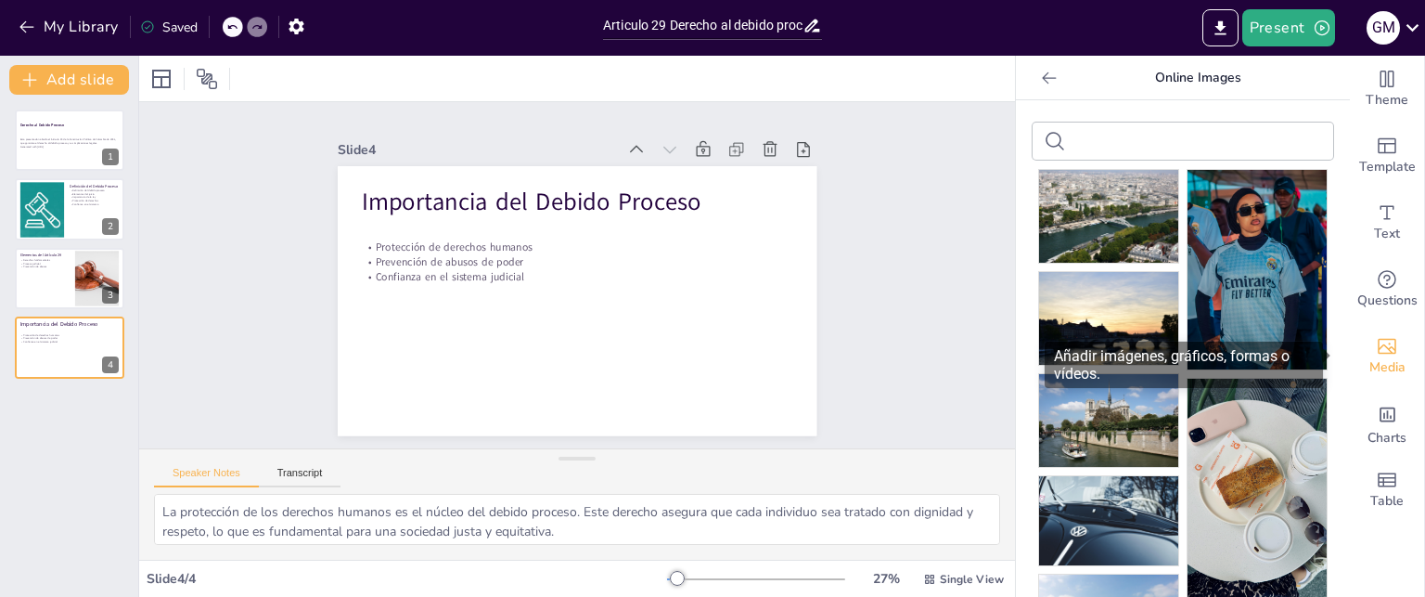
click at [1376, 342] on icon "Add images, graphics, shapes or video" at bounding box center [1387, 346] width 22 height 22
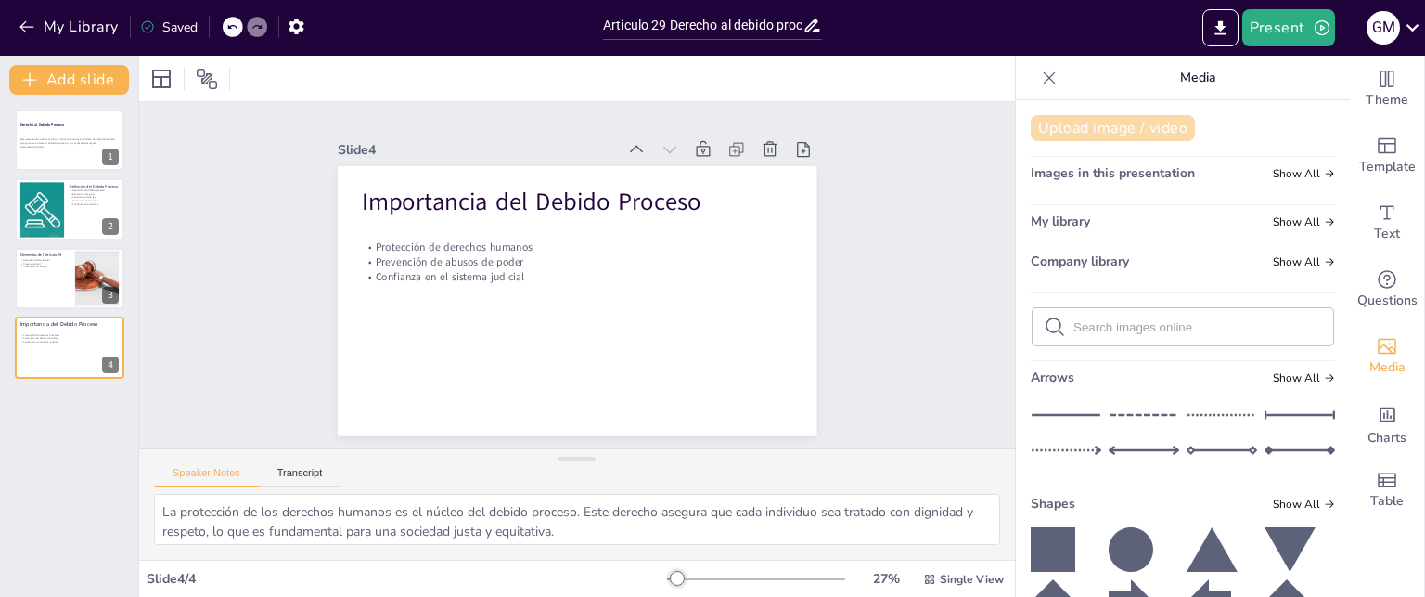
click at [1119, 125] on button "Upload image / video" at bounding box center [1113, 128] width 164 height 26
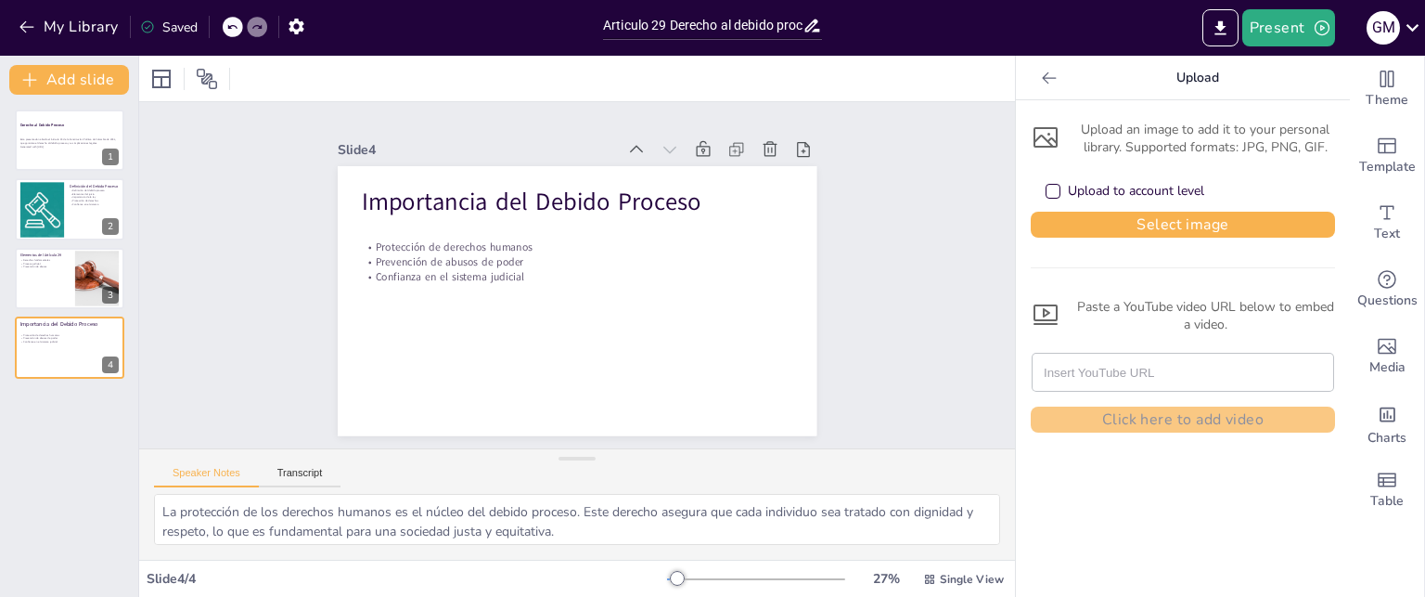
click at [1046, 186] on div "Upload to account level" at bounding box center [1053, 191] width 15 height 15
click at [1105, 212] on button "Select image" at bounding box center [1183, 225] width 304 height 26
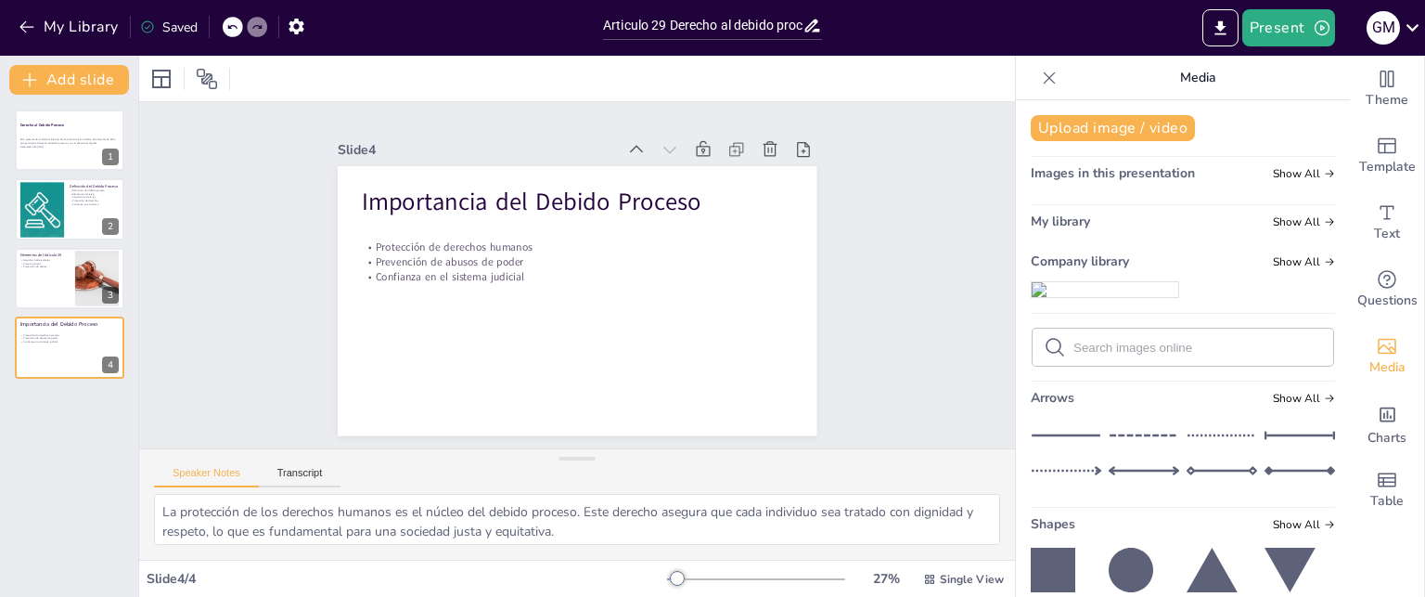
click at [1123, 297] on img at bounding box center [1105, 289] width 147 height 15
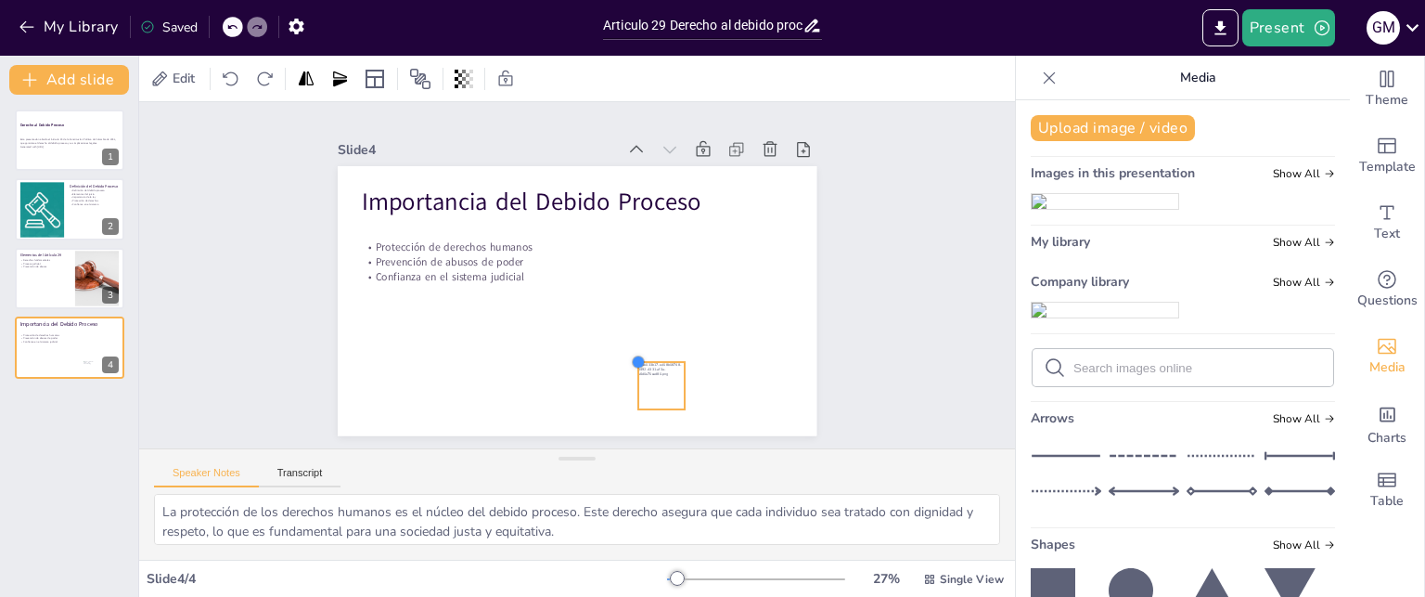
drag, startPoint x: 456, startPoint y: 186, endPoint x: 693, endPoint y: 354, distance: 291.4
click at [693, 354] on div "Importancia del Debido Proceso Protección de derechos humanos Prevención de abu…" at bounding box center [554, 288] width 473 height 550
drag, startPoint x: 660, startPoint y: 360, endPoint x: 779, endPoint y: 377, distance: 120.8
click at [723, 456] on div at bounding box center [691, 488] width 64 height 64
click at [881, 365] on div "Slide 1 Derecho al Debido Proceso Esta presentación aborda el Artículo 29 de la…" at bounding box center [577, 275] width 794 height 912
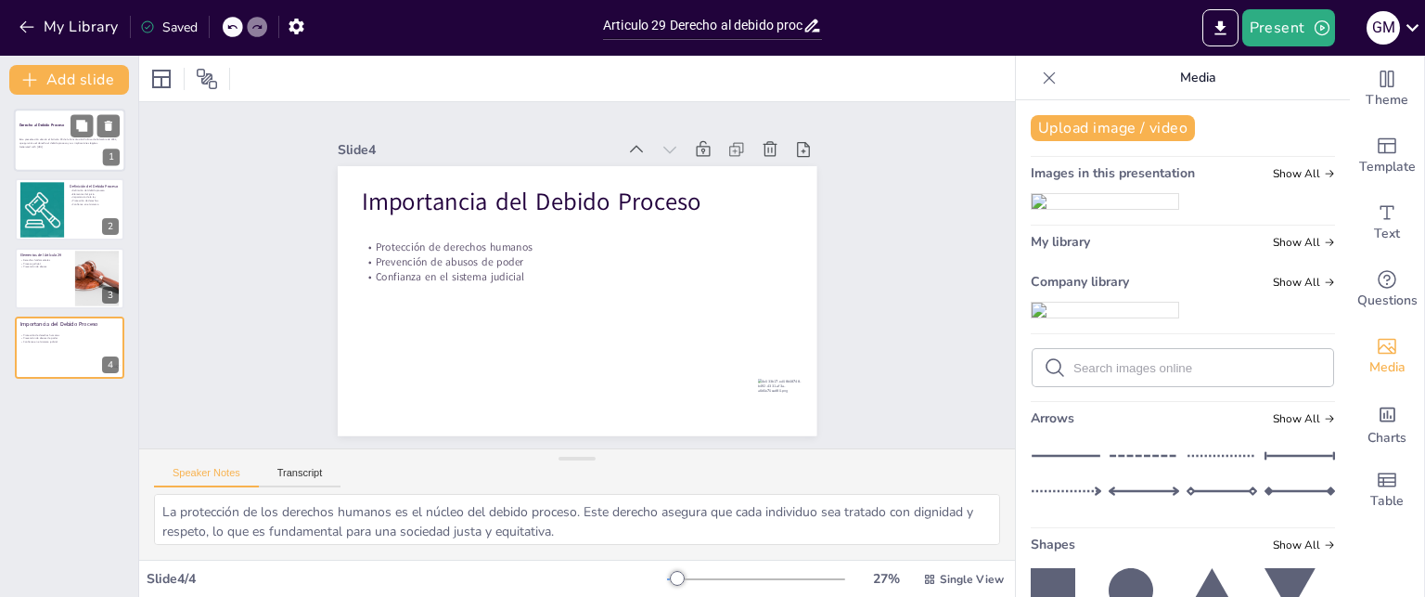
click at [37, 148] on div "Esta presentación aborda el Artículo 29 de la Constitución Política de Colombia…" at bounding box center [69, 142] width 100 height 13
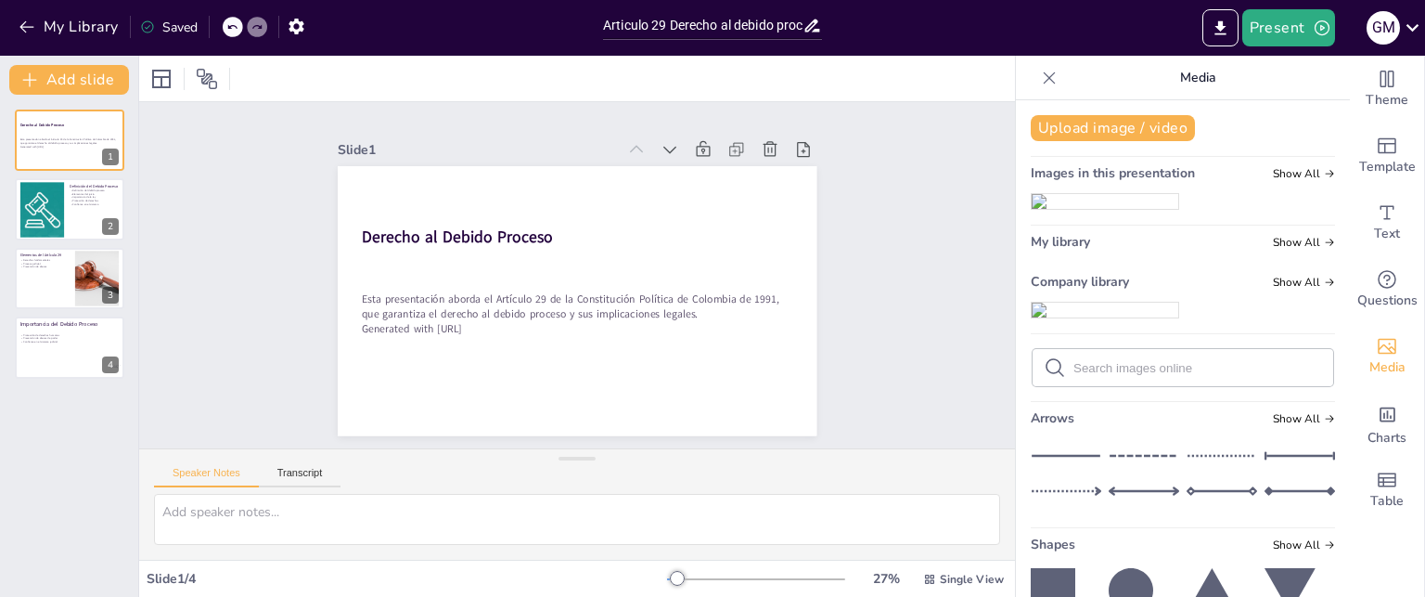
click at [1124, 209] on img at bounding box center [1105, 201] width 147 height 15
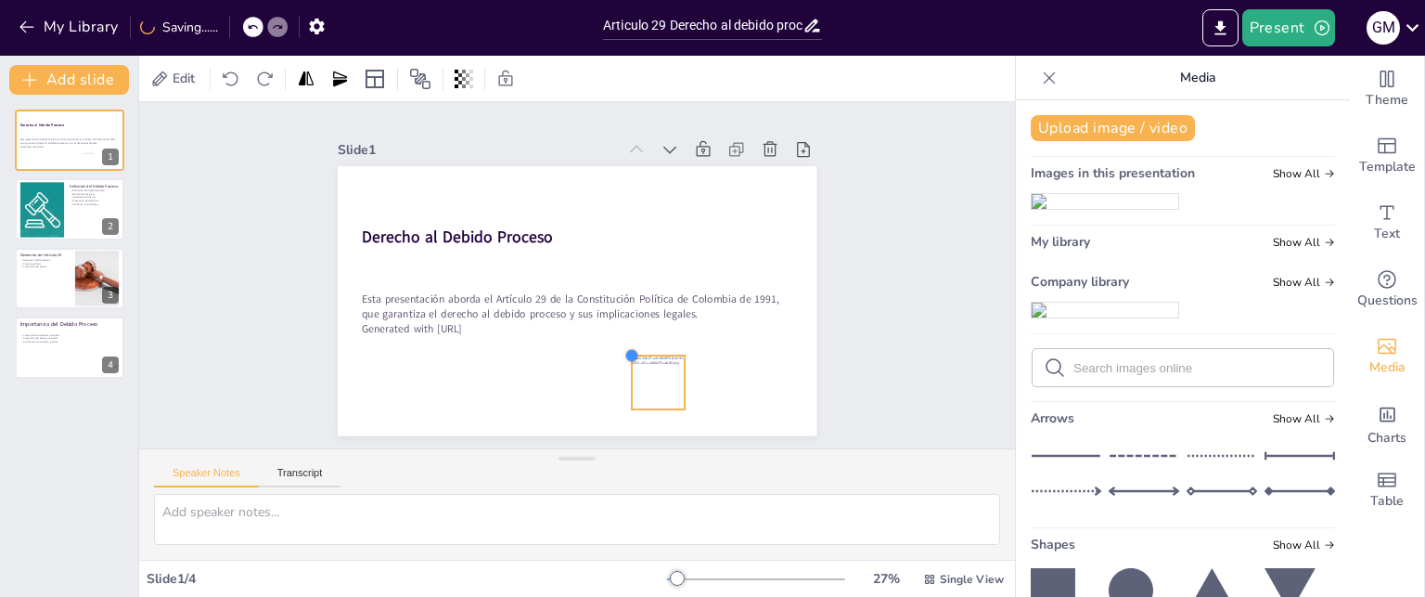
drag, startPoint x: 454, startPoint y: 188, endPoint x: 739, endPoint y: 351, distance: 328.7
click at [739, 351] on div "Derecho al Debido Proceso Esta presentación aborda el Artículo 29 de la Constit…" at bounding box center [566, 299] width 547 height 442
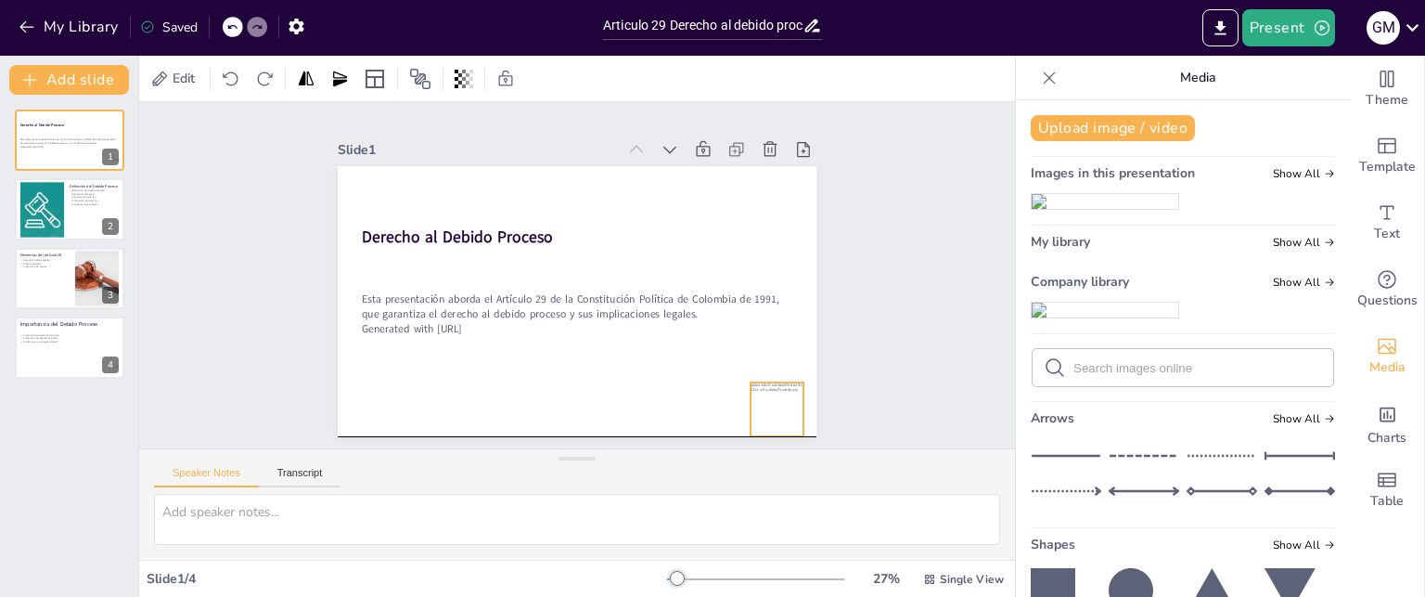
drag, startPoint x: 642, startPoint y: 370, endPoint x: 761, endPoint y: 396, distance: 121.6
click at [740, 444] on div at bounding box center [705, 479] width 71 height 71
click at [819, 369] on div "Slide 1 Derecho al Debido Proceso Esta presentación aborda el Artículo 29 de la…" at bounding box center [576, 275] width 485 height 654
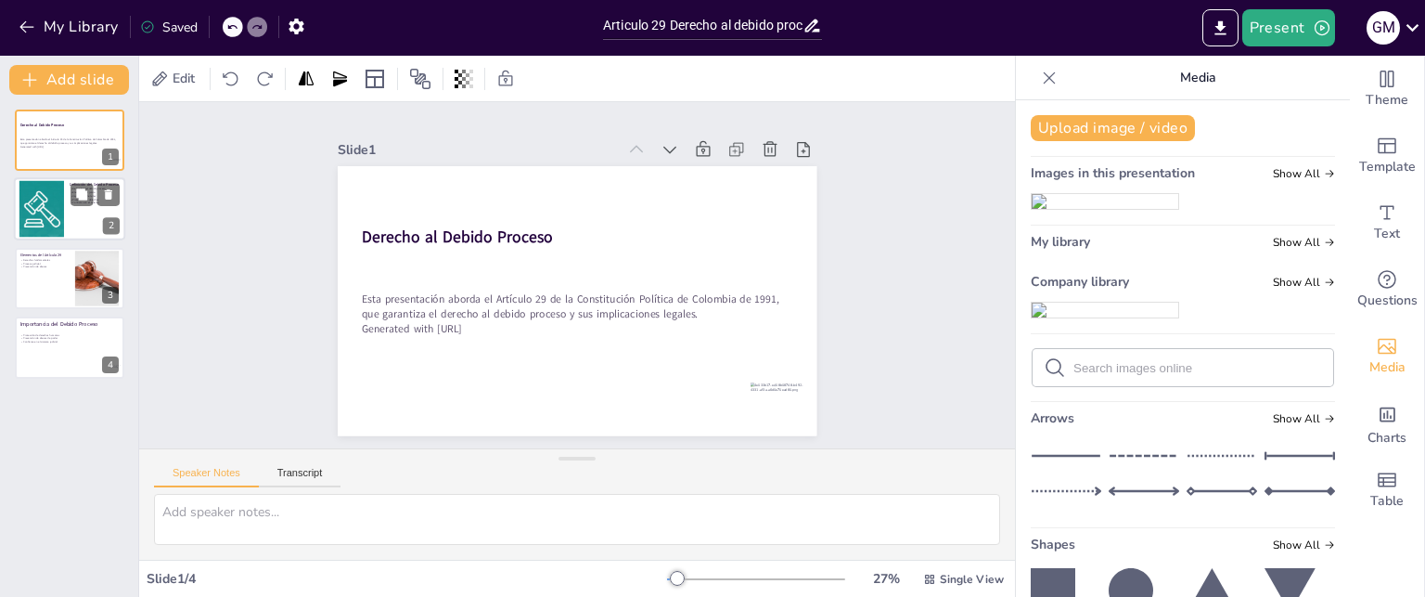
click at [58, 210] on div at bounding box center [41, 209] width 84 height 57
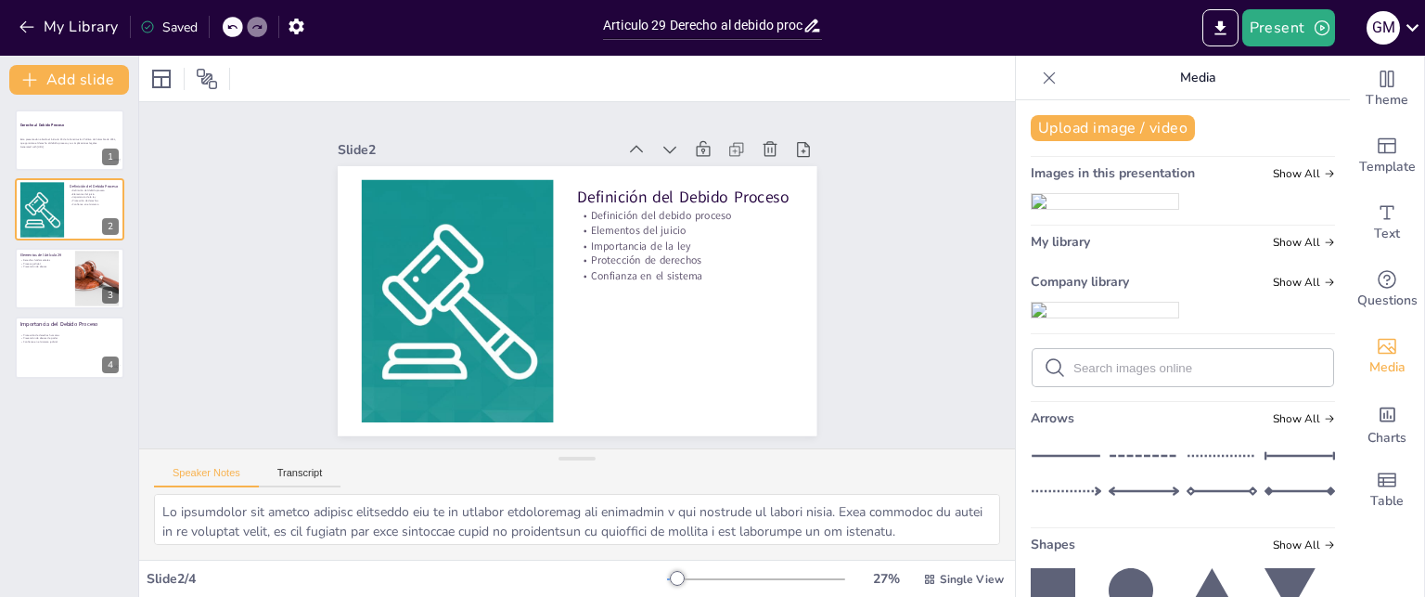
click at [1096, 209] on img at bounding box center [1105, 201] width 147 height 15
drag, startPoint x: 456, startPoint y: 185, endPoint x: 791, endPoint y: 341, distance: 368.6
click at [791, 341] on div "Definición del Debido Proceso Definición del debido proceso Elementos del juici…" at bounding box center [569, 299] width 539 height 405
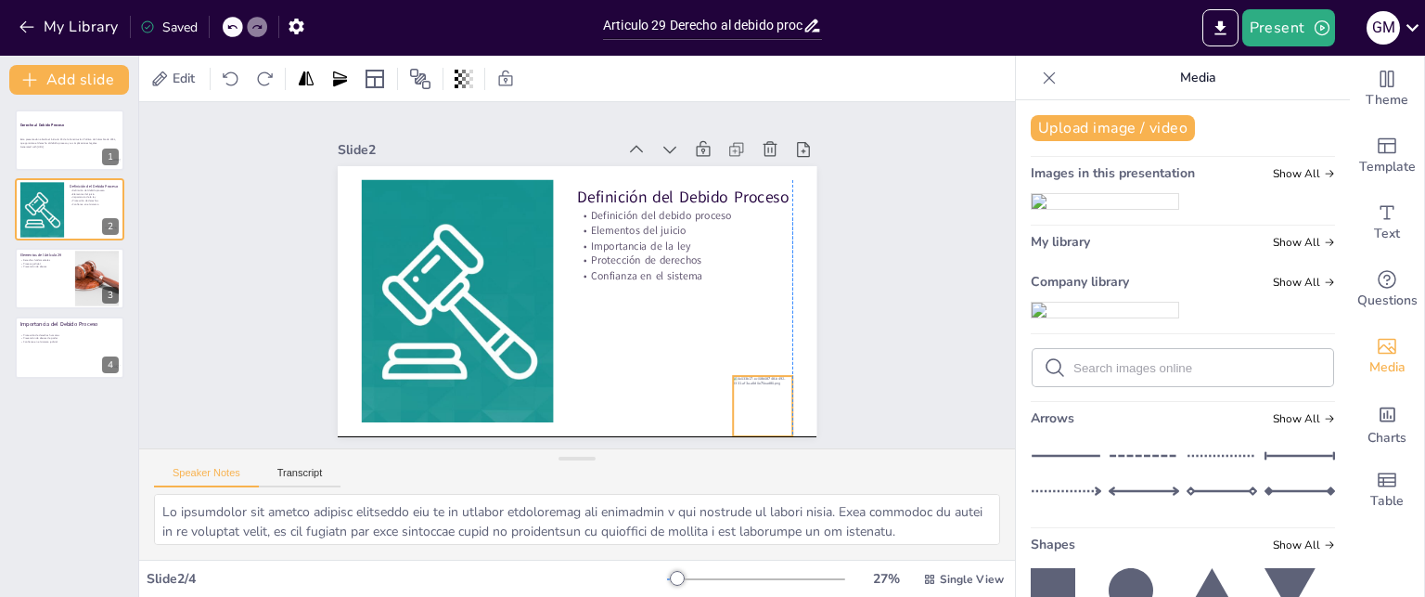
drag, startPoint x: 654, startPoint y: 352, endPoint x: 767, endPoint y: 377, distance: 115.9
click at [670, 455] on div at bounding box center [627, 497] width 84 height 84
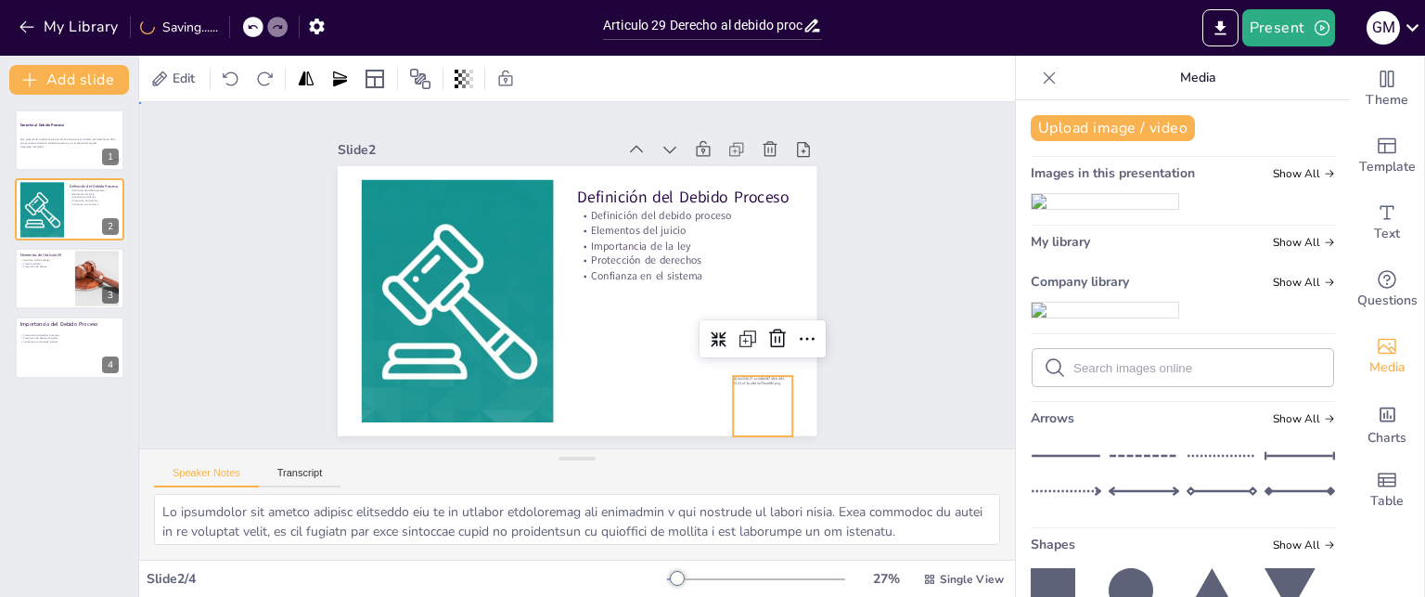
click at [820, 353] on div "Slide 1 Derecho al Debido Proceso Esta presentación aborda el Artículo 29 de la…" at bounding box center [576, 275] width 569 height 666
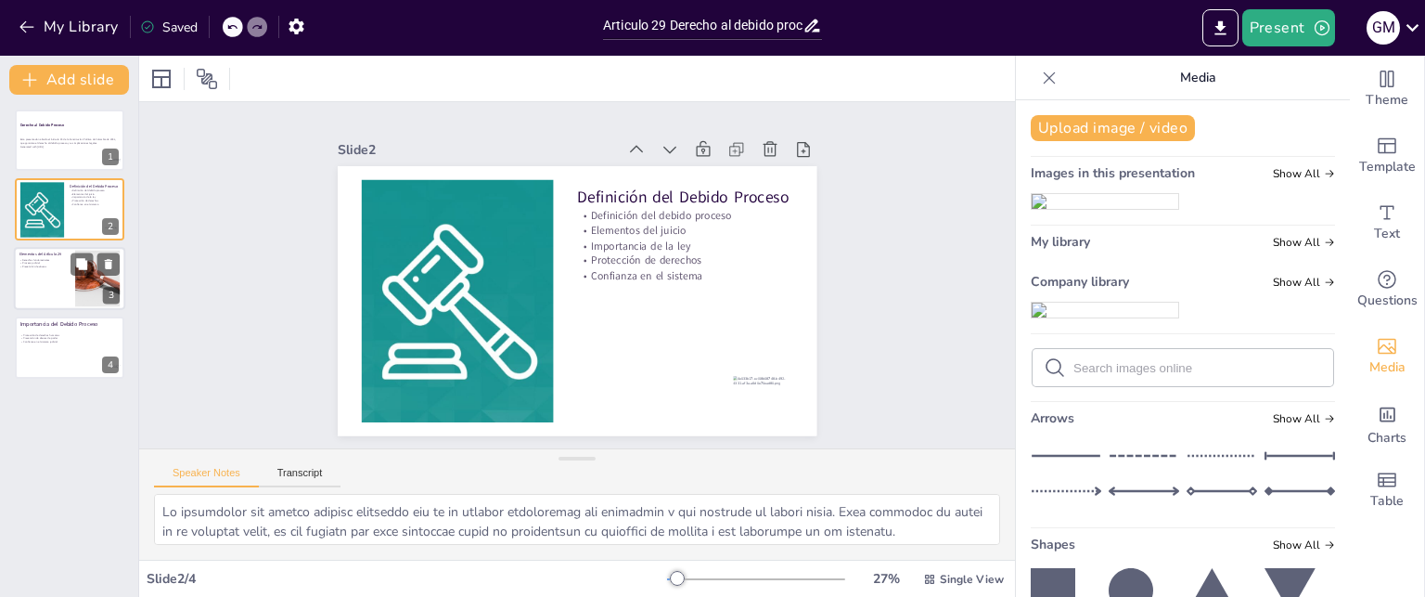
click at [50, 259] on p "Derechos fundamentales" at bounding box center [44, 260] width 50 height 4
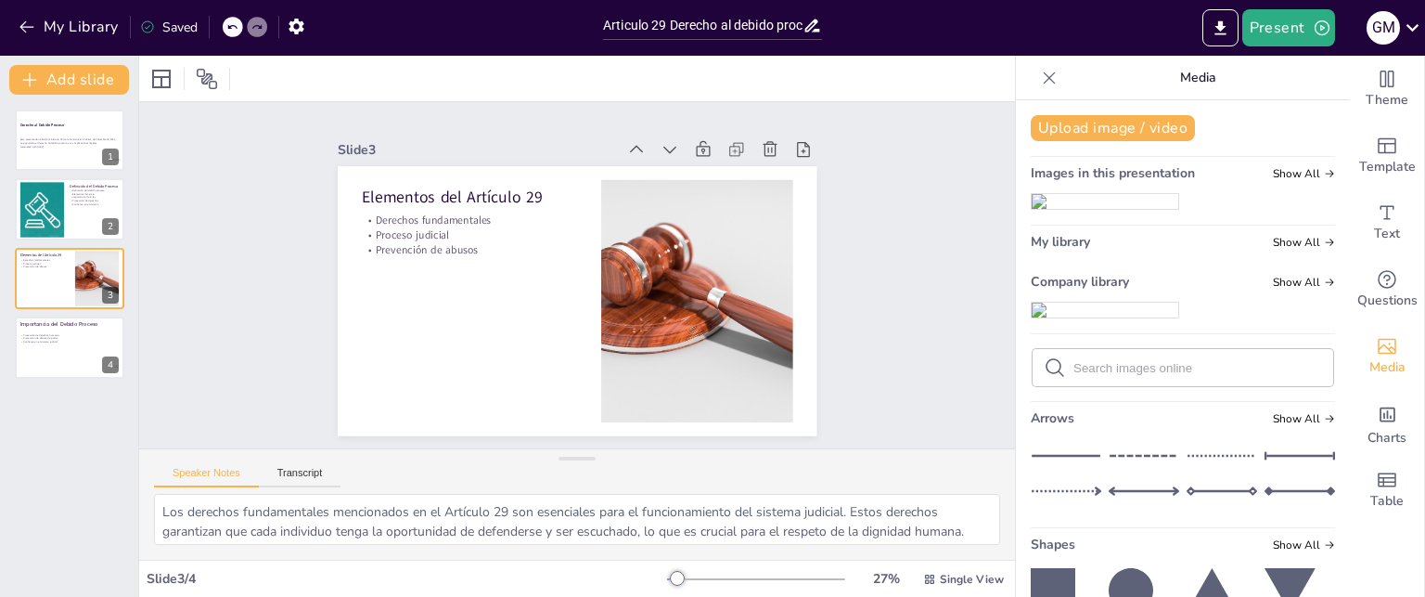
click at [1101, 209] on img at bounding box center [1105, 201] width 147 height 15
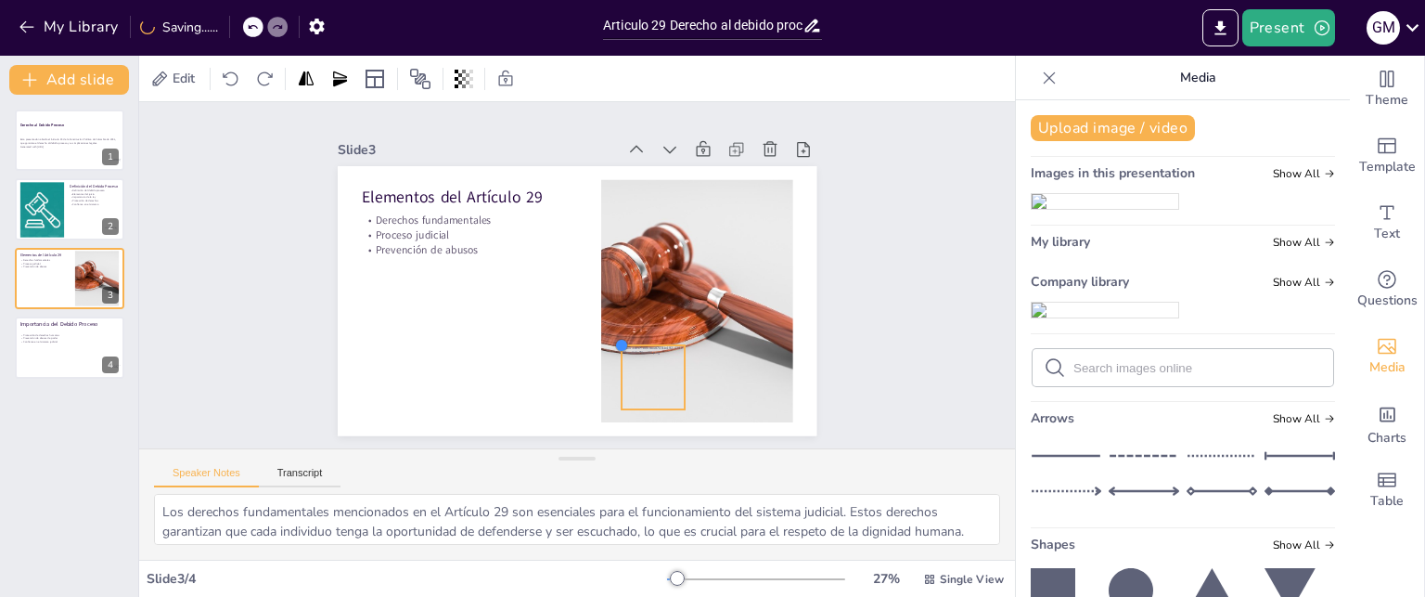
drag, startPoint x: 451, startPoint y: 186, endPoint x: 660, endPoint y: 339, distance: 258.3
click at [660, 339] on div "Elementos del Artículo 29 Derechos fundamentales Proceso judicial Prevención de…" at bounding box center [566, 298] width 547 height 441
drag, startPoint x: 659, startPoint y: 347, endPoint x: 767, endPoint y: 366, distance: 110.1
click at [702, 432] on div at bounding box center [657, 476] width 89 height 89
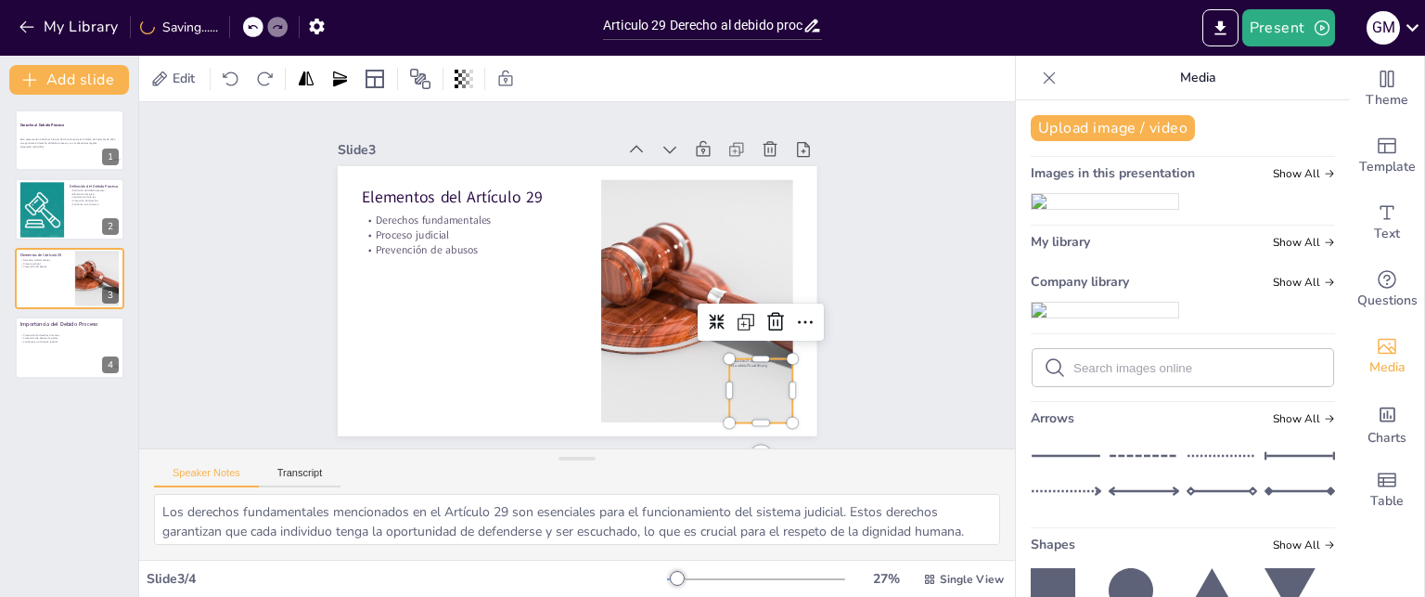
click at [887, 344] on div "Slide 1 Derecho al Debido Proceso Esta presentación aborda el Artículo 29 de la…" at bounding box center [576, 276] width 907 height 436
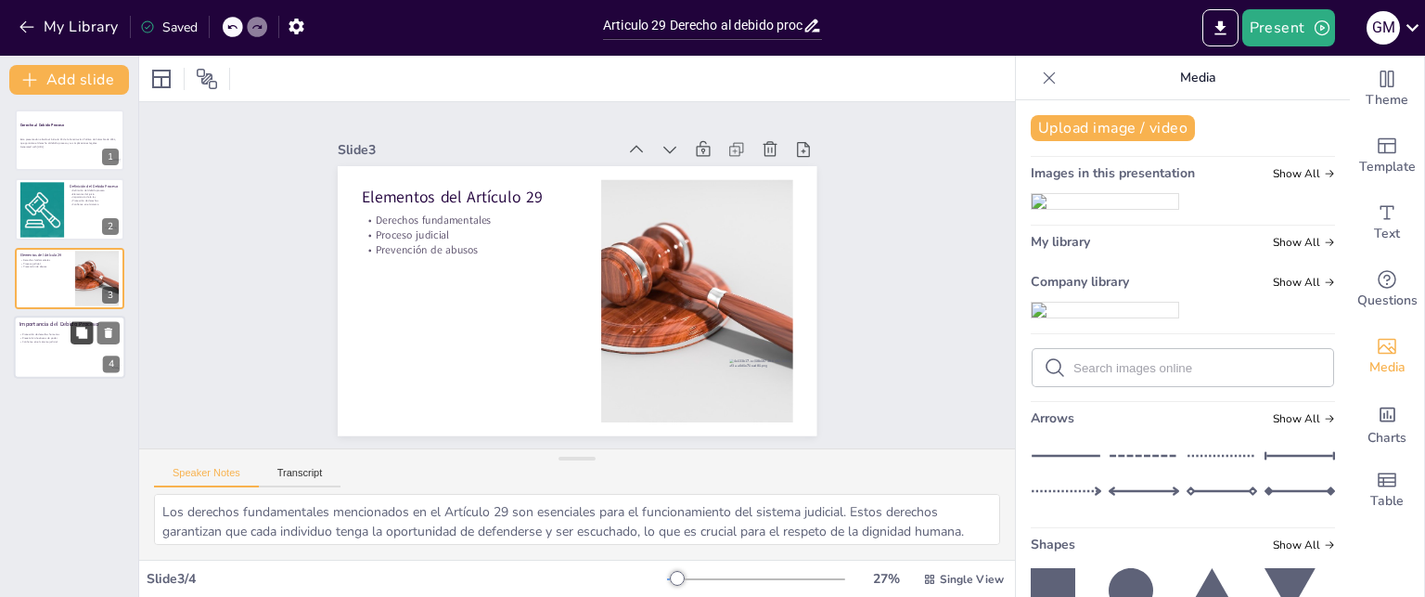
click at [79, 337] on icon at bounding box center [81, 332] width 11 height 11
type textarea "La protección de los derechos humanos es el núcleo del debido proceso. Este der…"
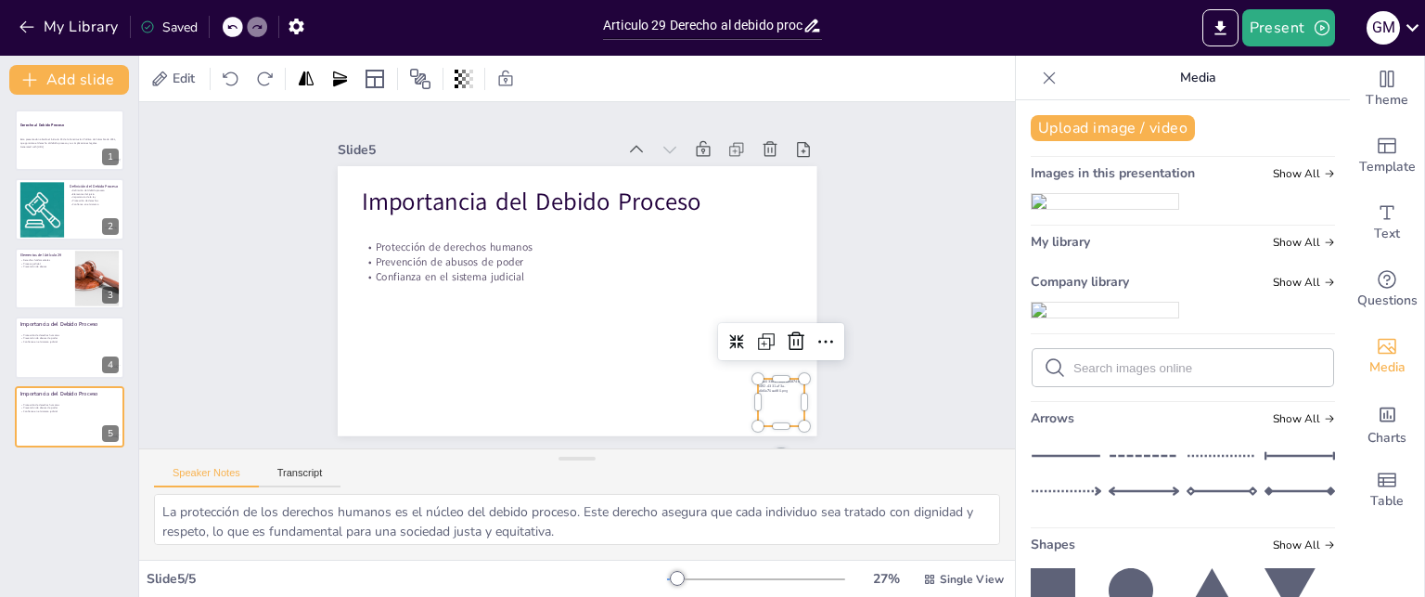
click at [762, 430] on div at bounding box center [731, 459] width 59 height 59
drag, startPoint x: 749, startPoint y: 366, endPoint x: 723, endPoint y: 360, distance: 26.8
click at [723, 360] on div "Importancia del Debido Proceso Protección de derechos humanos Prevención de abu…" at bounding box center [566, 298] width 547 height 441
click at [913, 400] on div "Slide 1 Derecho al Debido Proceso Esta presentación aborda el Artículo 29 de la…" at bounding box center [577, 275] width 795 height 912
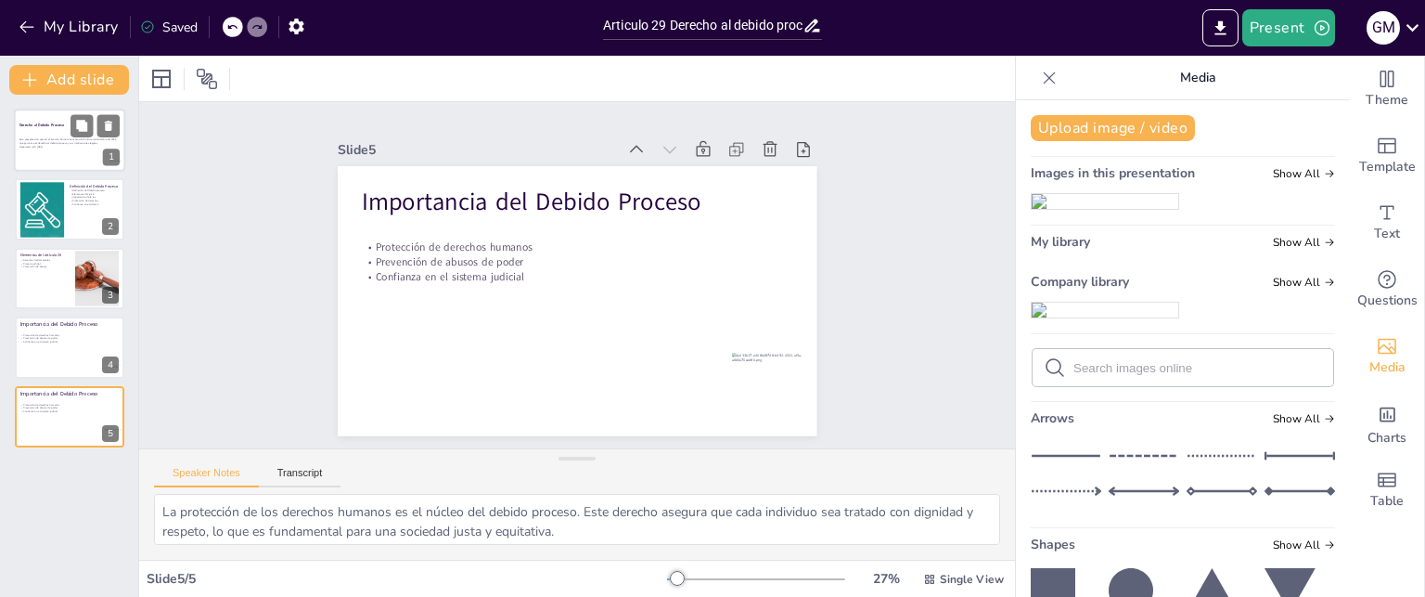
click at [44, 145] on p "Generated with [URL]" at bounding box center [69, 147] width 100 height 4
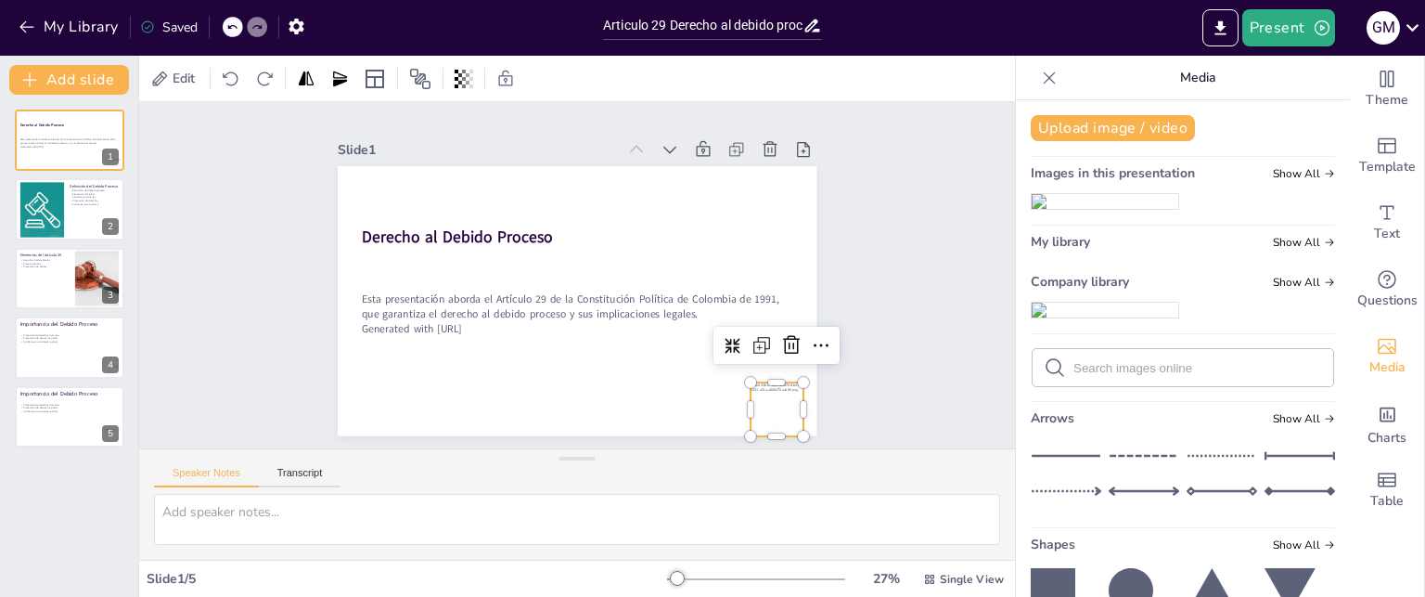
click at [421, 400] on div at bounding box center [387, 424] width 67 height 67
drag, startPoint x: 739, startPoint y: 375, endPoint x: 724, endPoint y: 369, distance: 15.9
click at [687, 369] on div "Derecho al Debido Proceso Esta presentación aborda el Artículo 29 de la Constit…" at bounding box center [552, 274] width 270 height 479
click at [41, 199] on div at bounding box center [41, 209] width 84 height 57
type textarea "La definición del debido proceso establece que es un derecho fundamental que ga…"
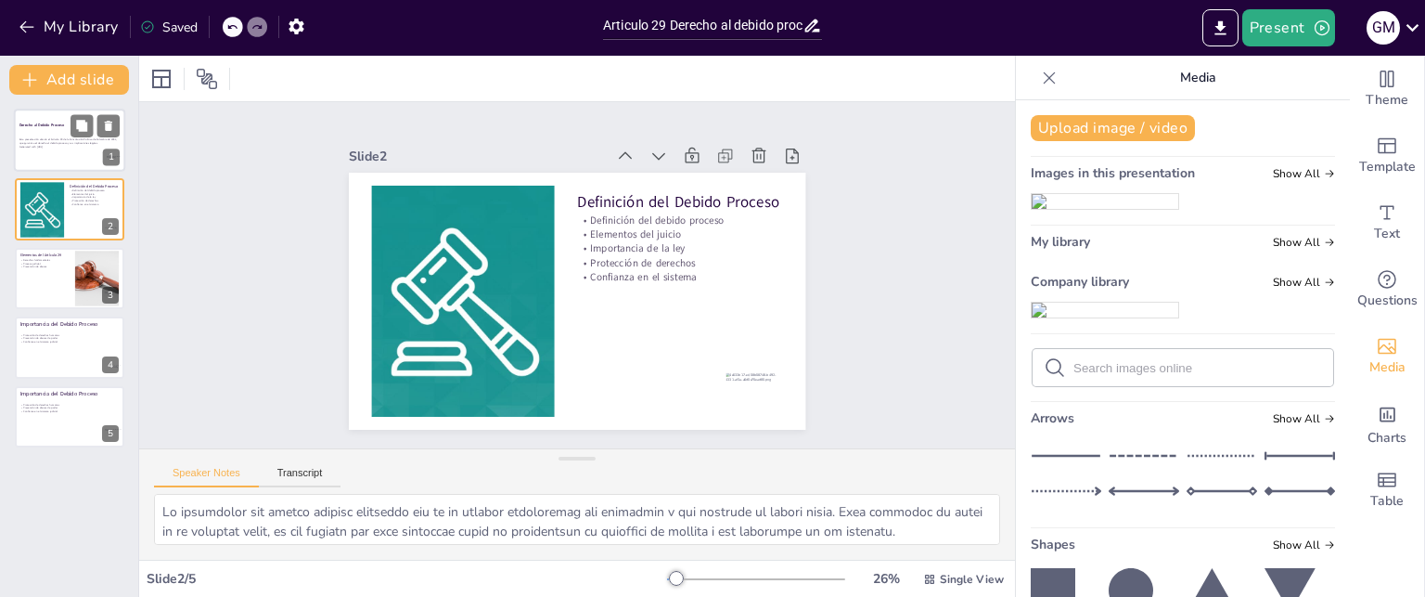
click at [60, 131] on div at bounding box center [69, 140] width 111 height 63
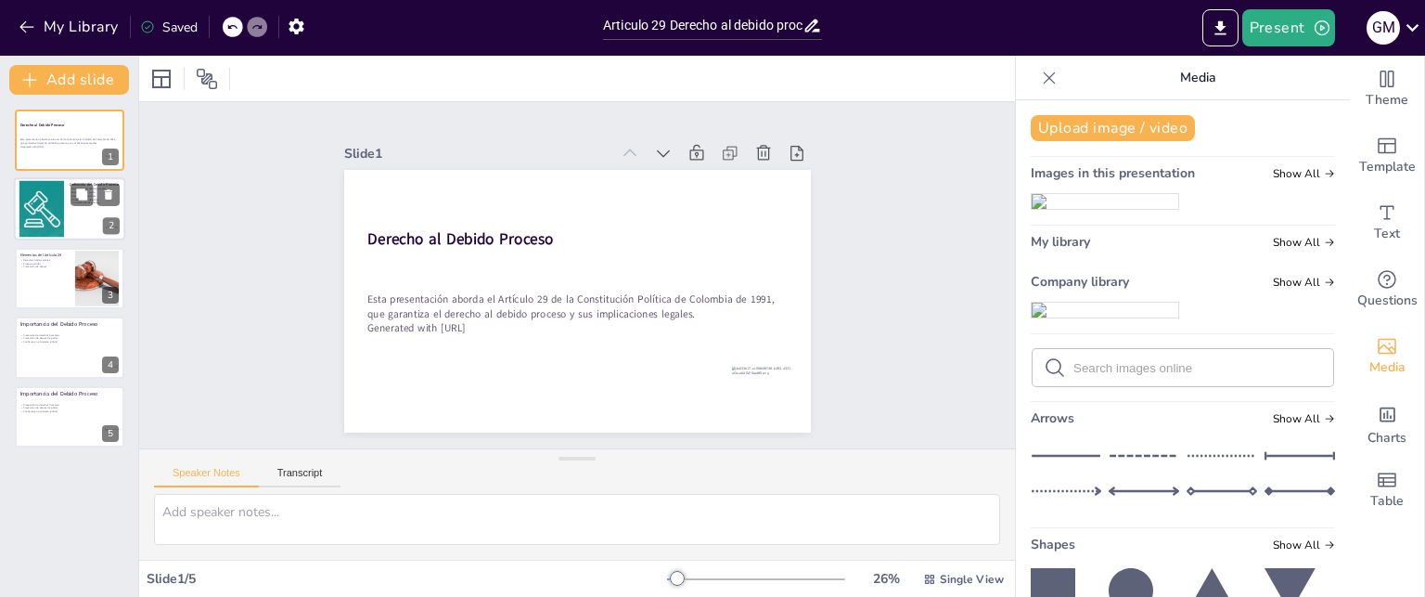
click at [37, 182] on div at bounding box center [41, 209] width 84 height 57
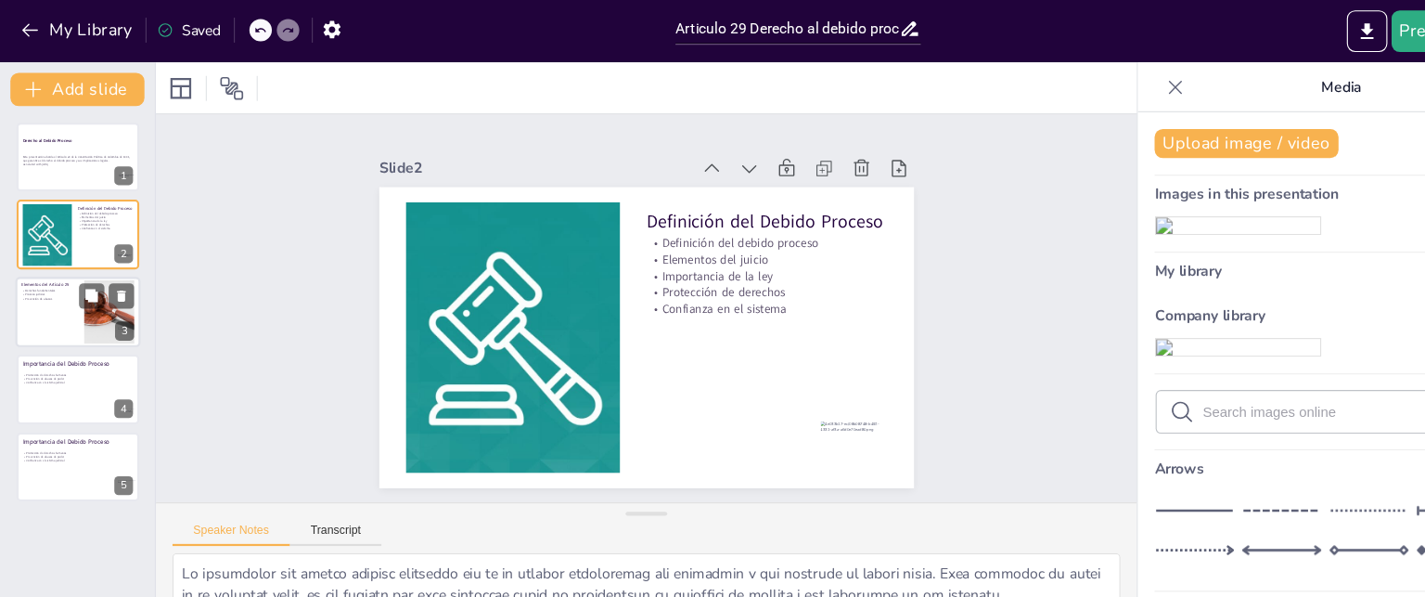
click at [48, 284] on div at bounding box center [69, 278] width 111 height 63
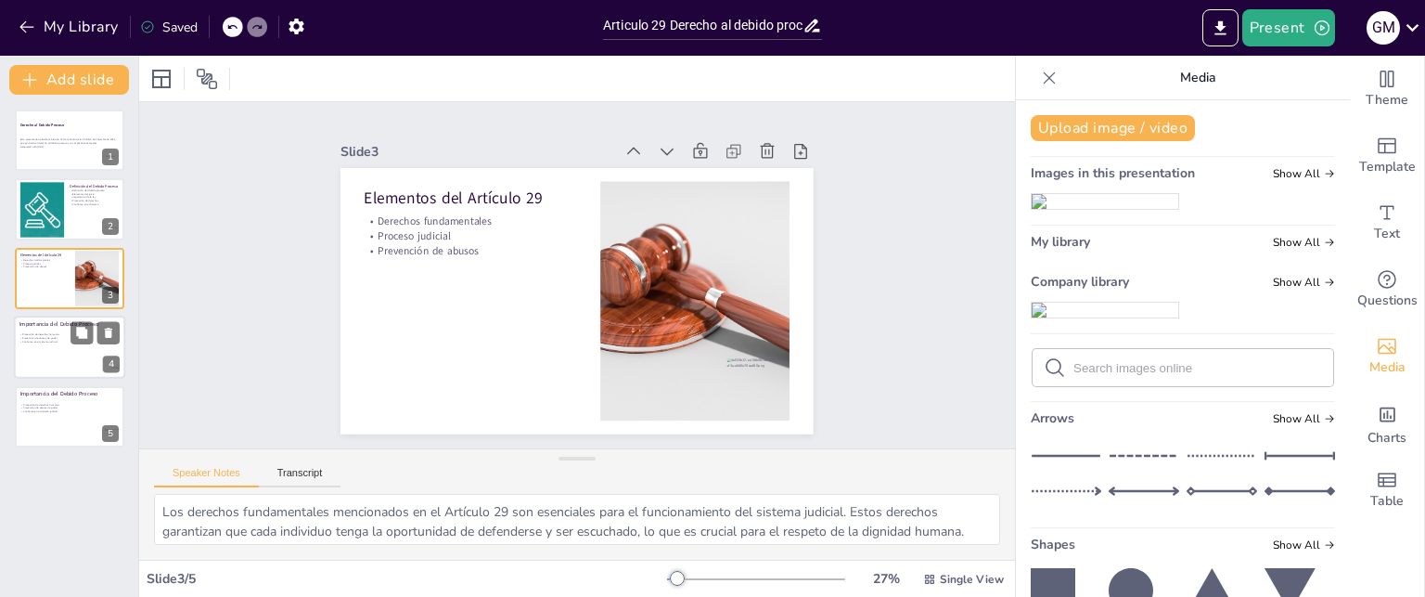
click at [44, 344] on div at bounding box center [69, 346] width 111 height 63
type textarea "La protección de los derechos humanos es el núcleo del debido proceso. Este der…"
